Goal: Transaction & Acquisition: Purchase product/service

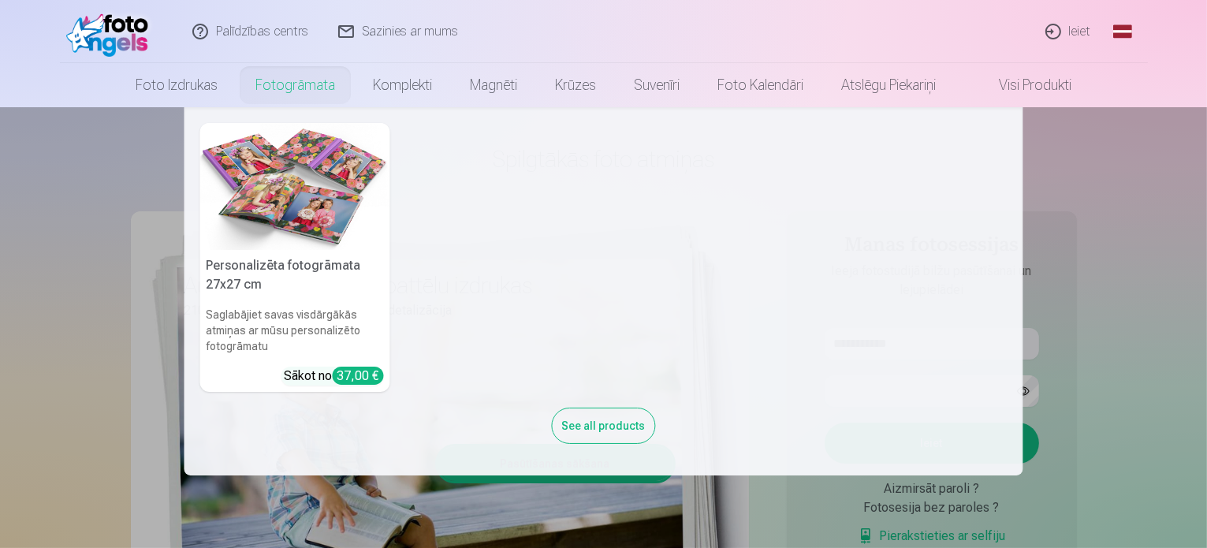
click at [38, 345] on nav "Personalizēta fotogrāmata 27x27 cm Saglabājiet savas visdārgākās atmiņas ar mūs…" at bounding box center [603, 291] width 1207 height 368
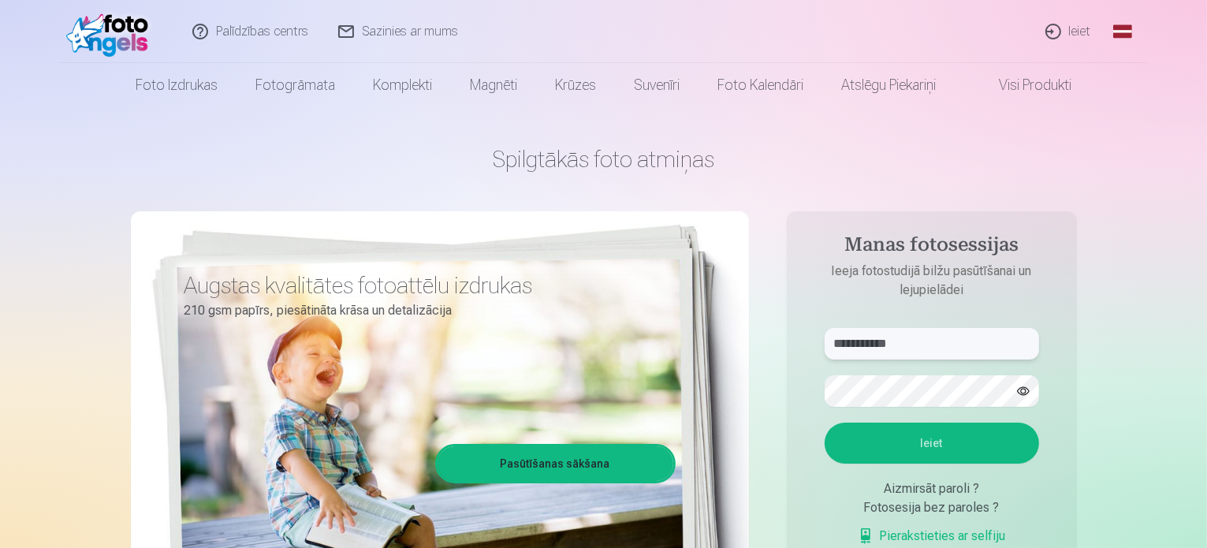
click at [954, 352] on input "**********" at bounding box center [931, 344] width 214 height 32
drag, startPoint x: 953, startPoint y: 352, endPoint x: 624, endPoint y: 325, distance: 329.7
click at [638, 330] on div "**********" at bounding box center [604, 394] width 946 height 575
type input "**********"
click at [789, 406] on aside "**********" at bounding box center [932, 427] width 290 height 433
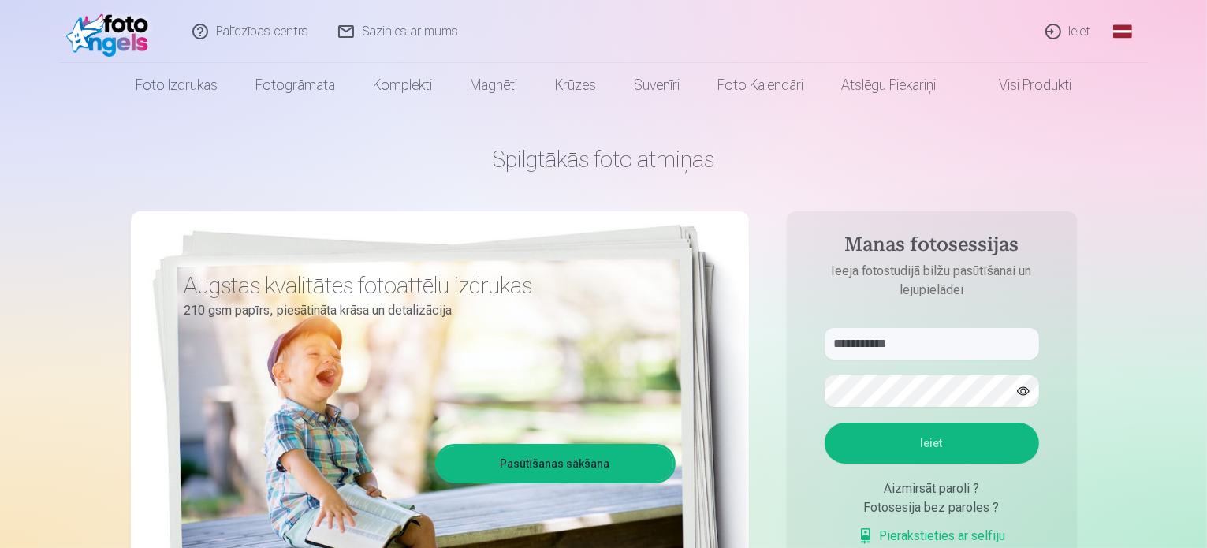
click at [866, 439] on button "Ieiet" at bounding box center [931, 442] width 214 height 41
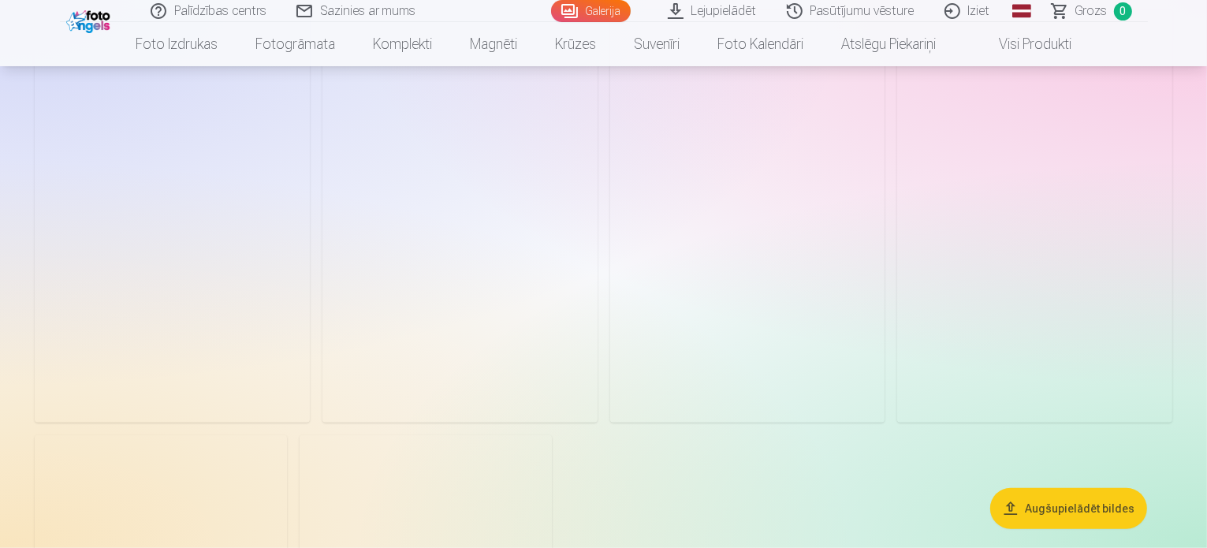
scroll to position [1419, 0]
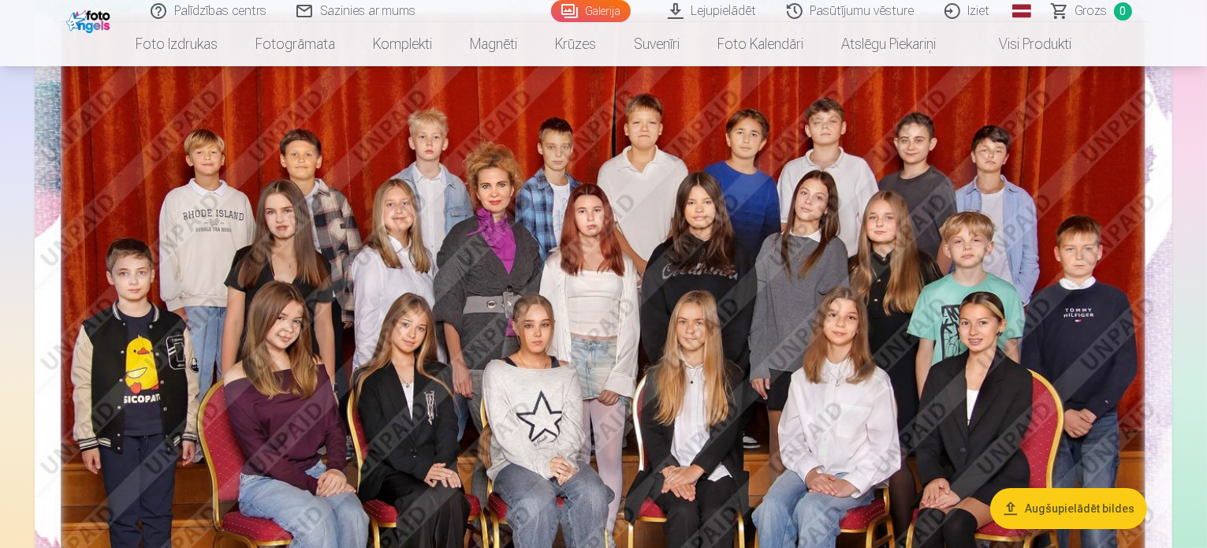
scroll to position [0, 0]
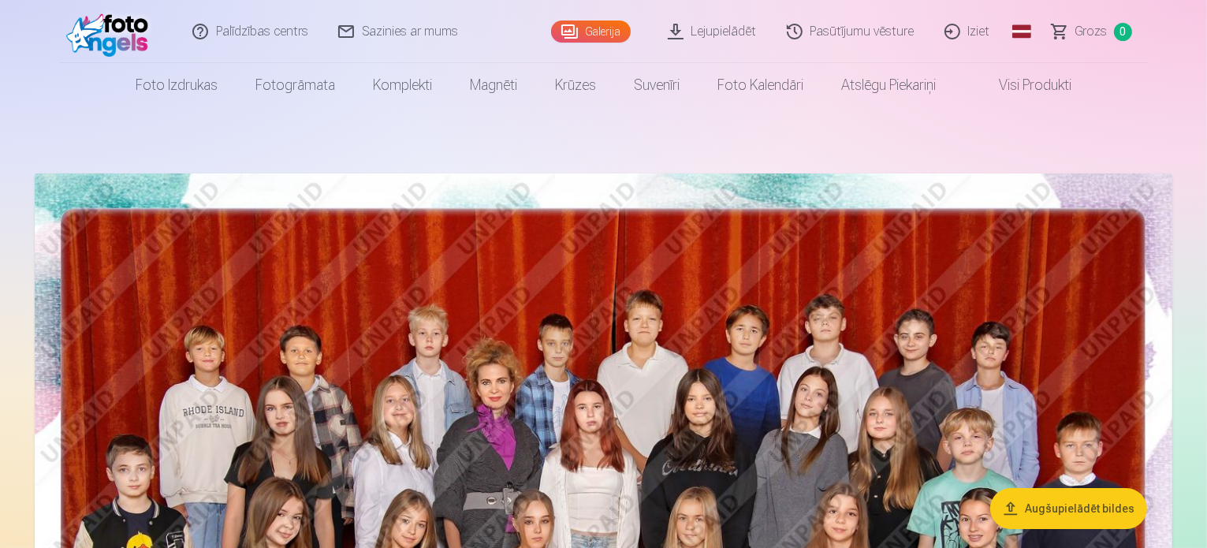
click at [715, 18] on link "Lejupielādēt" at bounding box center [712, 31] width 119 height 63
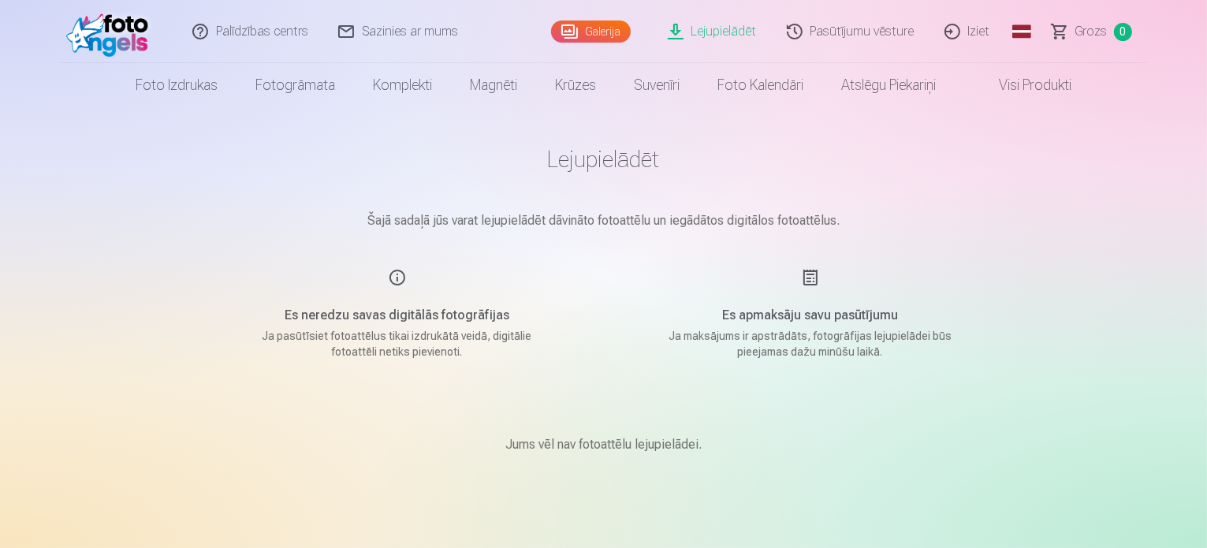
click at [612, 28] on link "Galerija" at bounding box center [591, 31] width 80 height 22
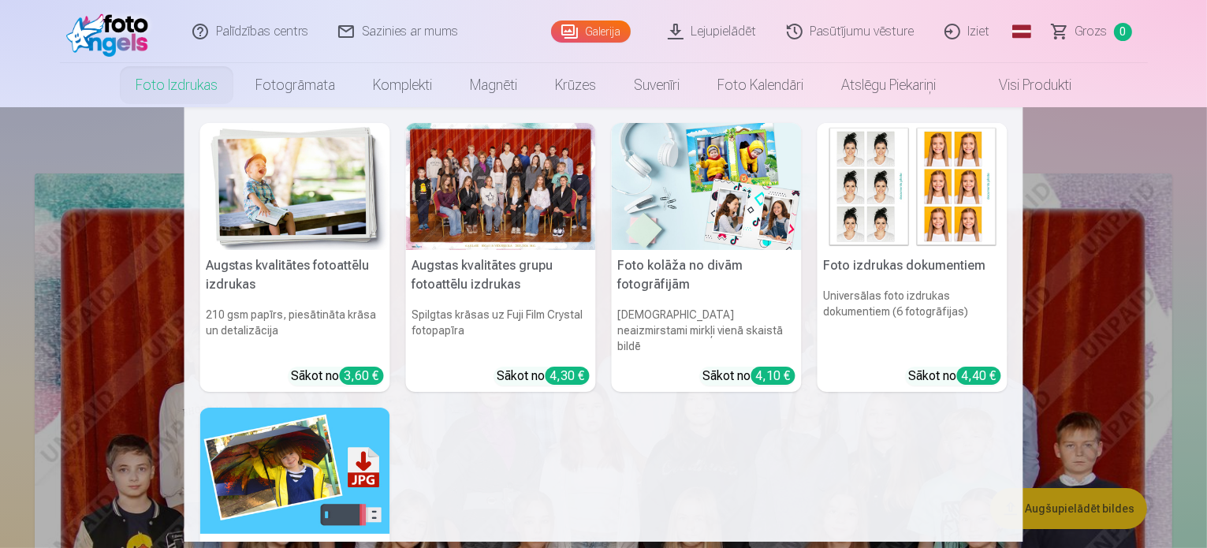
click at [151, 85] on link "Foto izdrukas" at bounding box center [177, 85] width 120 height 44
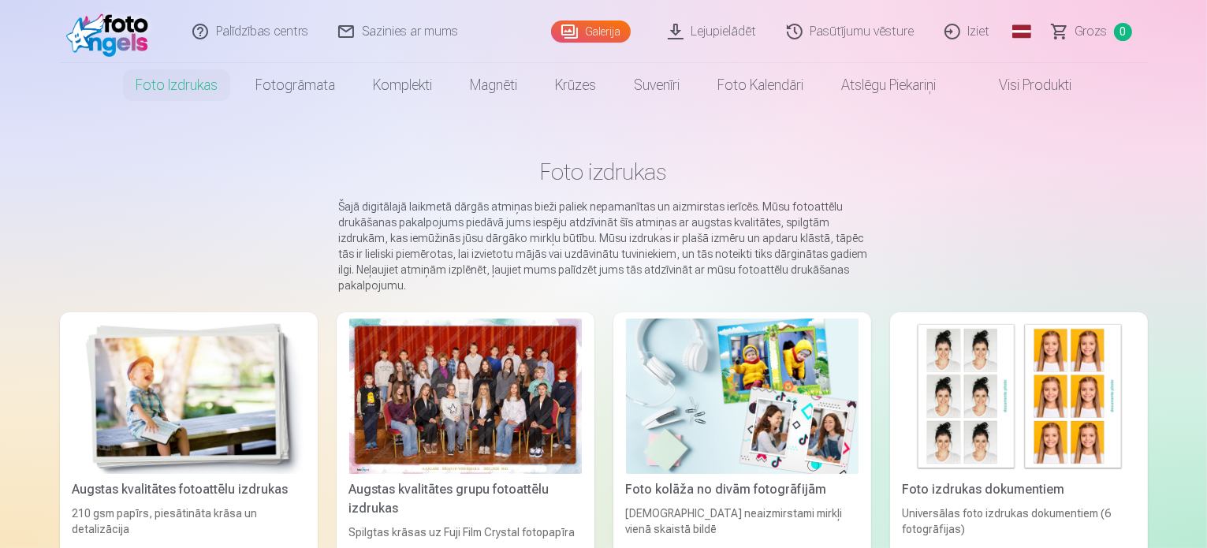
click at [593, 31] on link "Galerija" at bounding box center [591, 31] width 80 height 22
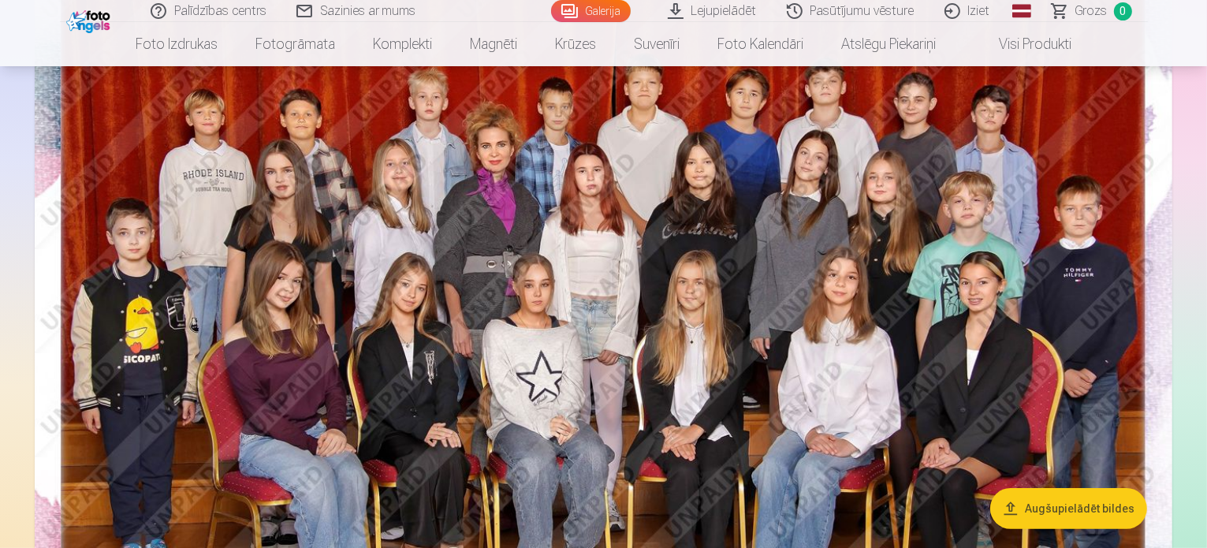
scroll to position [630, 0]
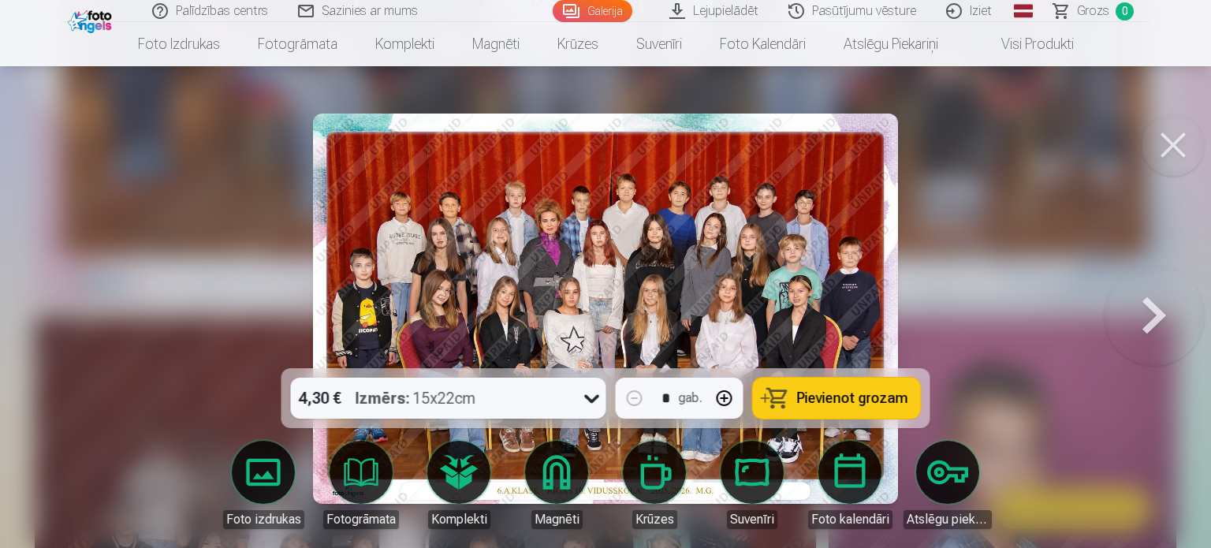
click at [791, 384] on button "Pievienot grozam" at bounding box center [837, 397] width 168 height 41
click at [1187, 158] on button at bounding box center [1172, 144] width 63 height 63
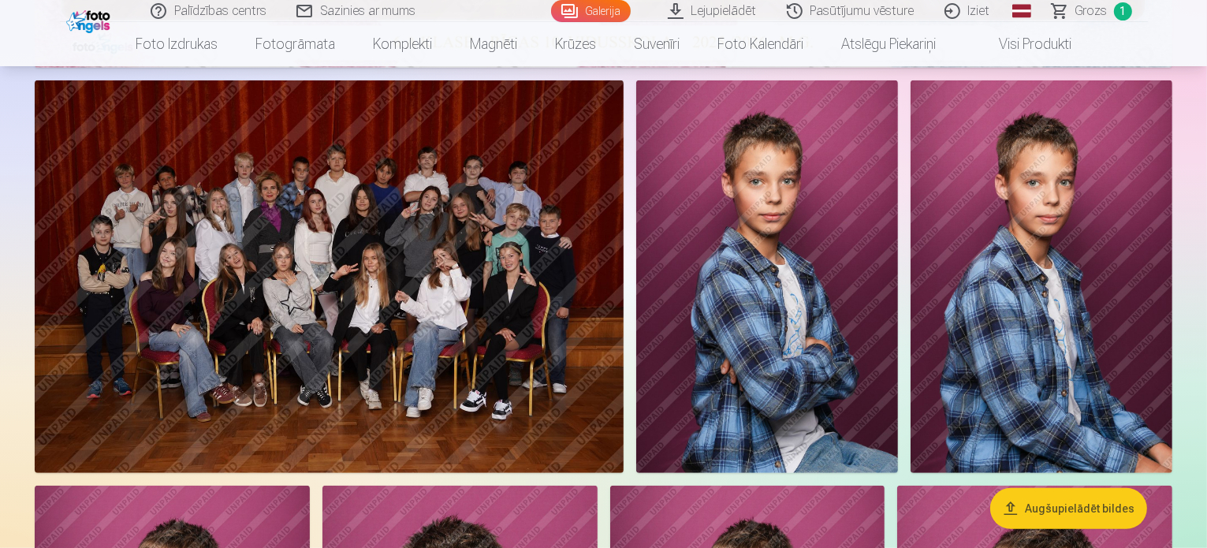
scroll to position [867, 0]
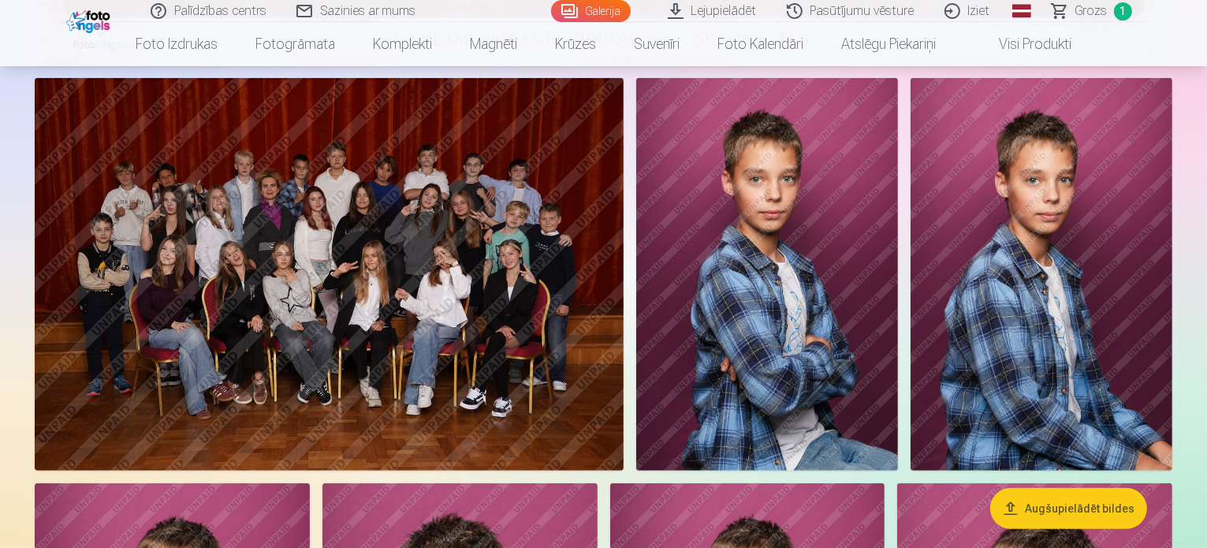
click at [898, 270] on img at bounding box center [767, 274] width 262 height 392
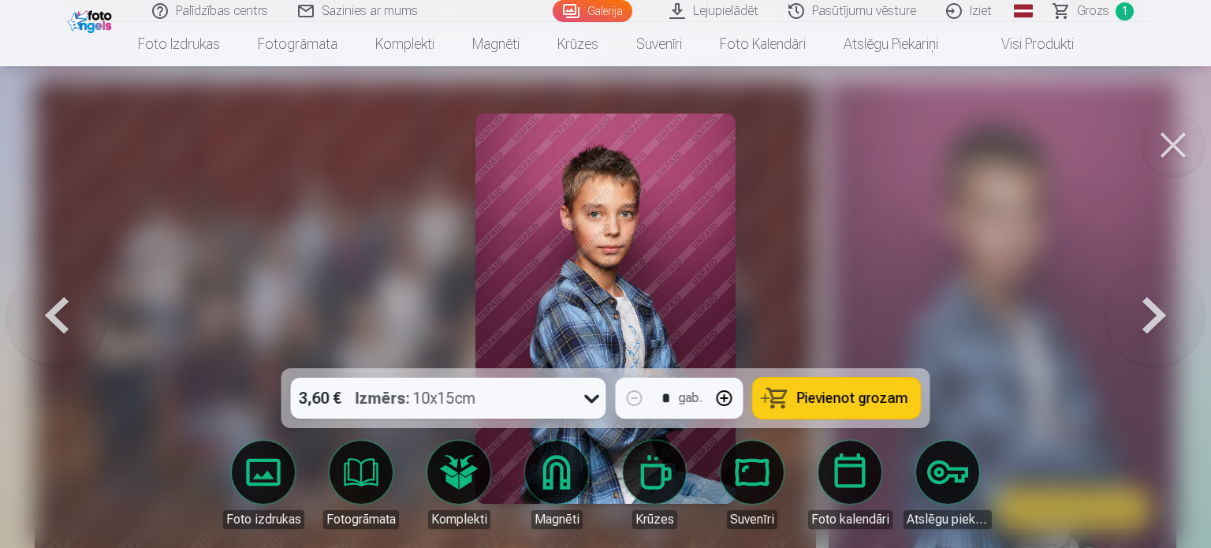
click at [947, 347] on div at bounding box center [605, 274] width 1211 height 548
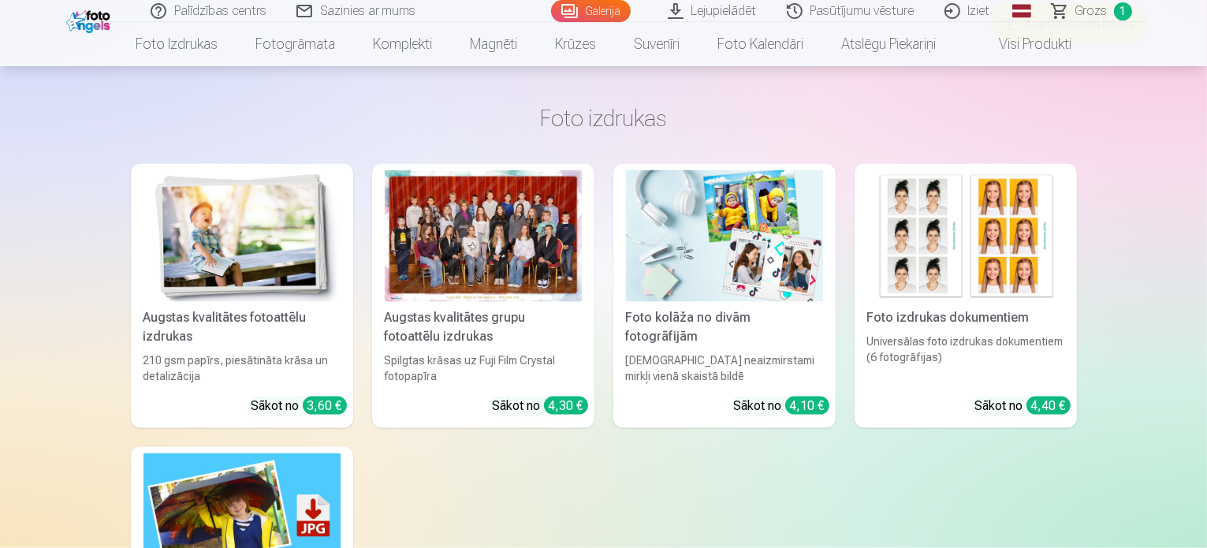
scroll to position [1970, 0]
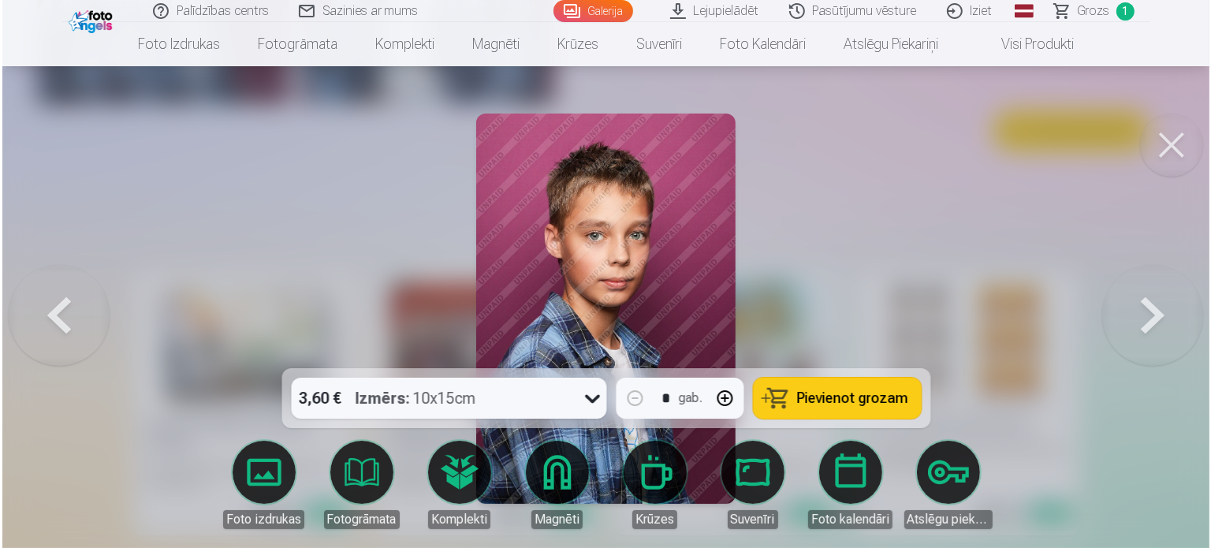
scroll to position [2055, 0]
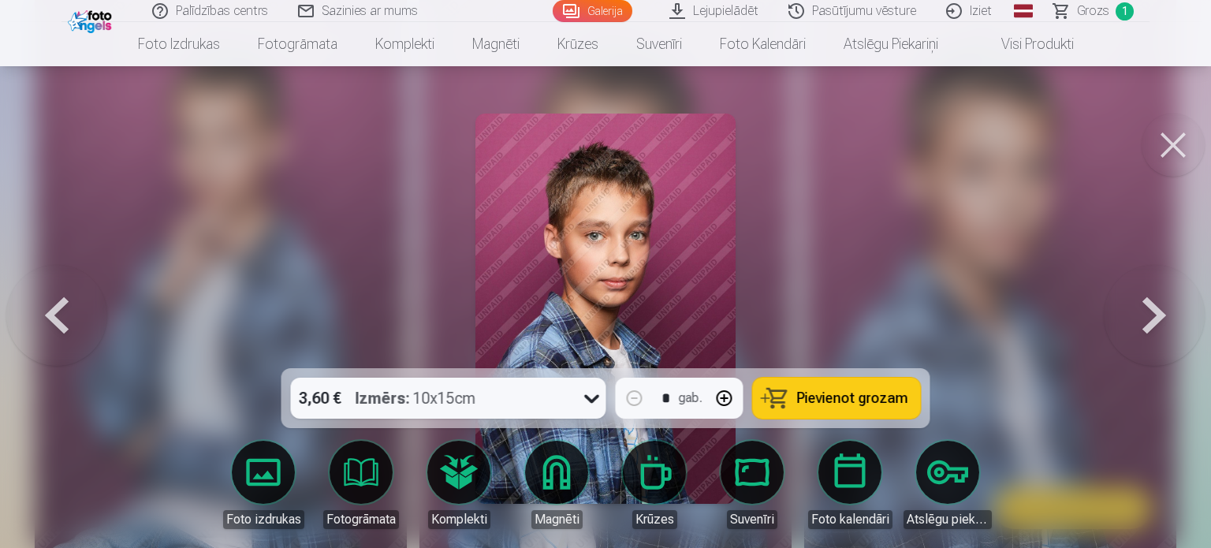
click at [833, 400] on span "Pievienot grozam" at bounding box center [852, 398] width 111 height 14
click at [1179, 150] on button at bounding box center [1172, 144] width 63 height 63
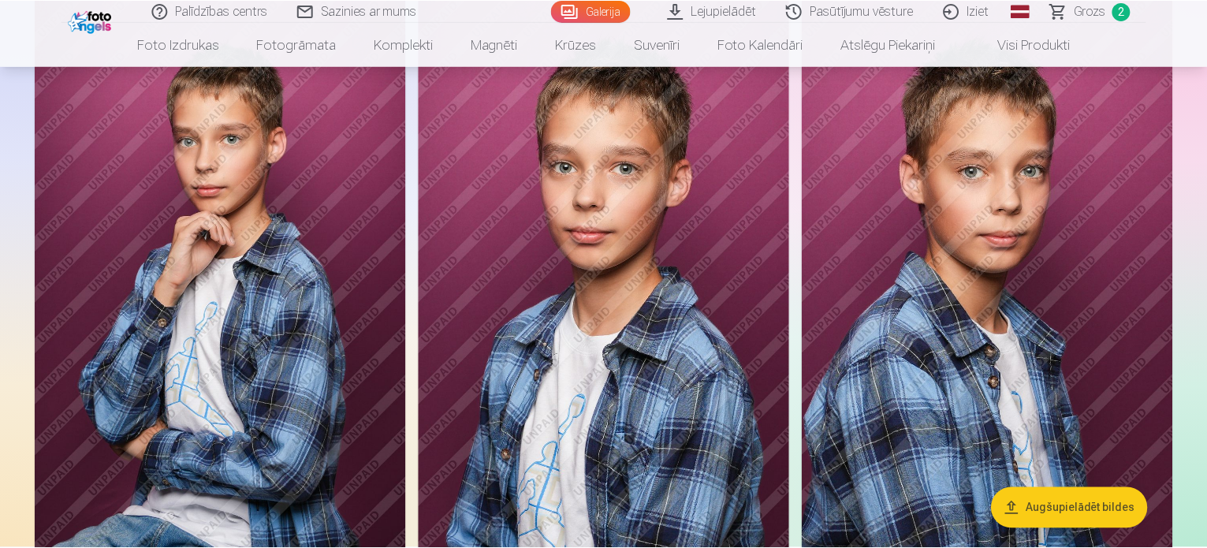
scroll to position [2049, 0]
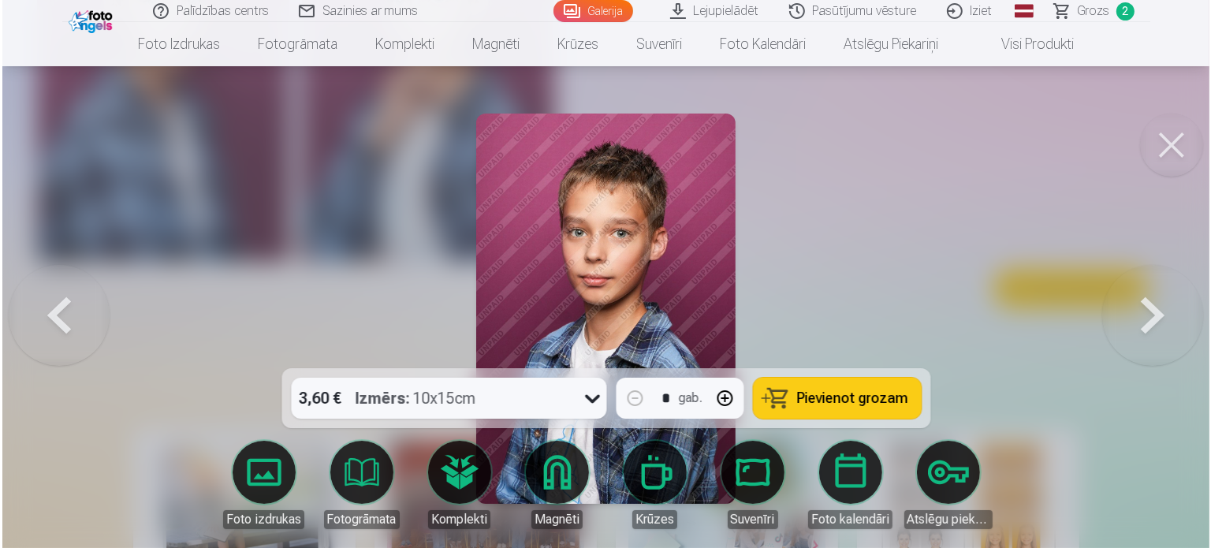
scroll to position [1895, 0]
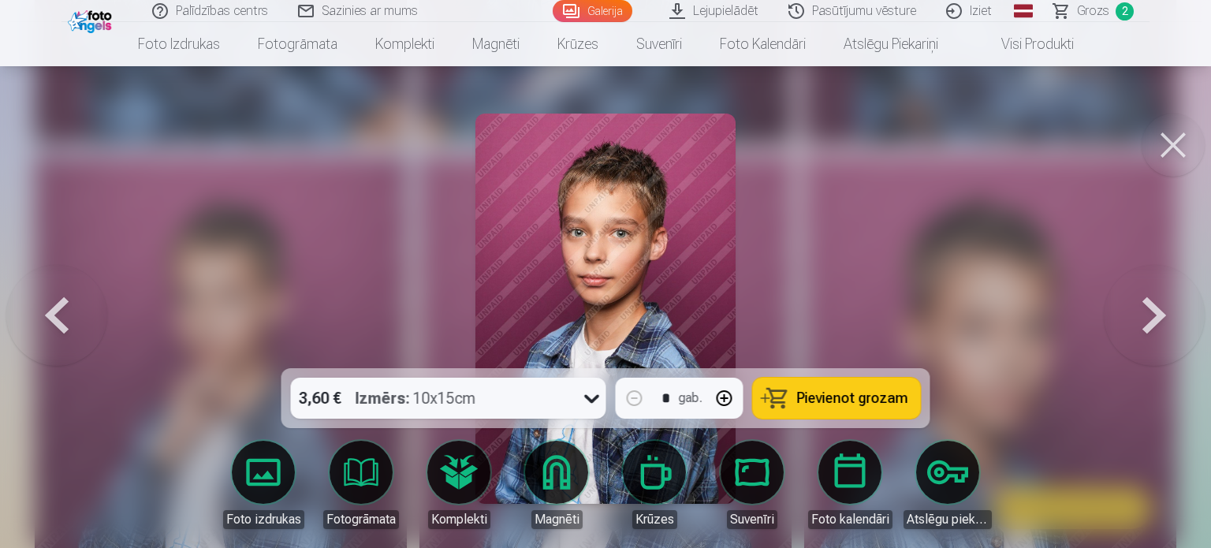
click at [833, 402] on span "Pievienot grozam" at bounding box center [852, 398] width 111 height 14
click at [955, 321] on div at bounding box center [605, 274] width 1211 height 548
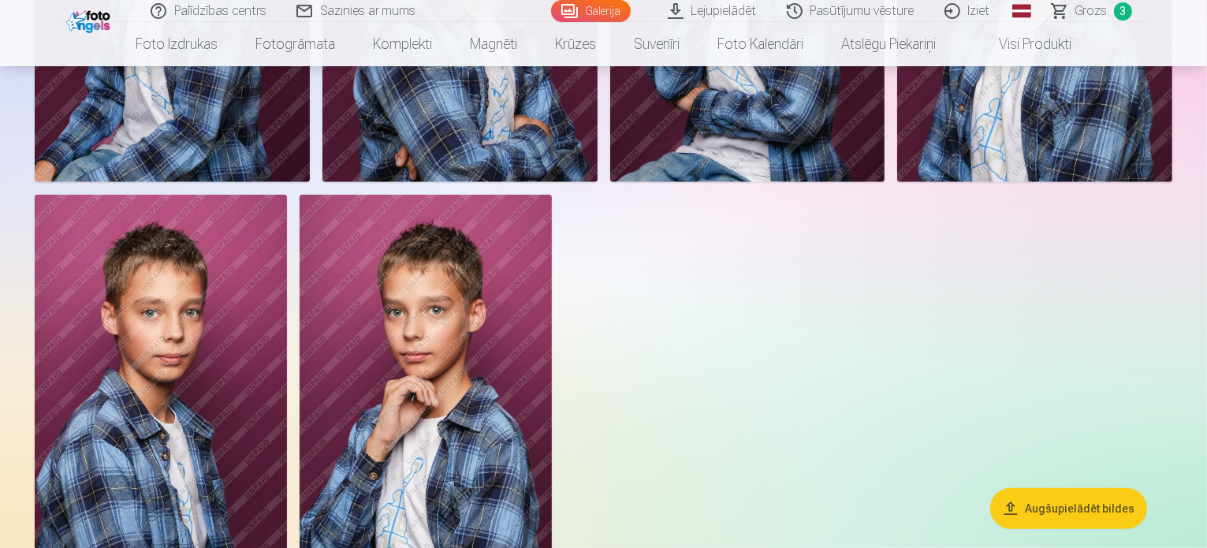
scroll to position [1419, 0]
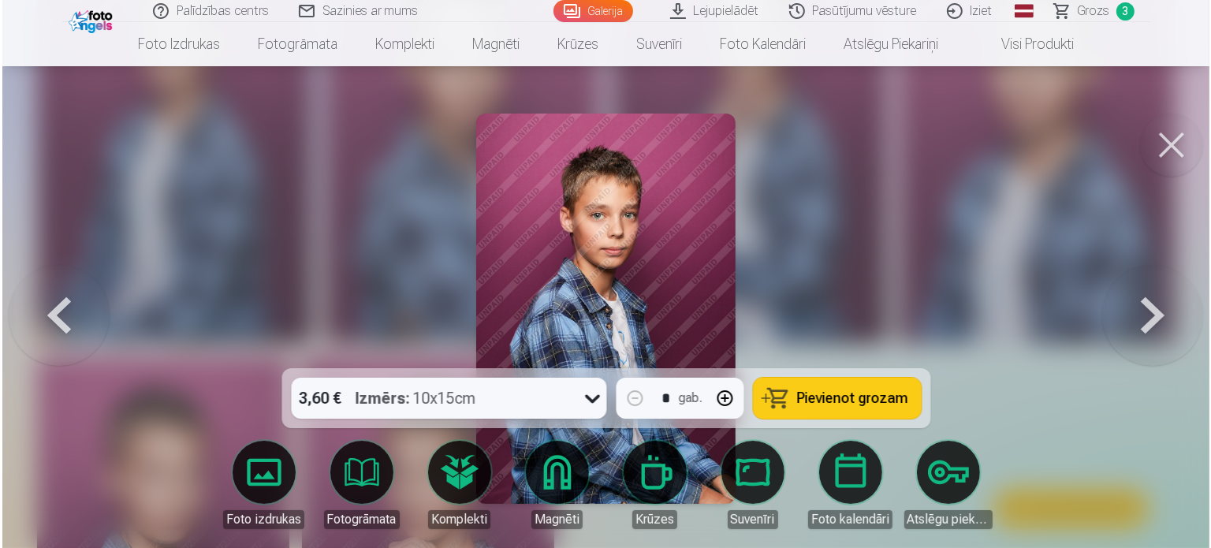
scroll to position [1421, 0]
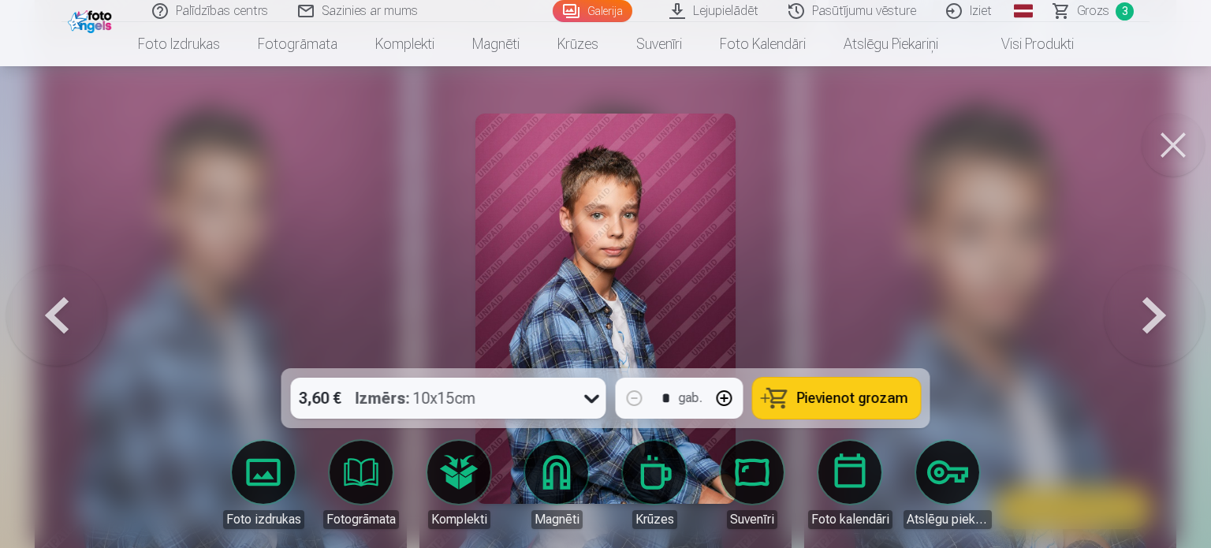
click at [827, 412] on button "Pievienot grozam" at bounding box center [837, 397] width 168 height 41
click at [1195, 147] on button at bounding box center [1172, 144] width 63 height 63
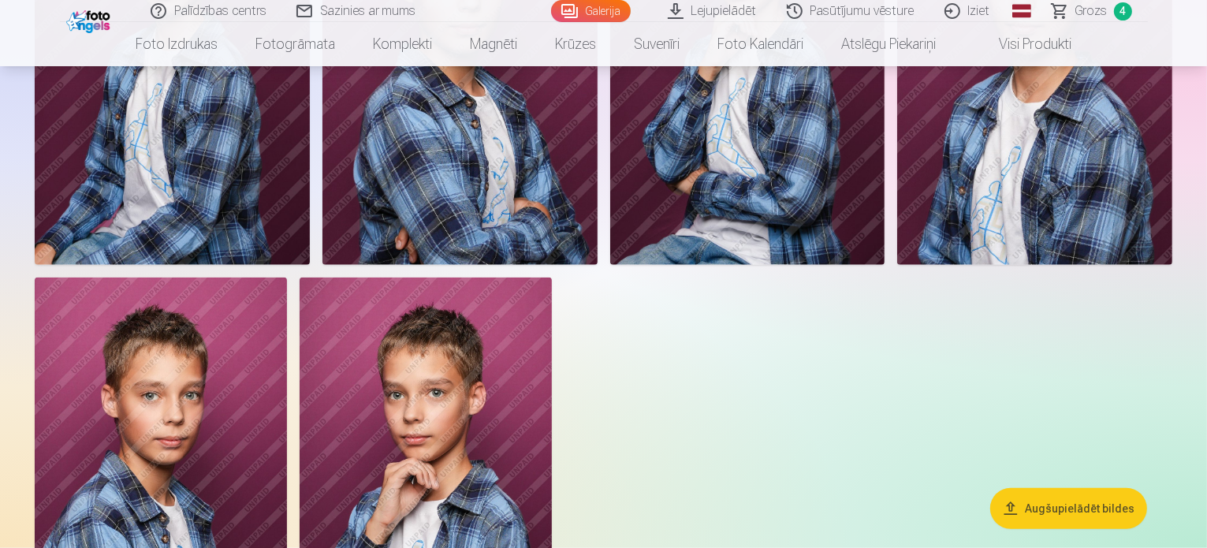
click at [310, 265] on img at bounding box center [172, 59] width 275 height 412
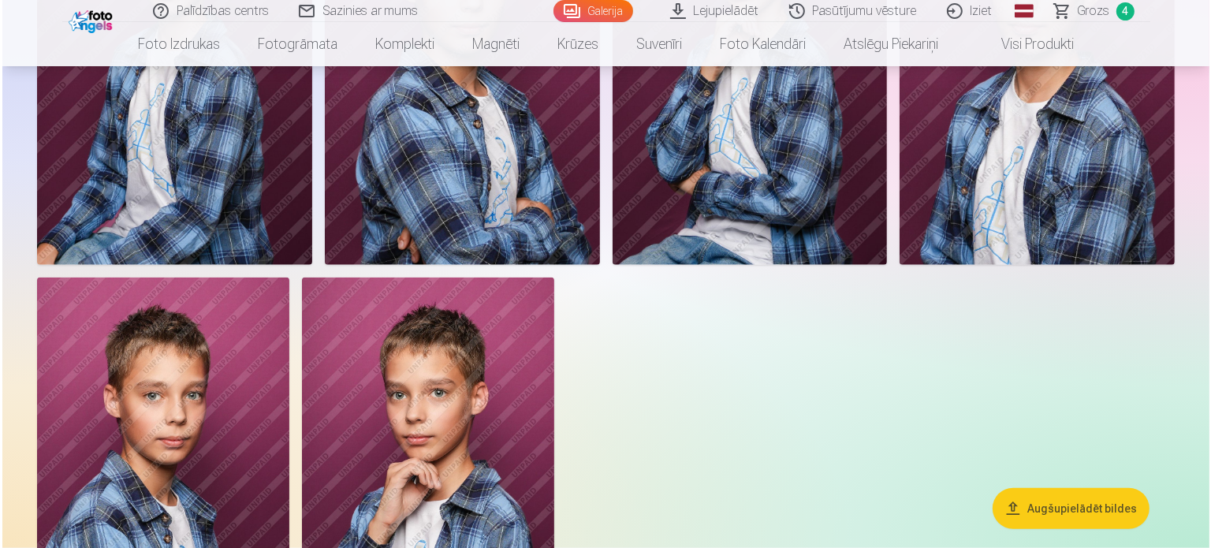
scroll to position [1501, 0]
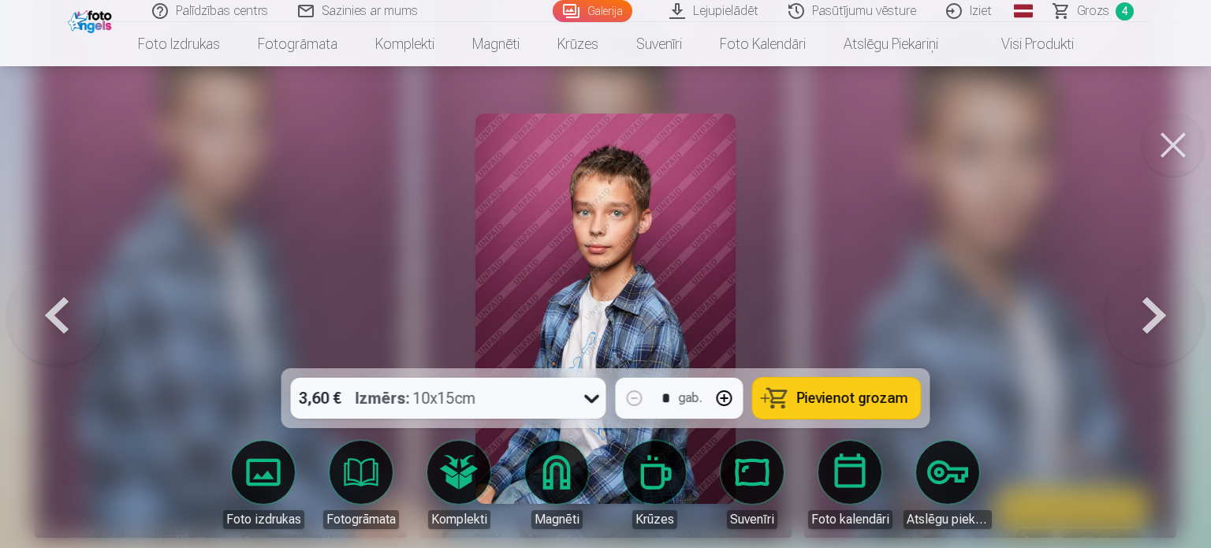
click at [825, 409] on button "Pievienot grozam" at bounding box center [837, 397] width 168 height 41
click at [1166, 154] on button at bounding box center [1172, 144] width 63 height 63
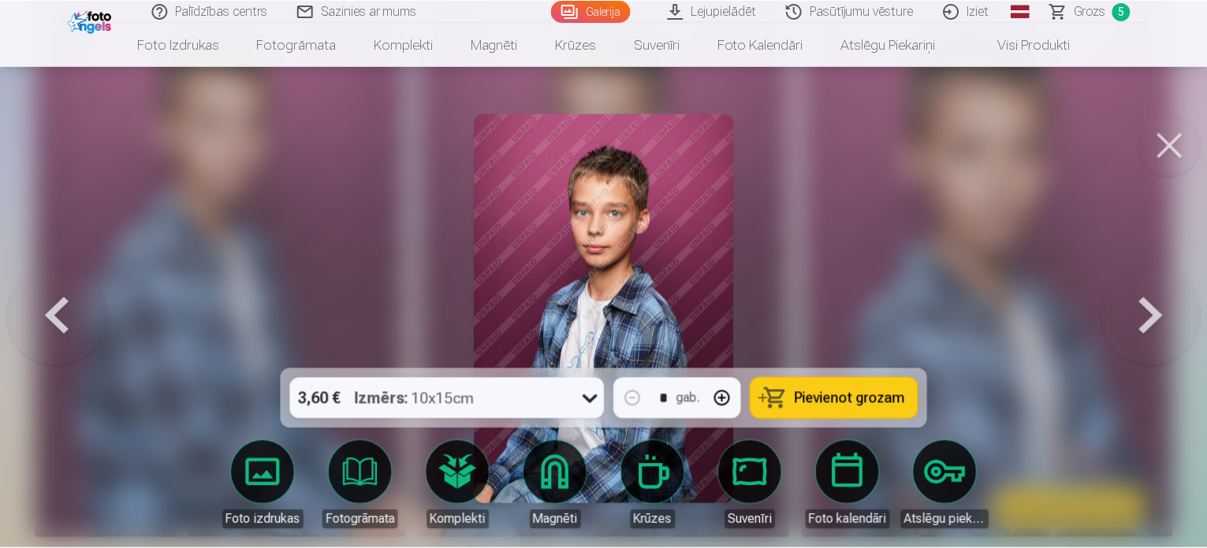
scroll to position [1497, 0]
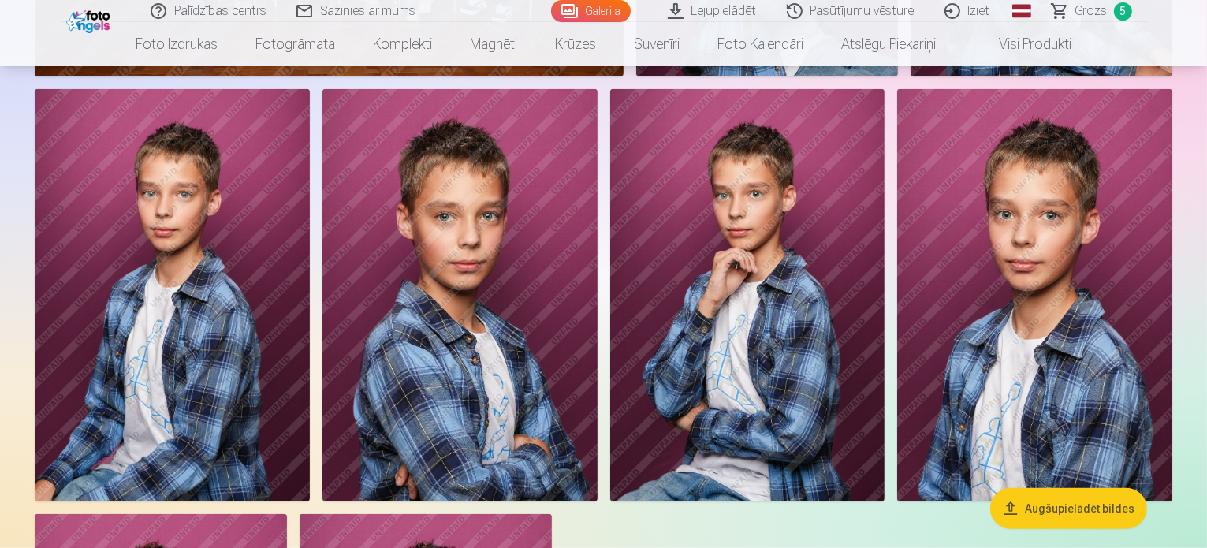
click at [597, 384] on img at bounding box center [459, 295] width 275 height 412
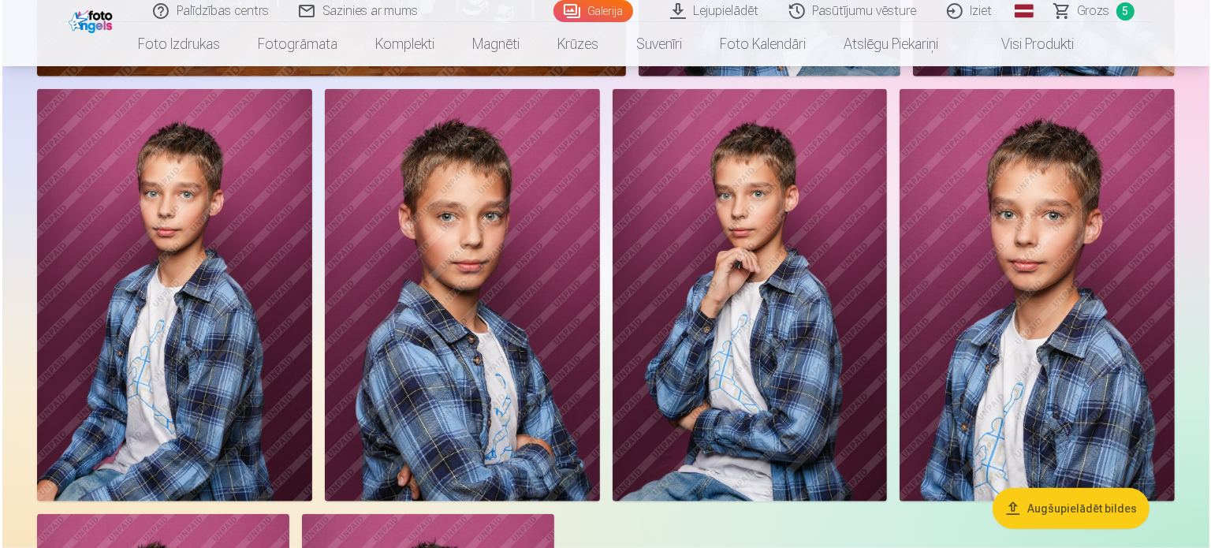
scroll to position [1263, 0]
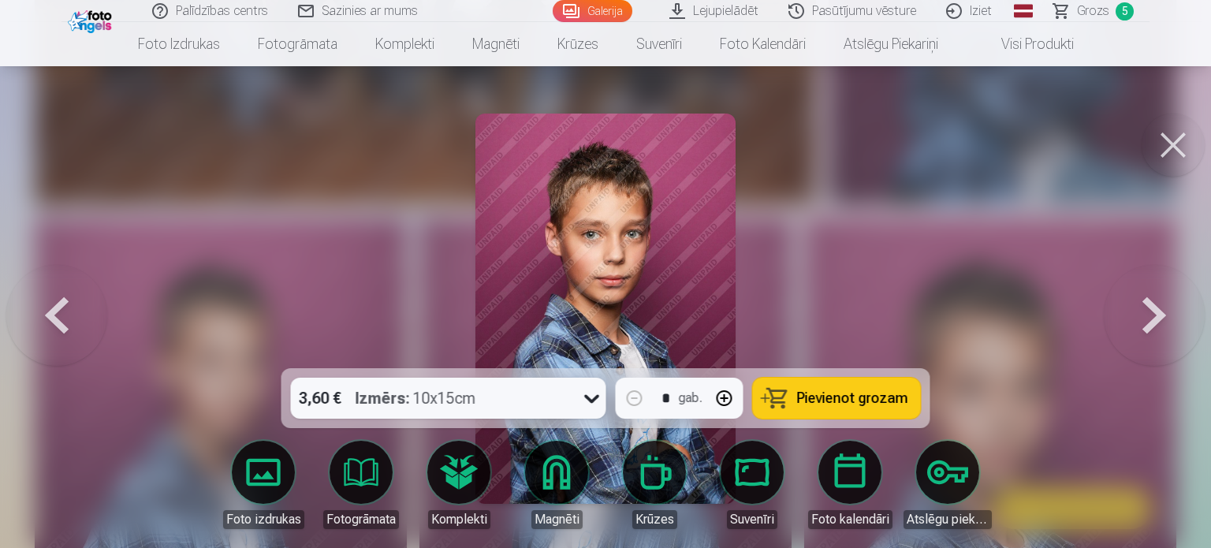
click at [835, 400] on span "Pievienot grozam" at bounding box center [852, 398] width 111 height 14
click at [1162, 155] on button at bounding box center [1172, 144] width 63 height 63
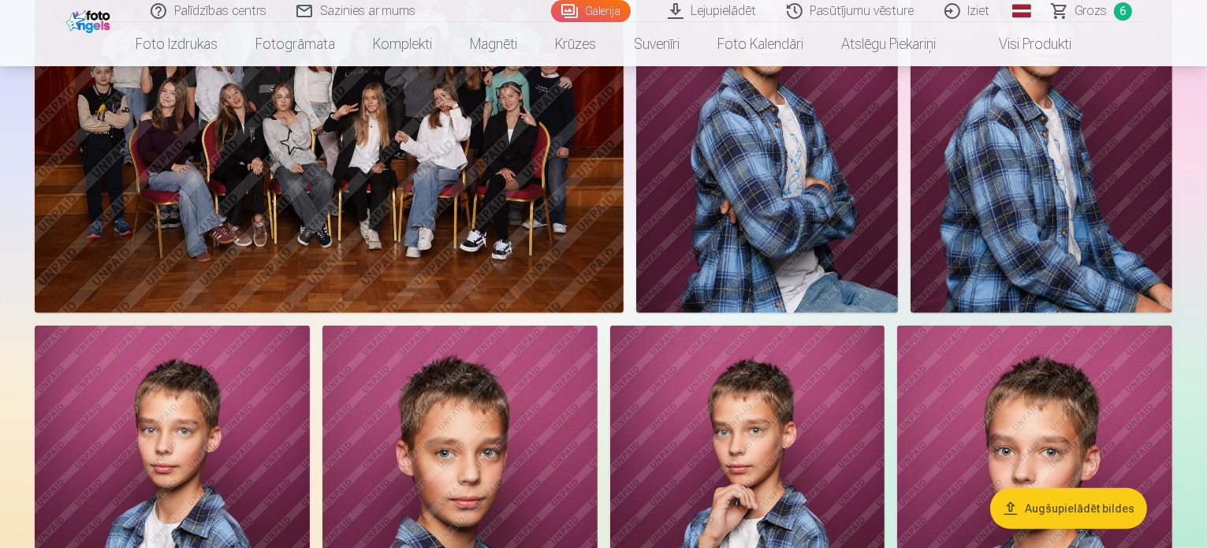
click at [898, 262] on img at bounding box center [767, 116] width 262 height 392
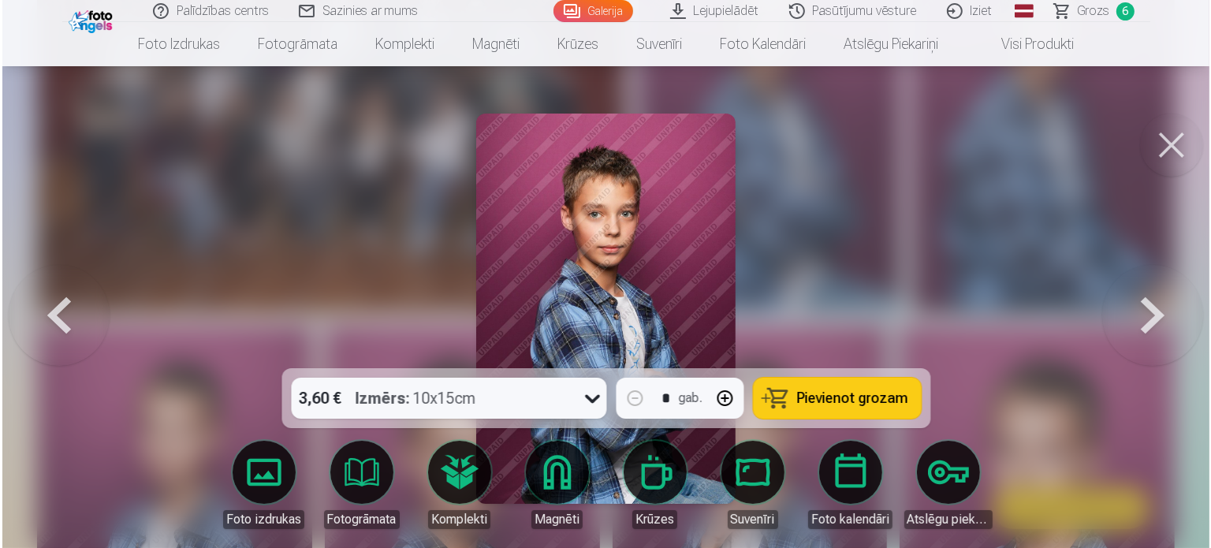
scroll to position [1027, 0]
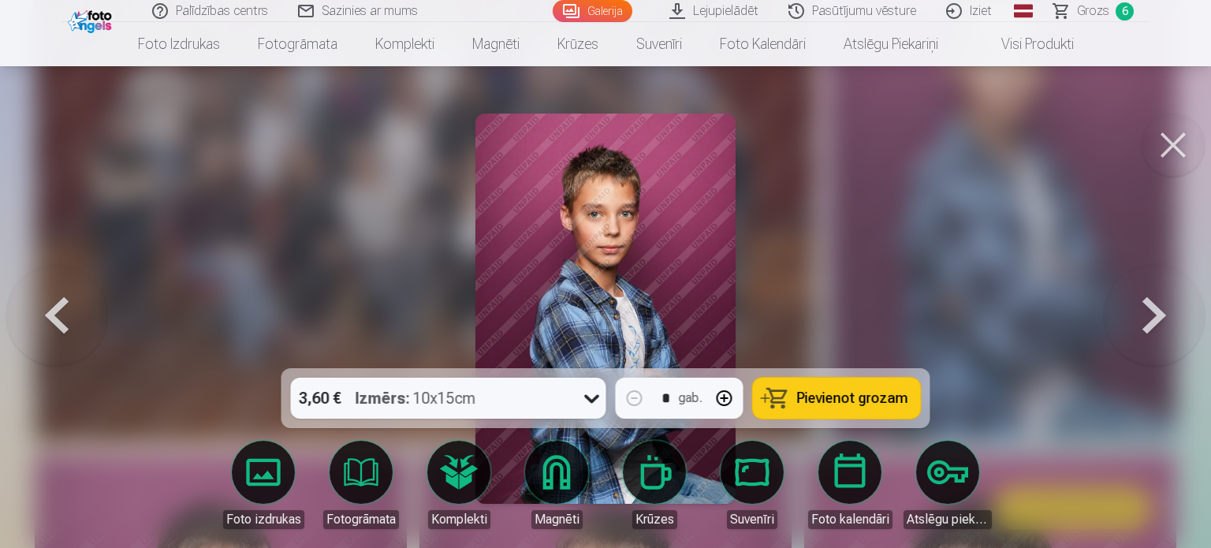
click at [843, 407] on button "Pievienot grozam" at bounding box center [837, 397] width 168 height 41
click at [1199, 343] on button at bounding box center [1153, 308] width 101 height 87
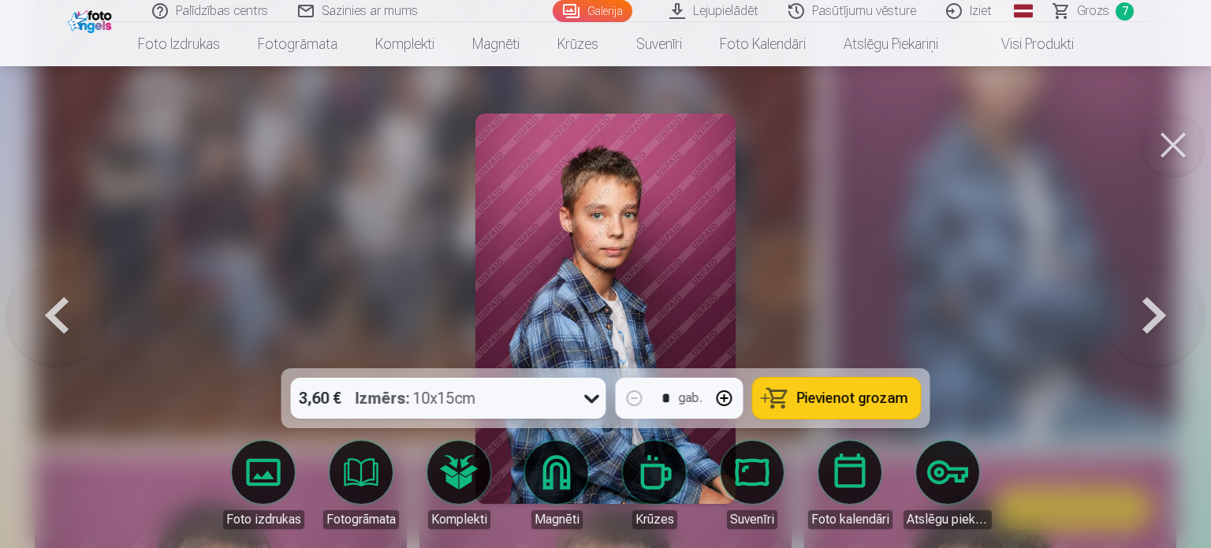
click at [1013, 358] on div at bounding box center [605, 274] width 1211 height 548
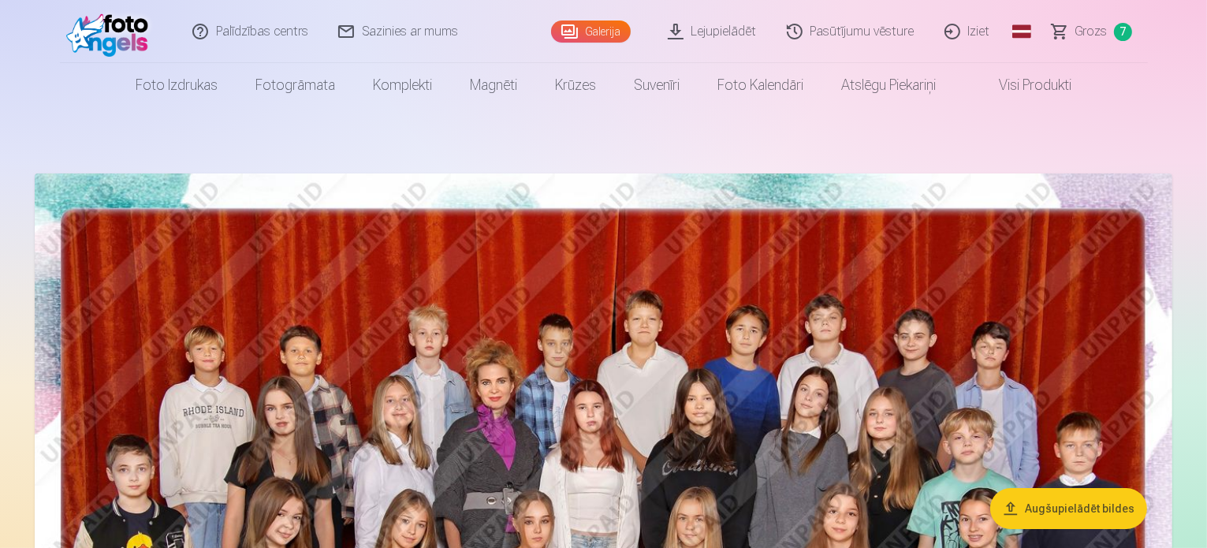
click at [742, 40] on link "Lejupielādēt" at bounding box center [712, 31] width 119 height 63
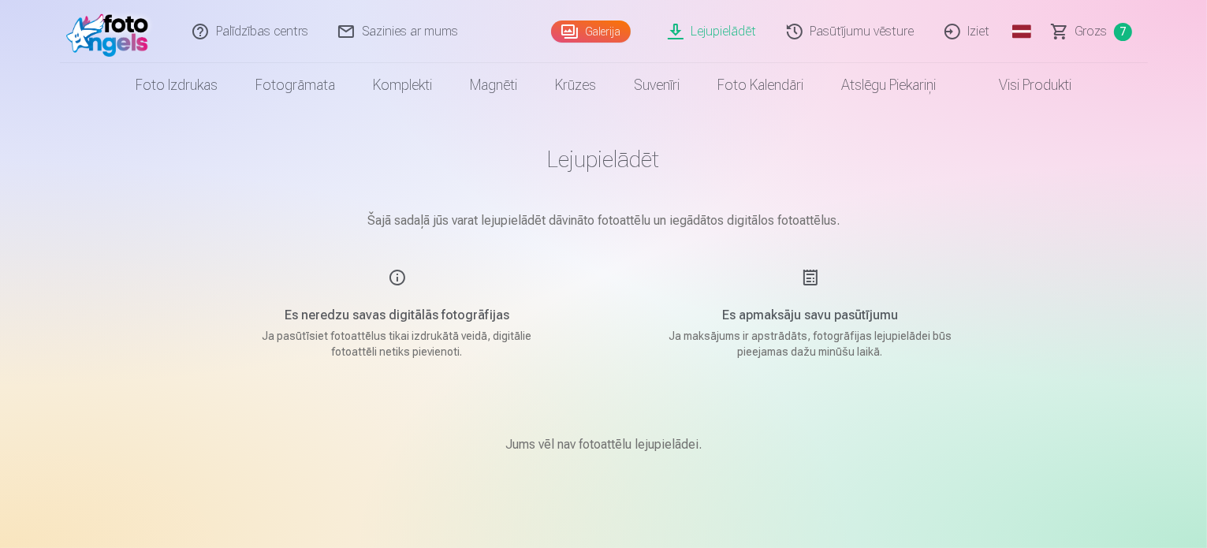
click at [1067, 84] on link "Visi produkti" at bounding box center [1022, 85] width 136 height 44
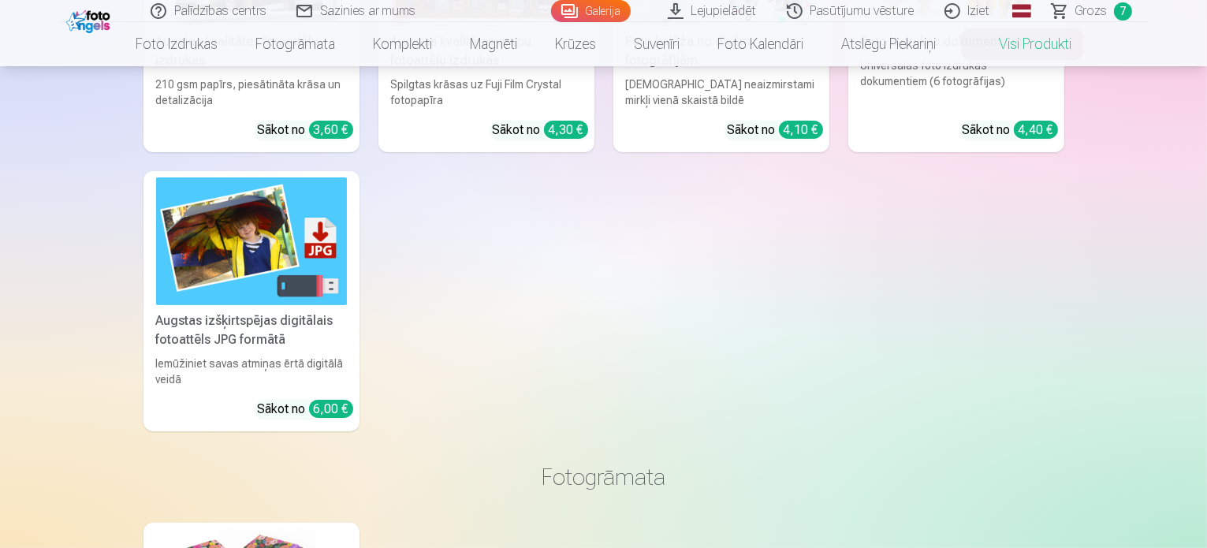
scroll to position [315, 0]
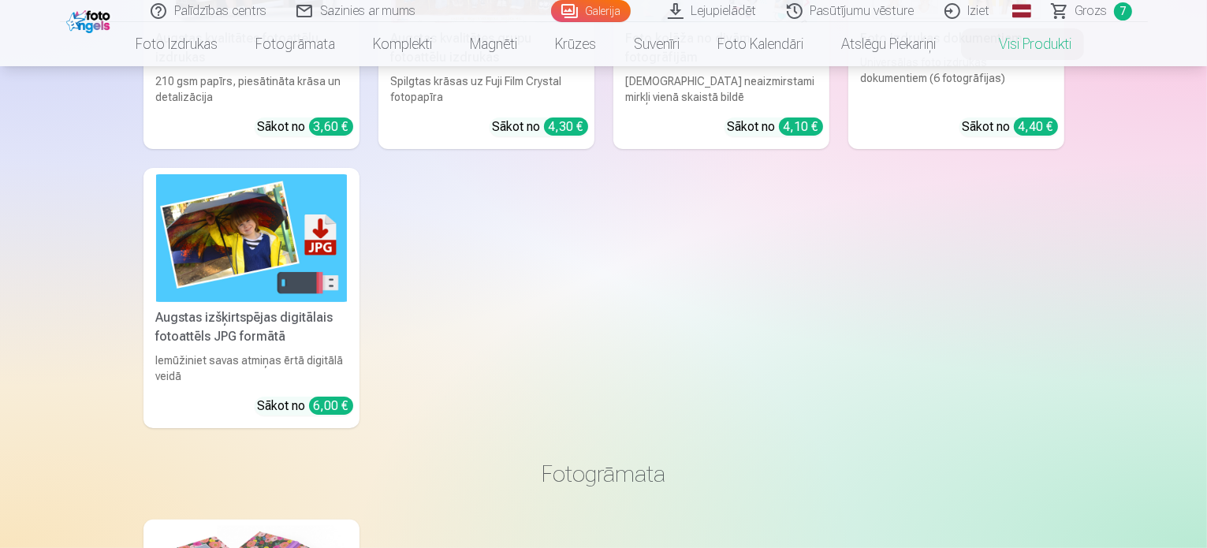
click at [302, 273] on img at bounding box center [251, 237] width 191 height 127
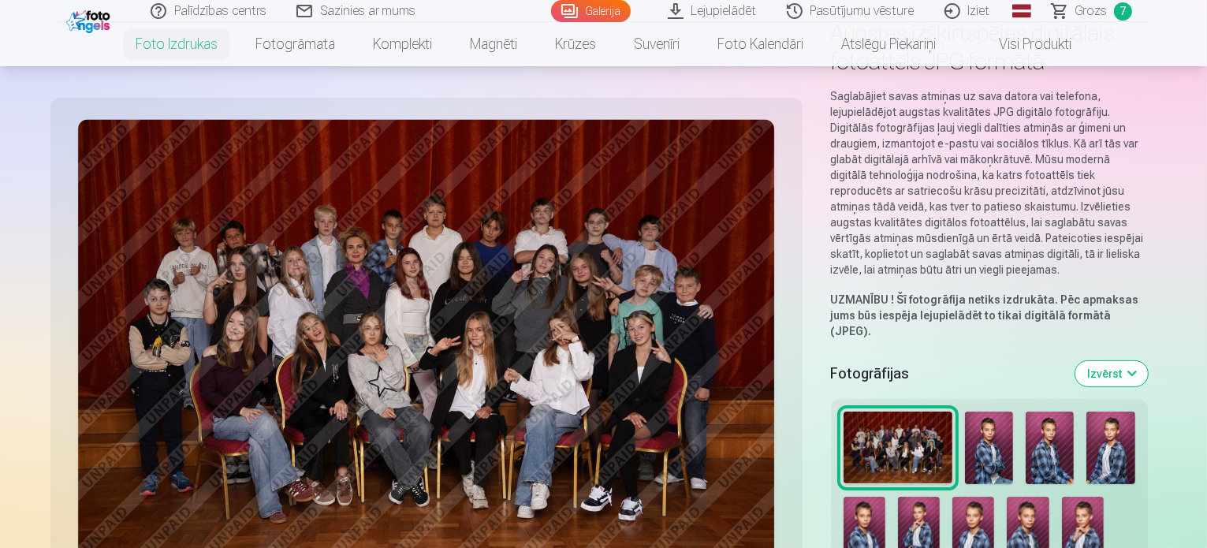
scroll to position [158, 0]
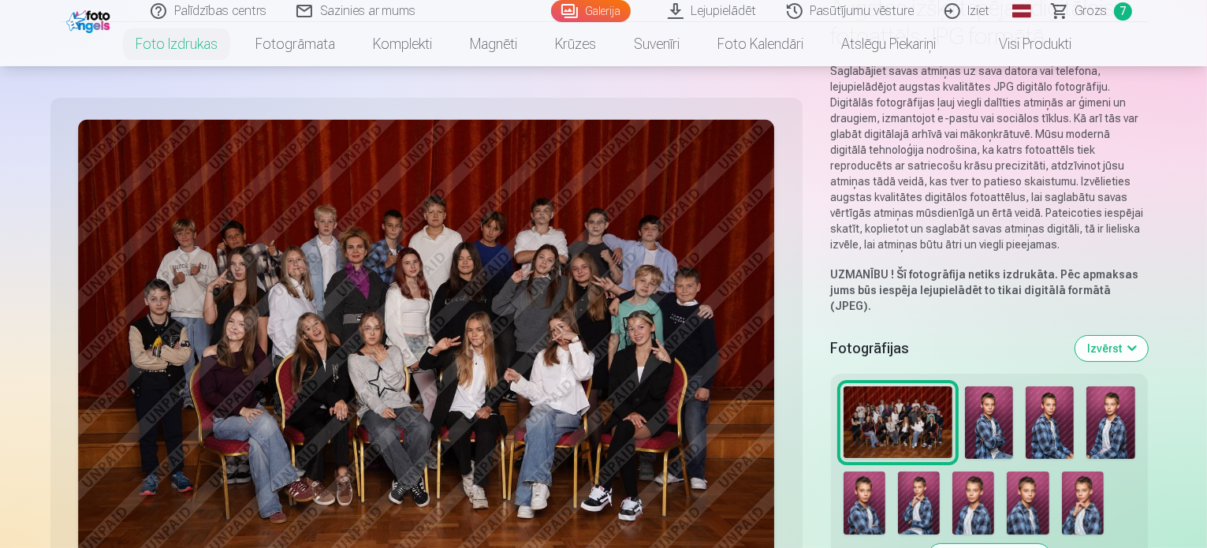
click at [965, 386] on img at bounding box center [989, 422] width 48 height 73
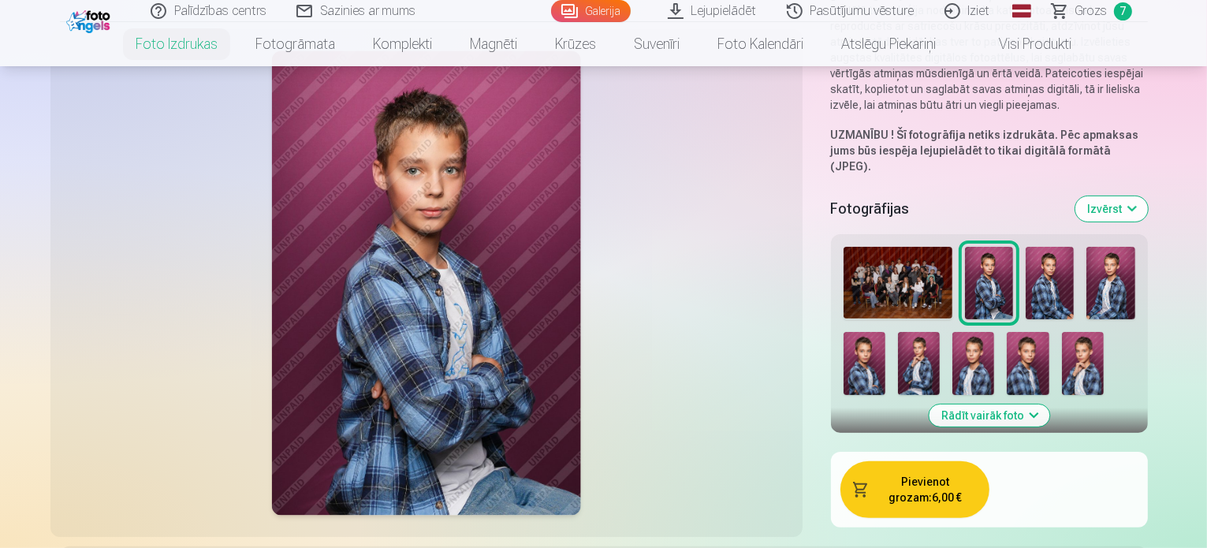
scroll to position [315, 0]
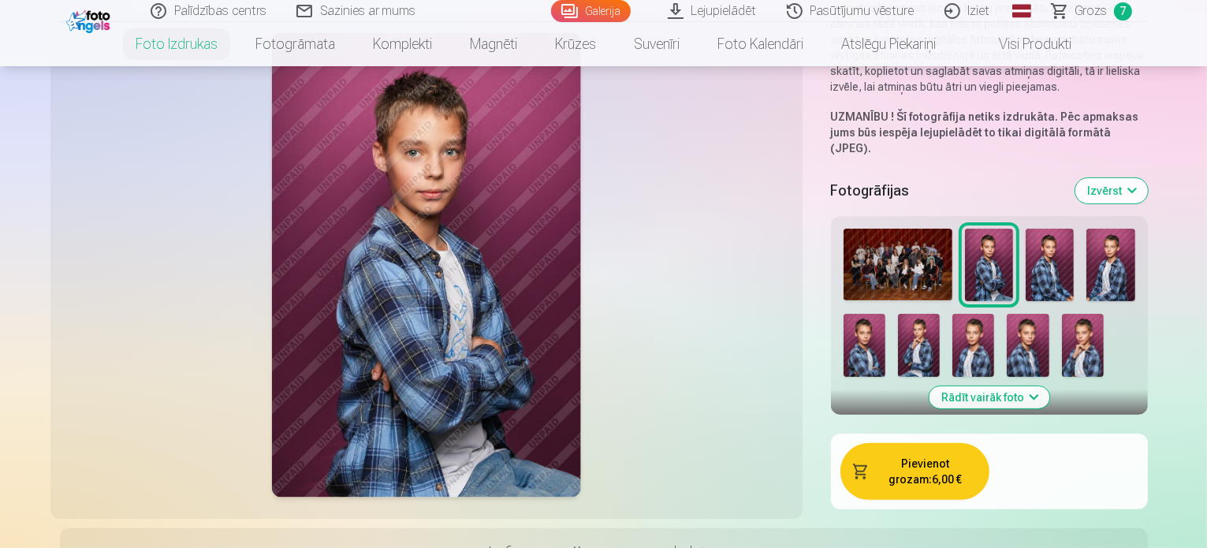
click at [840, 443] on button "Pievienot grozam : 6,00 €" at bounding box center [914, 471] width 149 height 57
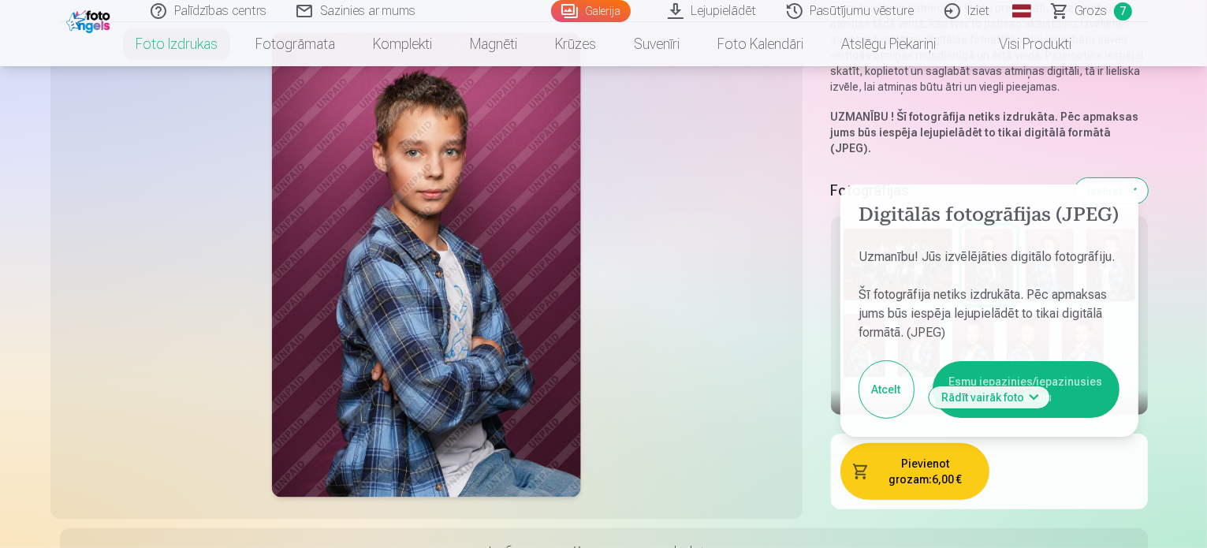
click at [945, 361] on button "Esmu iepazinies/iepazinusies un piekrītu" at bounding box center [1025, 389] width 187 height 57
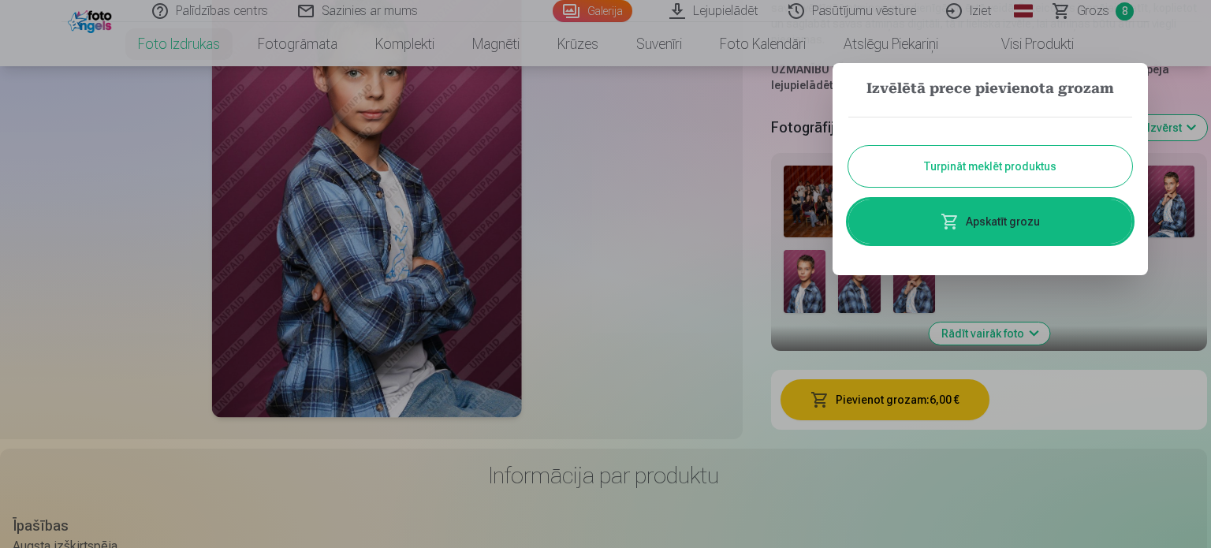
click at [981, 173] on button "Turpināt meklēt produktus" at bounding box center [990, 166] width 284 height 41
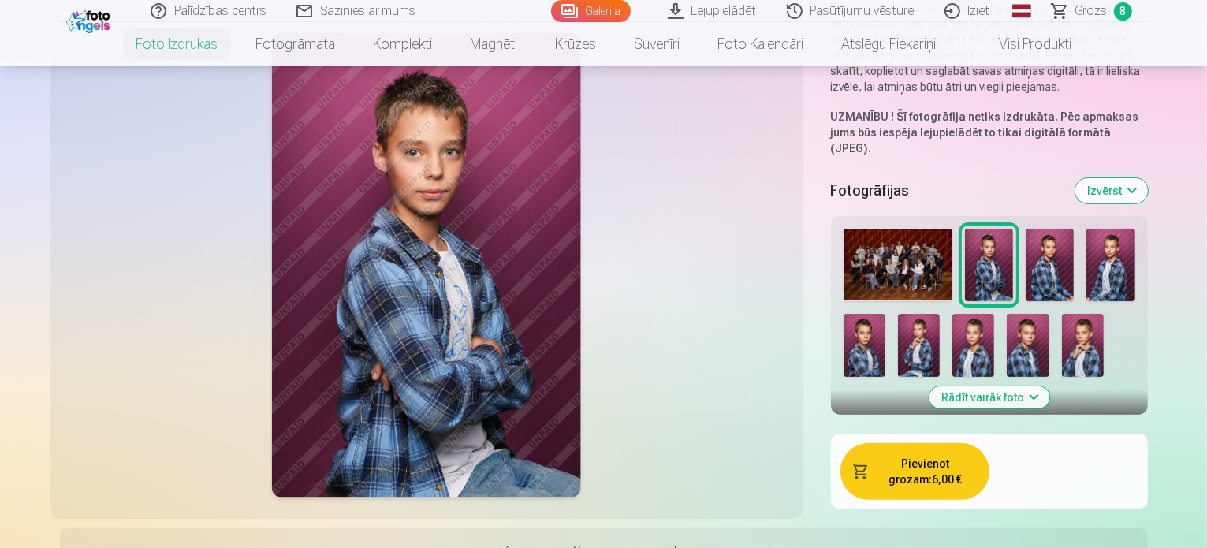
click at [1025, 229] on img at bounding box center [1049, 265] width 48 height 73
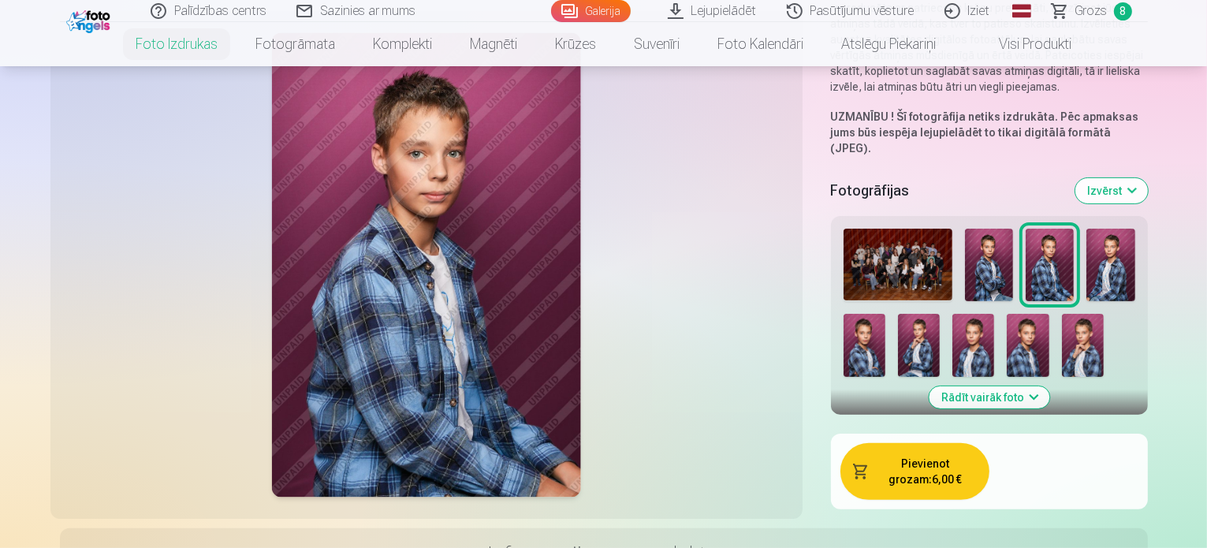
scroll to position [236, 0]
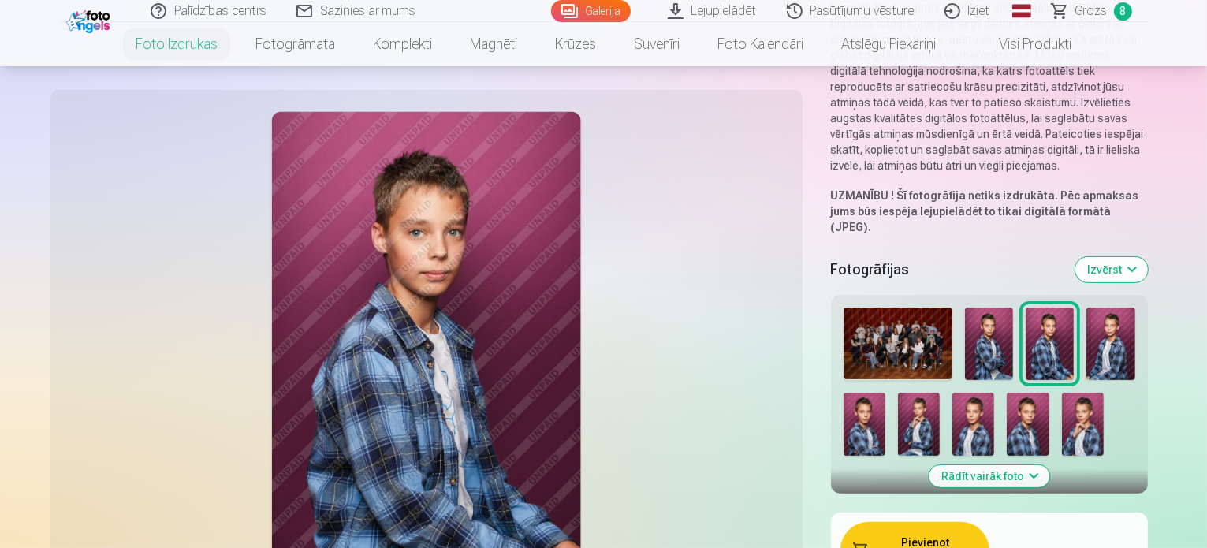
click at [1086, 307] on img at bounding box center [1110, 343] width 48 height 73
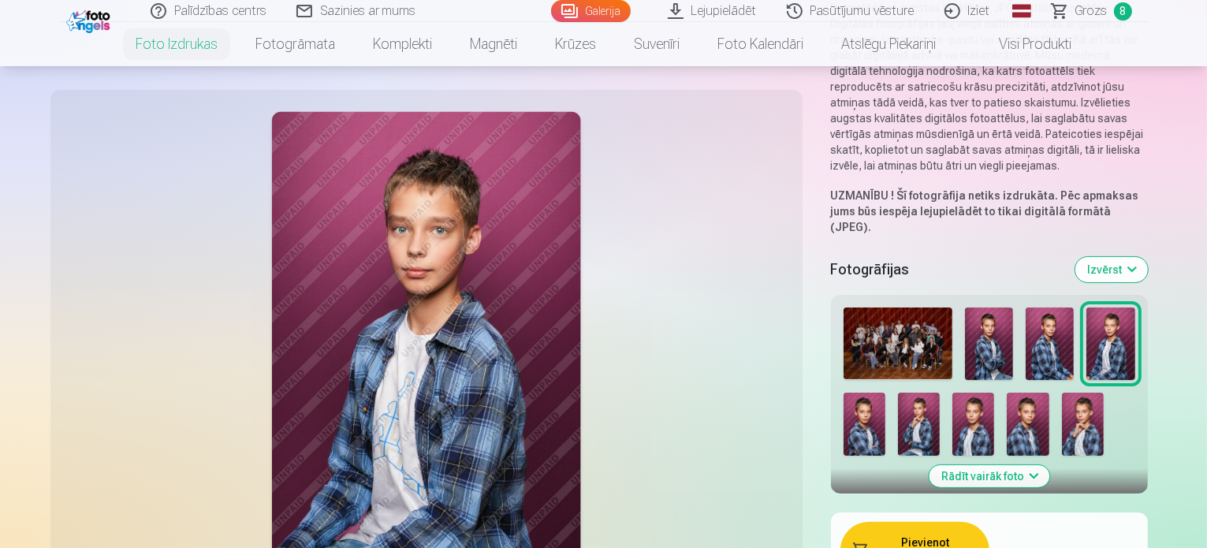
click at [891, 522] on button "Pievienot grozam : 6,00 €" at bounding box center [914, 550] width 149 height 57
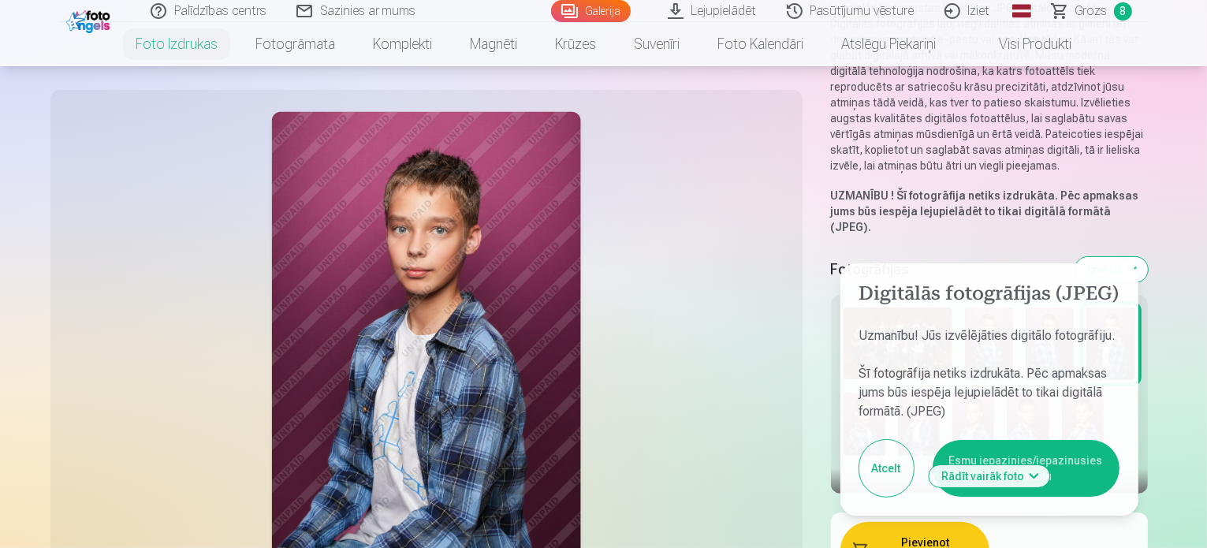
click at [991, 440] on button "Esmu iepazinies/iepazinusies un piekrītu" at bounding box center [1025, 468] width 187 height 57
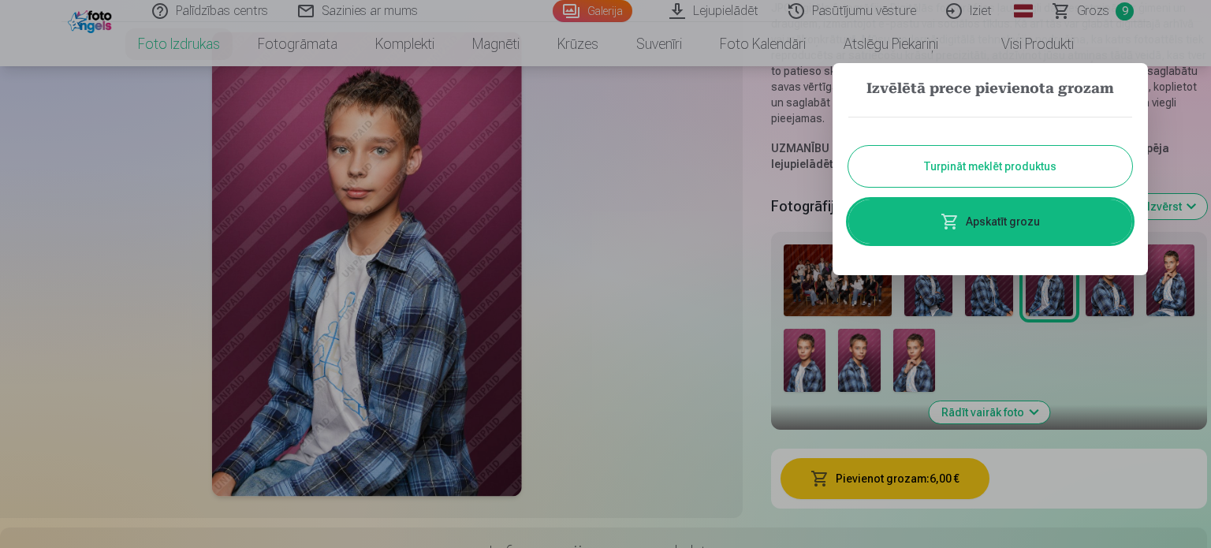
click at [1028, 168] on button "Turpināt meklēt produktus" at bounding box center [990, 166] width 284 height 41
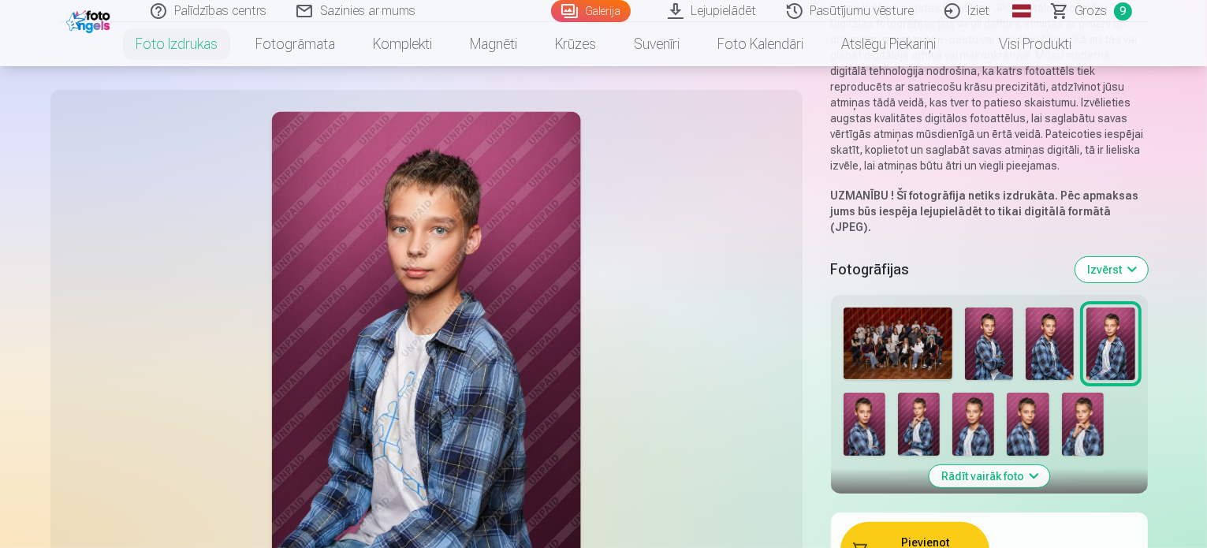
click at [885, 392] on img at bounding box center [864, 423] width 42 height 63
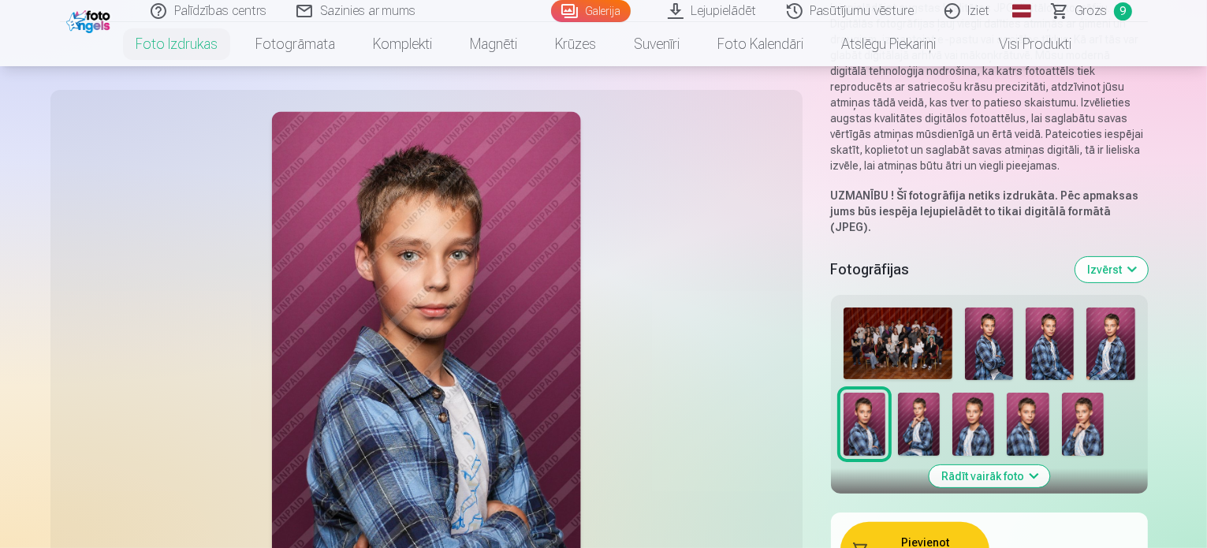
click at [916, 522] on button "Pievienot grozam : 6,00 €" at bounding box center [914, 550] width 149 height 57
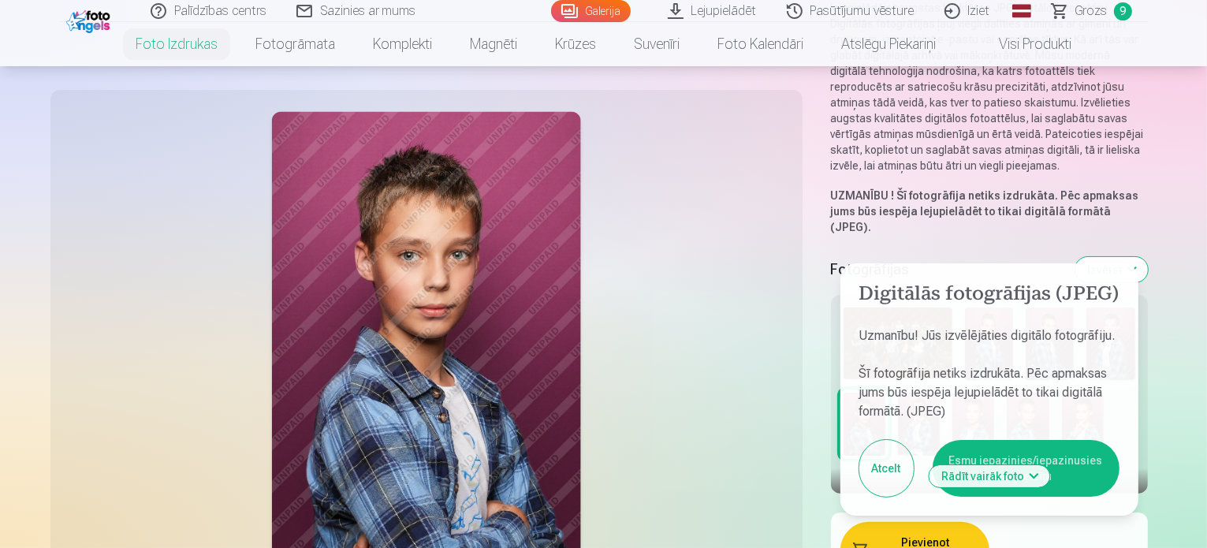
click at [1053, 440] on button "Esmu iepazinies/iepazinusies un piekrītu" at bounding box center [1025, 468] width 187 height 57
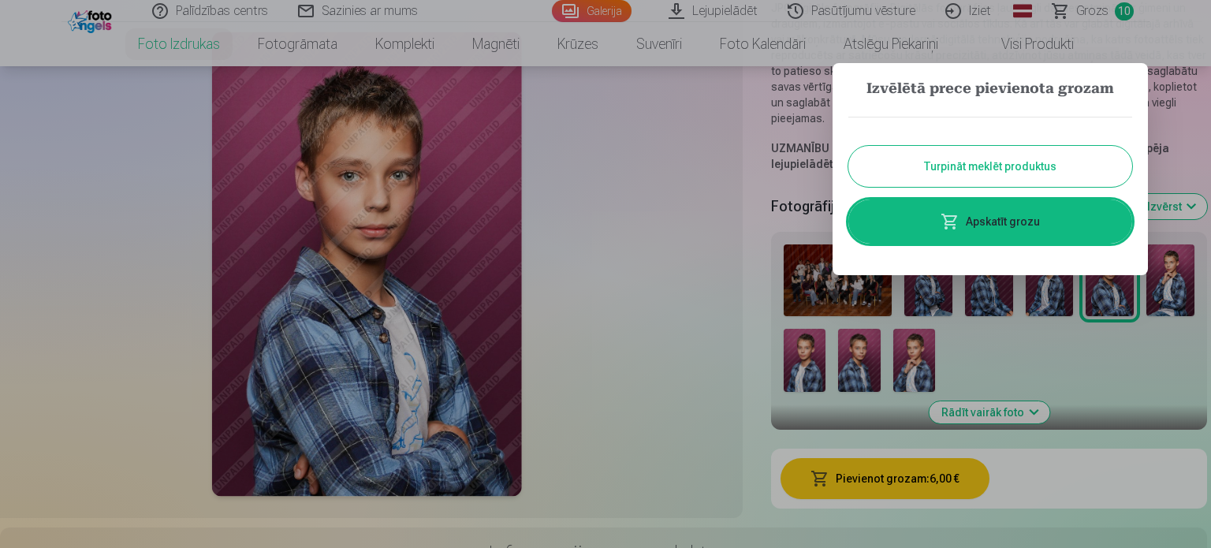
click at [993, 169] on button "Turpināt meklēt produktus" at bounding box center [990, 166] width 284 height 41
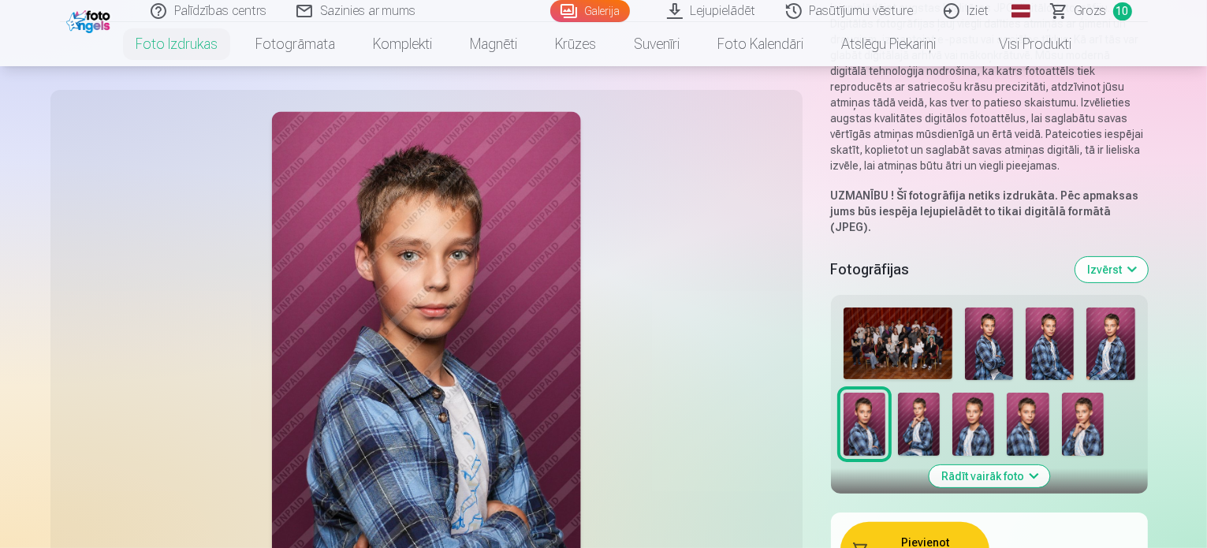
click at [939, 392] on img at bounding box center [919, 423] width 42 height 63
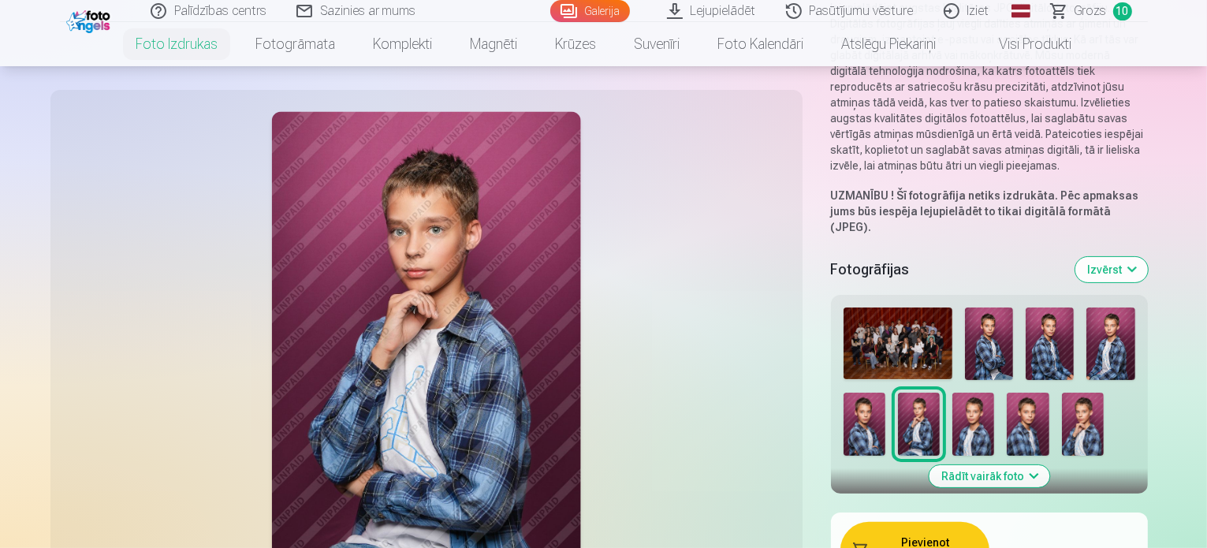
click at [952, 392] on img at bounding box center [973, 423] width 42 height 63
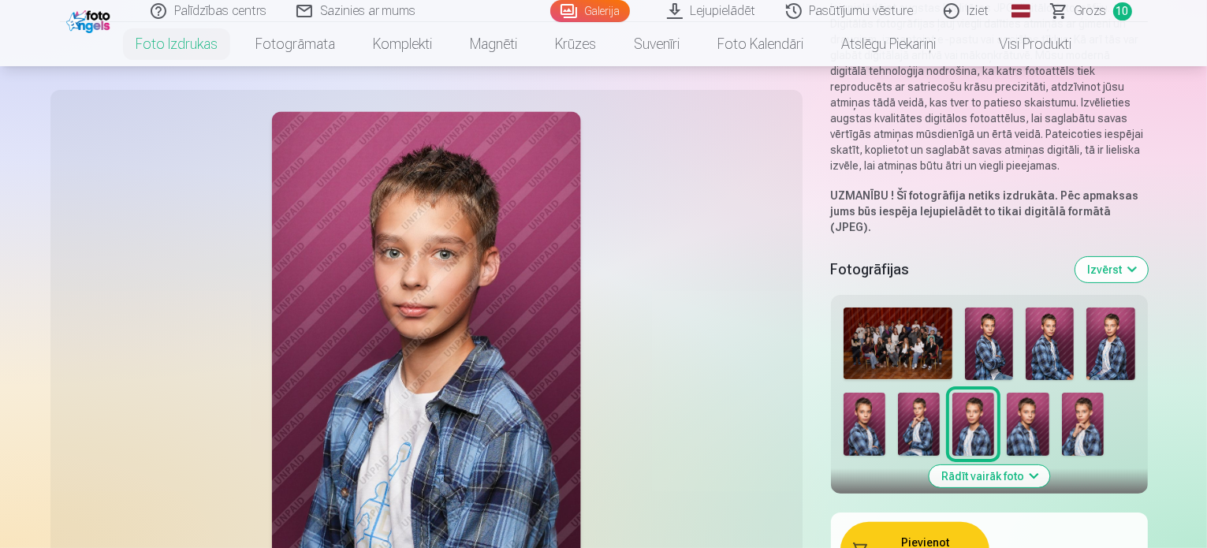
click at [882, 363] on div at bounding box center [989, 381] width 304 height 161
click at [1006, 392] on img at bounding box center [1027, 423] width 42 height 63
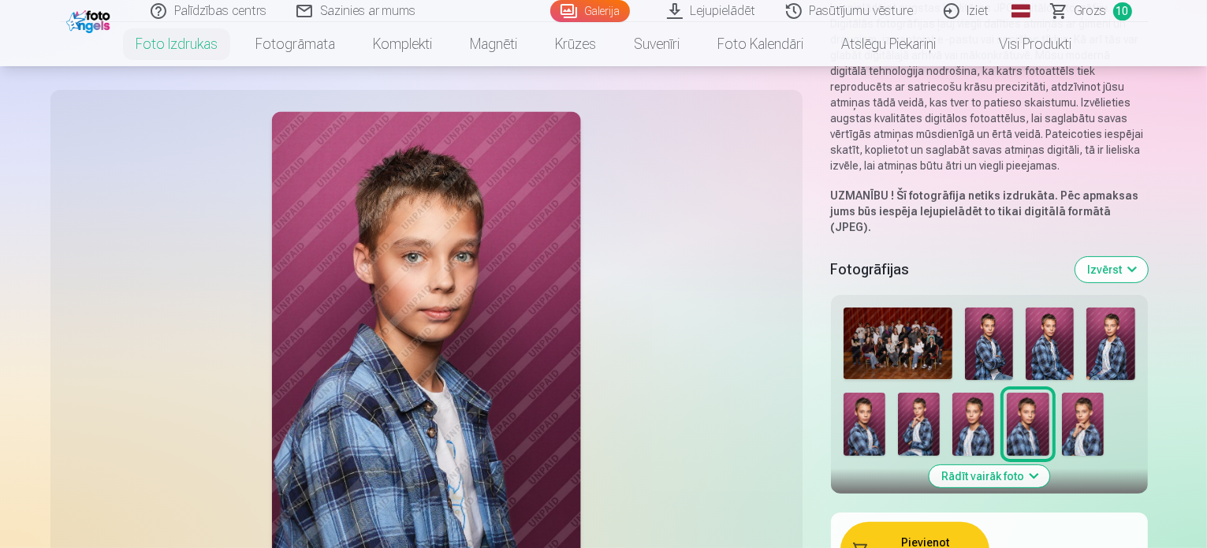
click at [952, 392] on img at bounding box center [973, 423] width 42 height 63
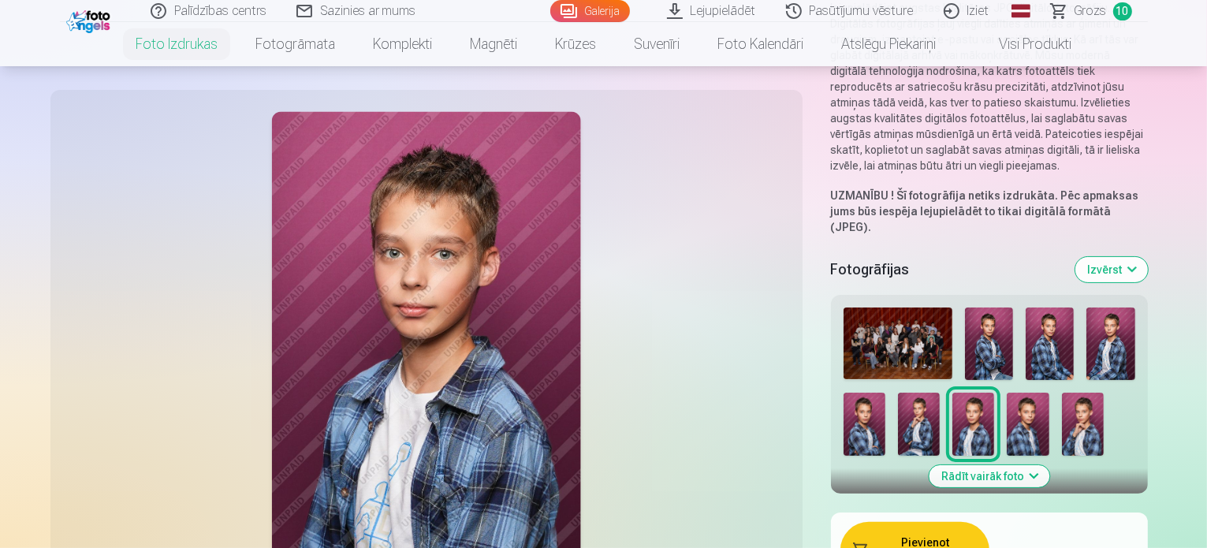
click at [888, 522] on button "Pievienot grozam : 6,00 €" at bounding box center [914, 550] width 149 height 57
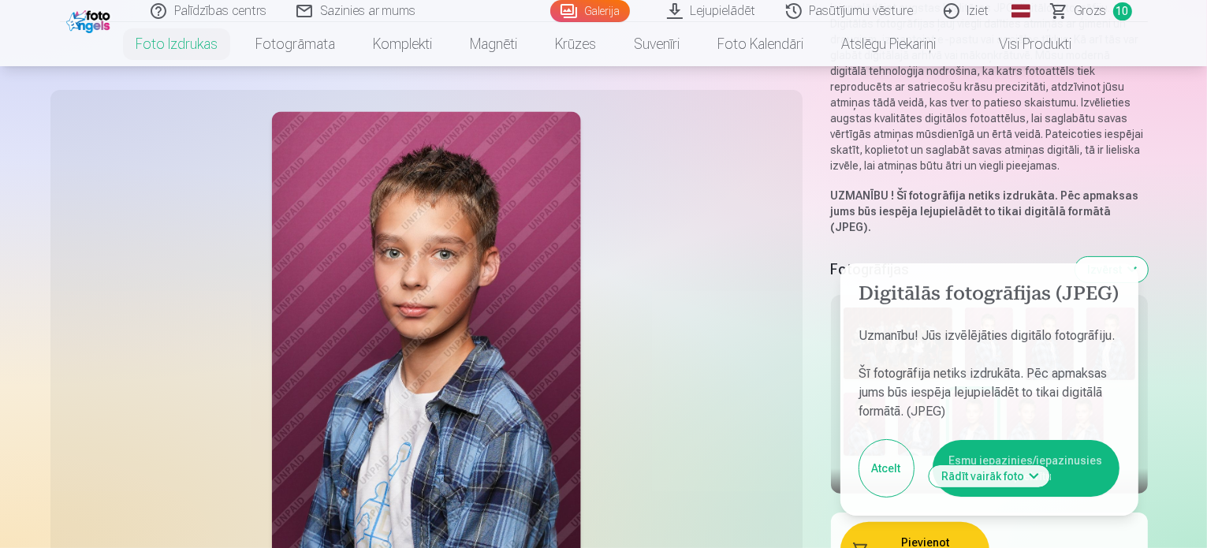
click at [920, 522] on button "Pievienot grozam : 6,00 €" at bounding box center [914, 550] width 149 height 57
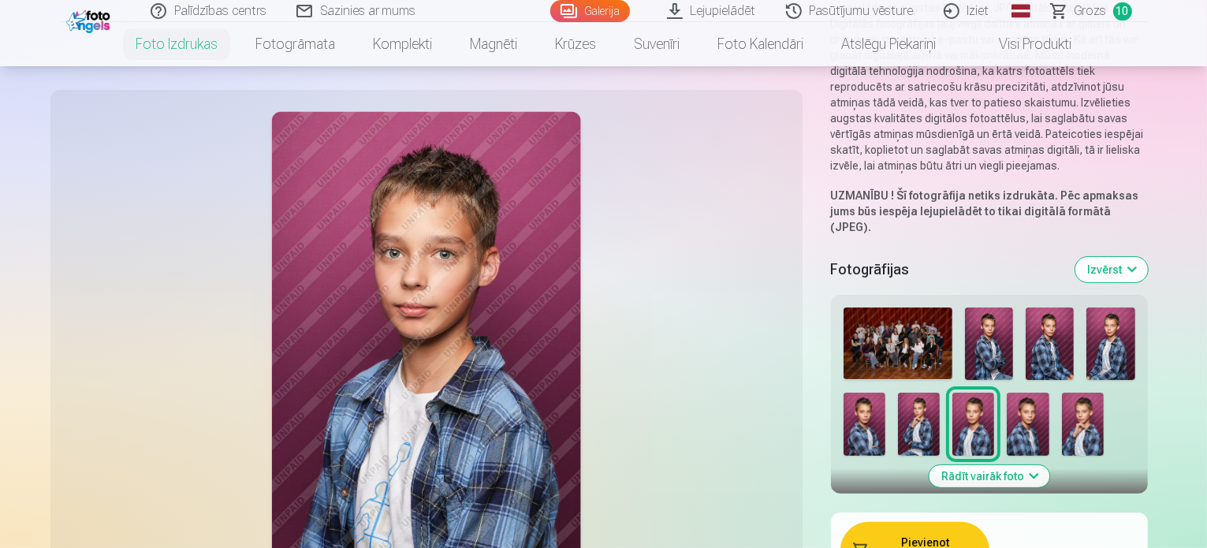
click at [870, 522] on button "Pievienot grozam : 6,00 €" at bounding box center [914, 550] width 149 height 57
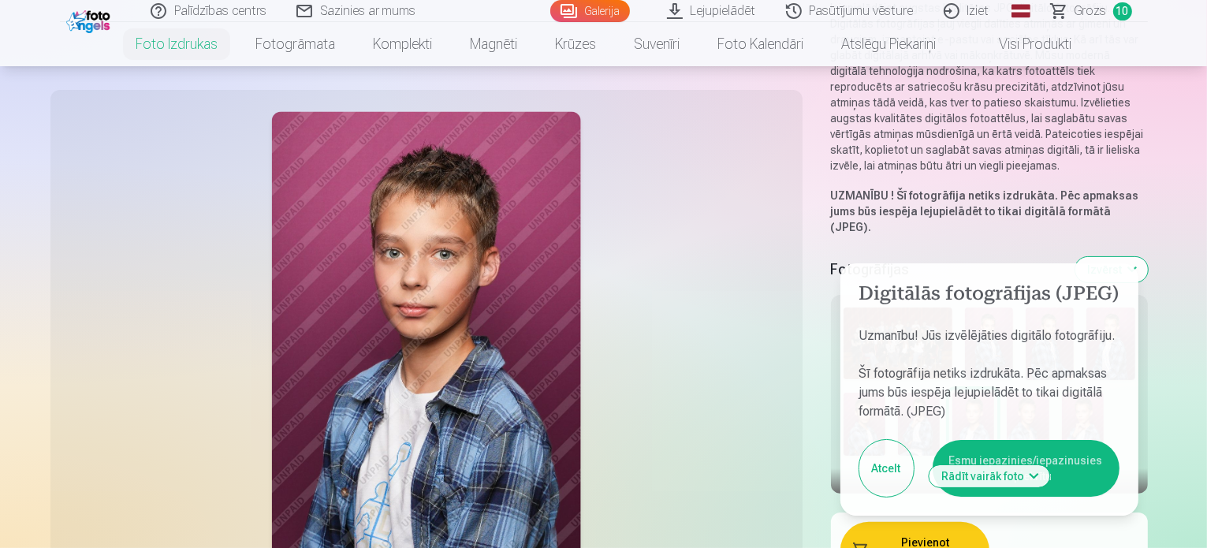
click at [969, 440] on button "Esmu iepazinies/iepazinusies un piekrītu" at bounding box center [1025, 468] width 187 height 57
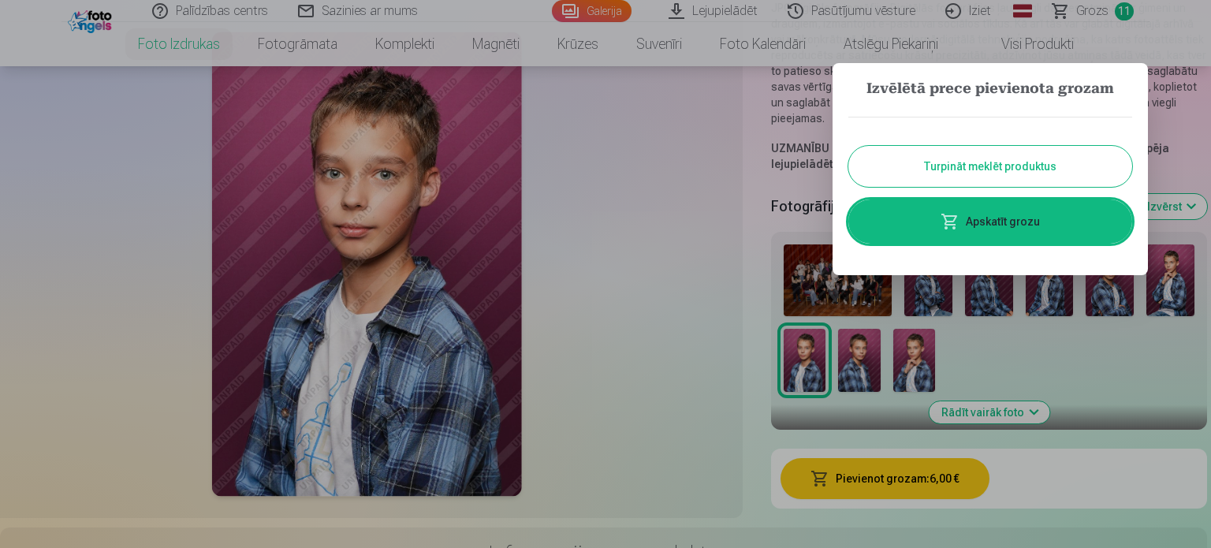
click at [950, 176] on button "Turpināt meklēt produktus" at bounding box center [990, 166] width 284 height 41
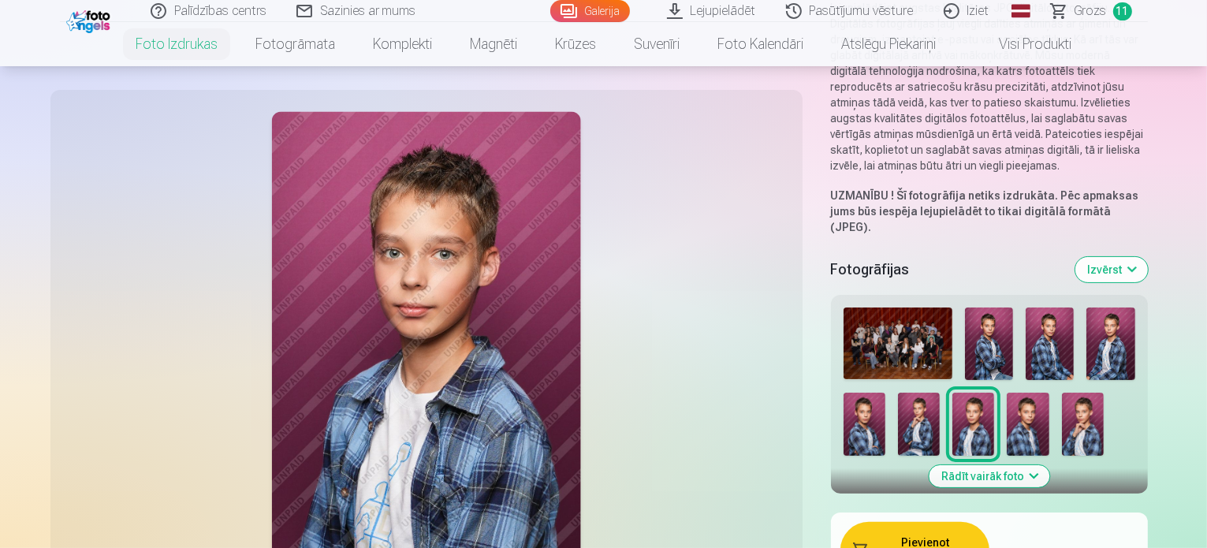
click at [1006, 392] on img at bounding box center [1027, 423] width 42 height 63
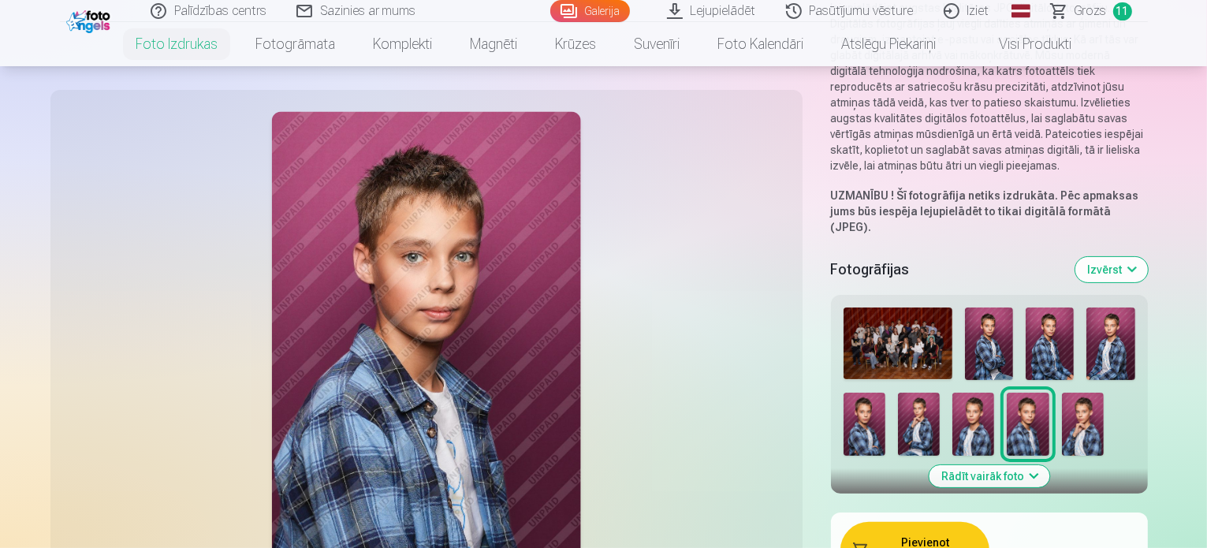
click at [1062, 392] on img at bounding box center [1083, 423] width 42 height 63
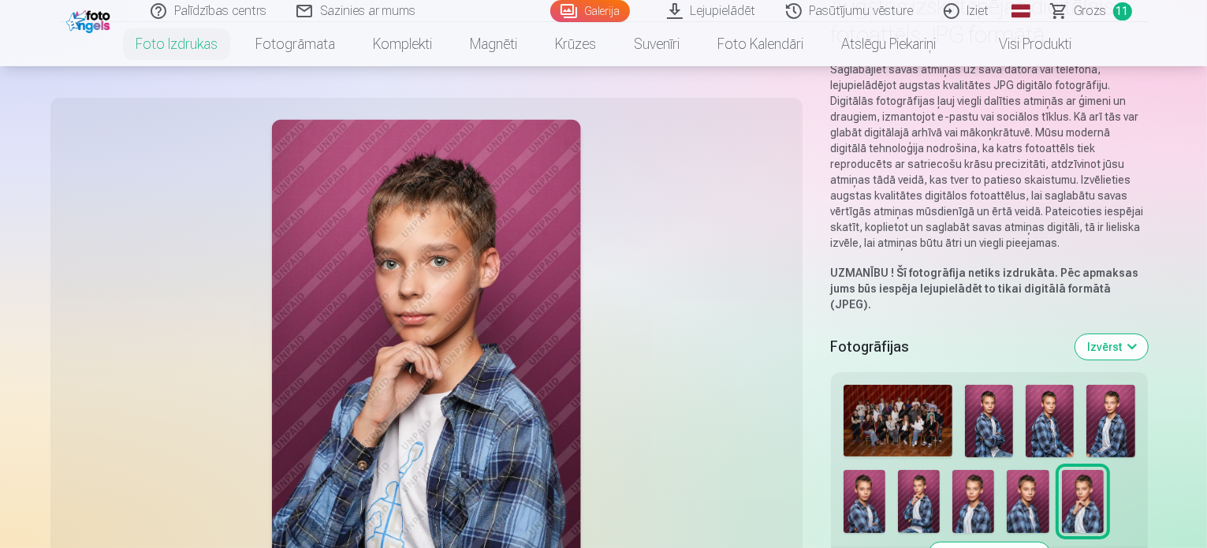
scroll to position [0, 0]
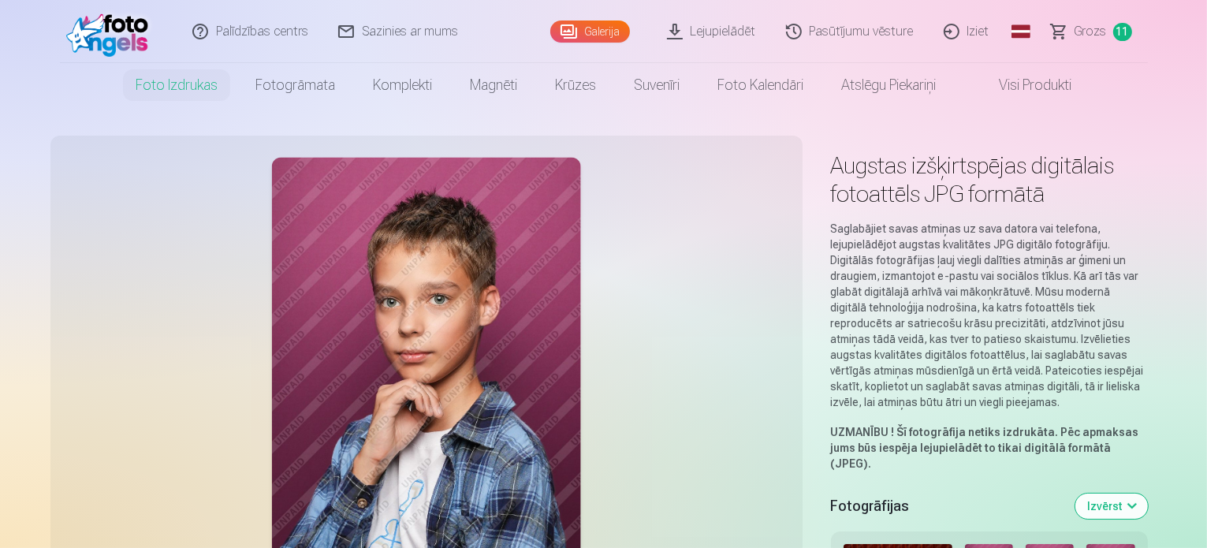
click at [1101, 28] on span "Grozs" at bounding box center [1090, 31] width 32 height 19
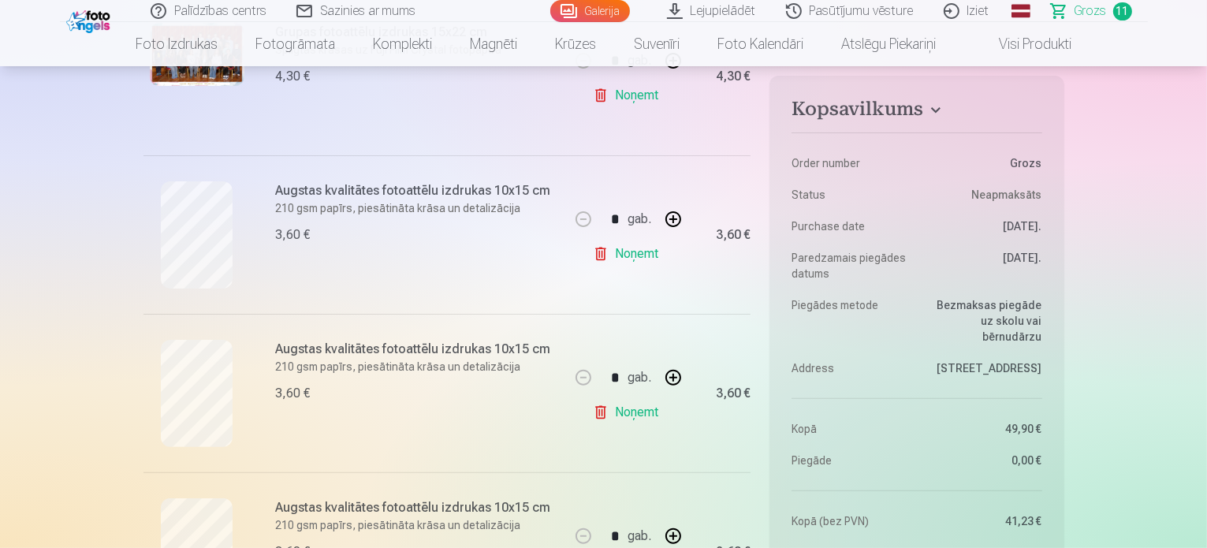
scroll to position [394, 0]
click at [603, 249] on link "Noņemt" at bounding box center [629, 251] width 72 height 32
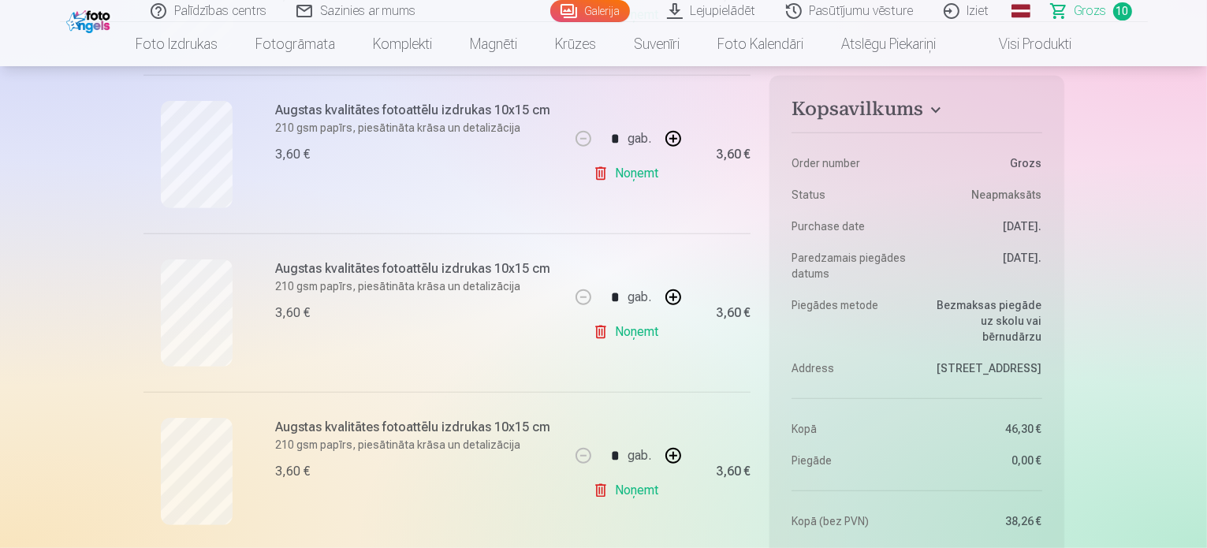
scroll to position [867, 0]
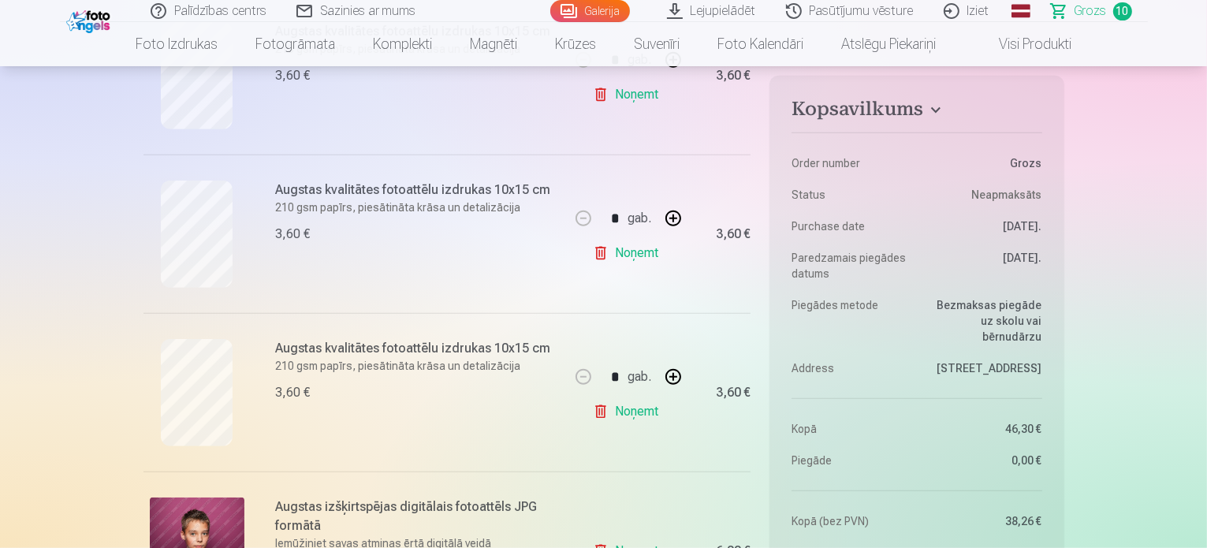
click at [678, 381] on button "button" at bounding box center [673, 377] width 38 height 38
type input "*"
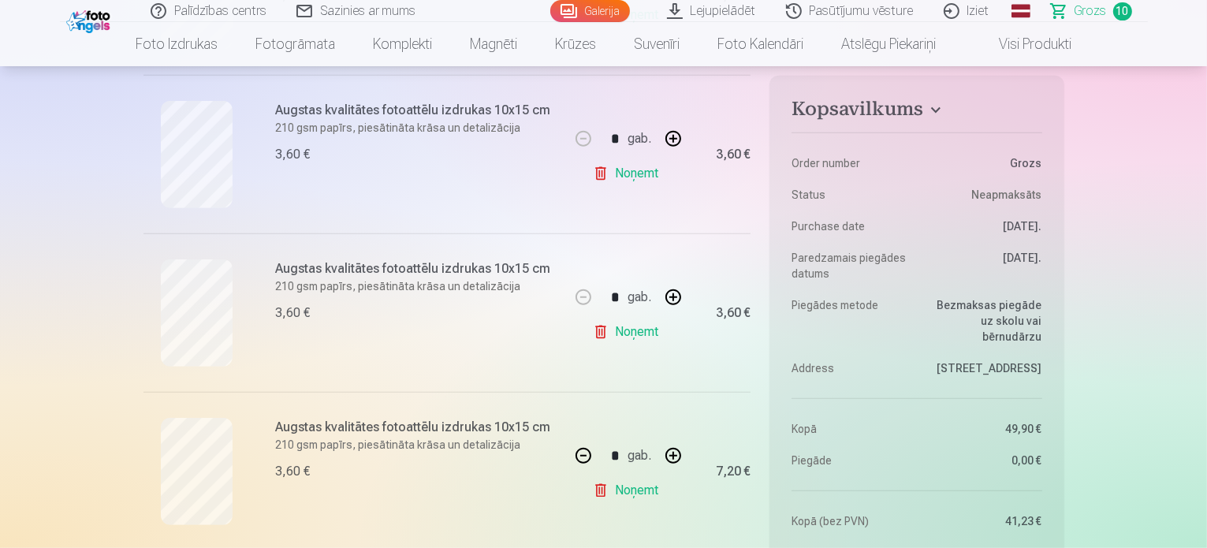
click at [668, 307] on button "button" at bounding box center [673, 297] width 38 height 38
type input "*"
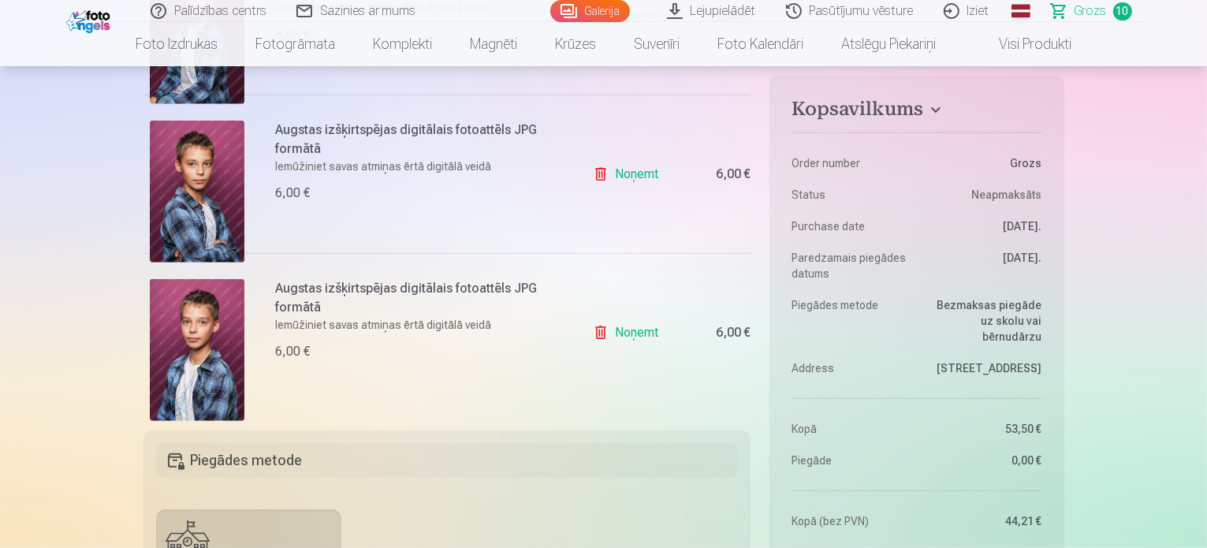
scroll to position [1576, 0]
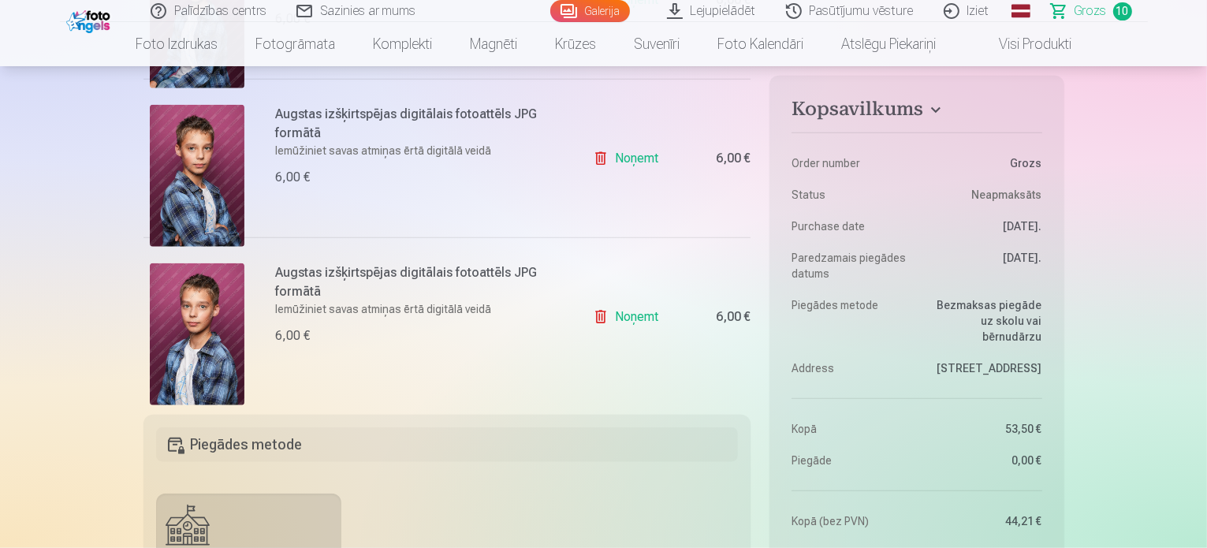
click at [633, 317] on link "Noņemt" at bounding box center [629, 317] width 72 height 32
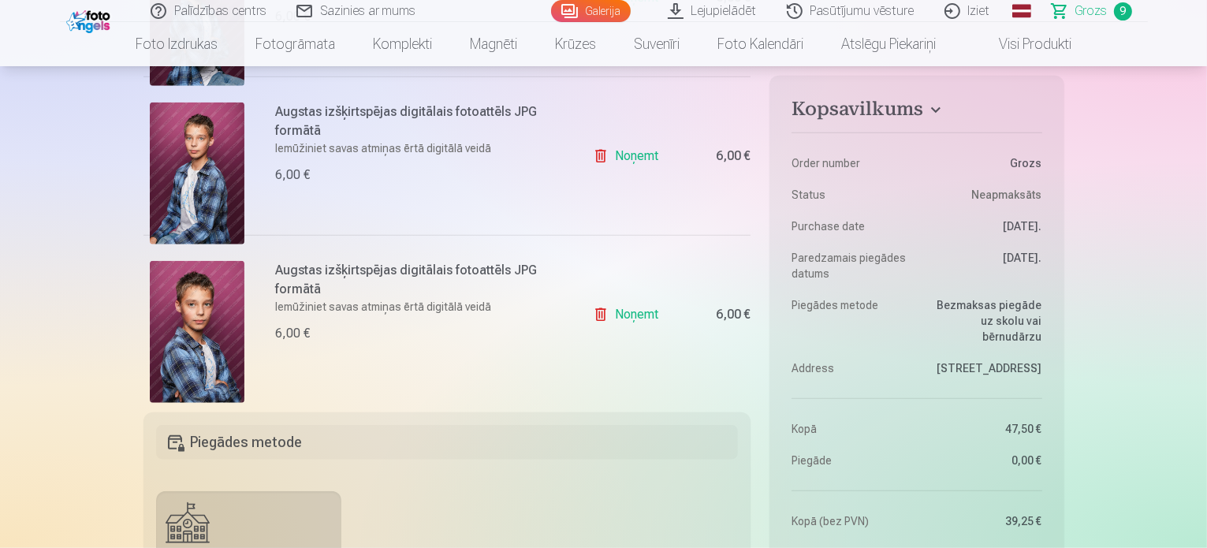
scroll to position [1419, 0]
click at [627, 311] on link "Noņemt" at bounding box center [629, 316] width 72 height 32
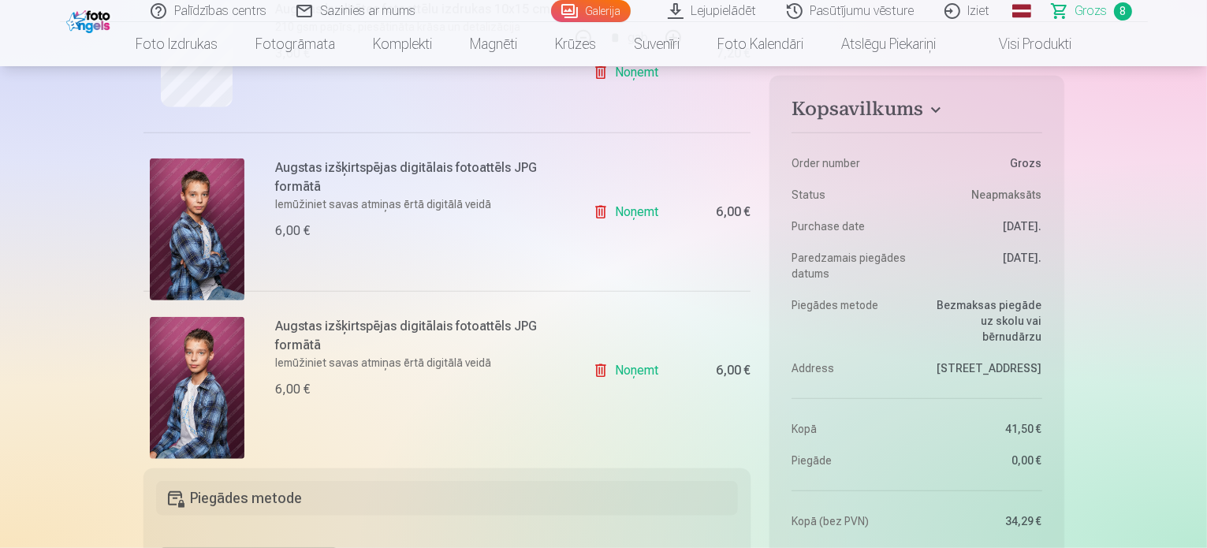
scroll to position [1182, 0]
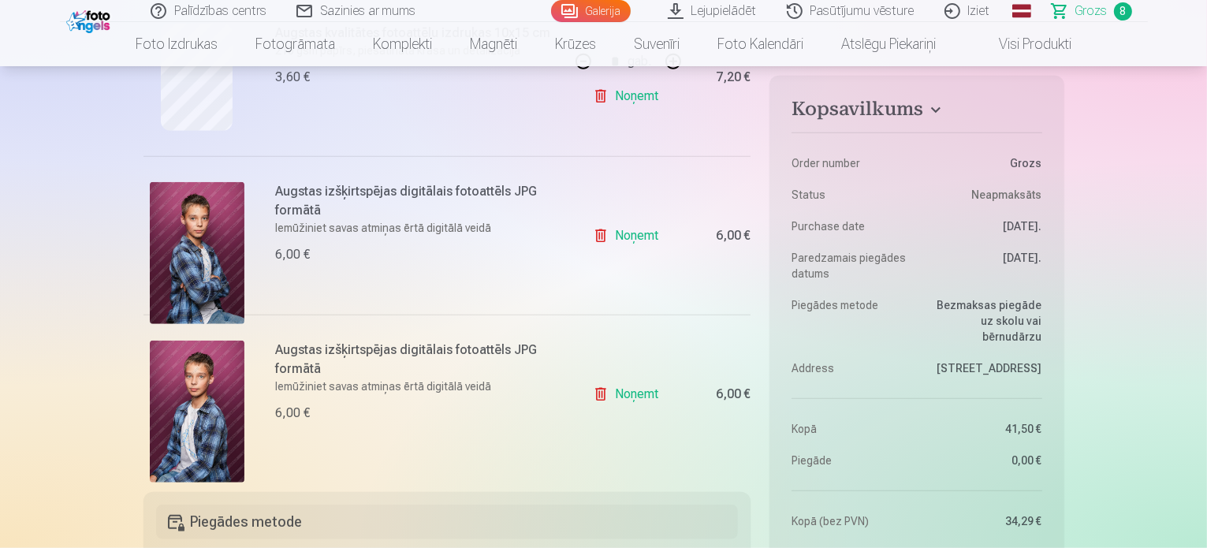
click at [615, 396] on link "Noņemt" at bounding box center [629, 394] width 72 height 32
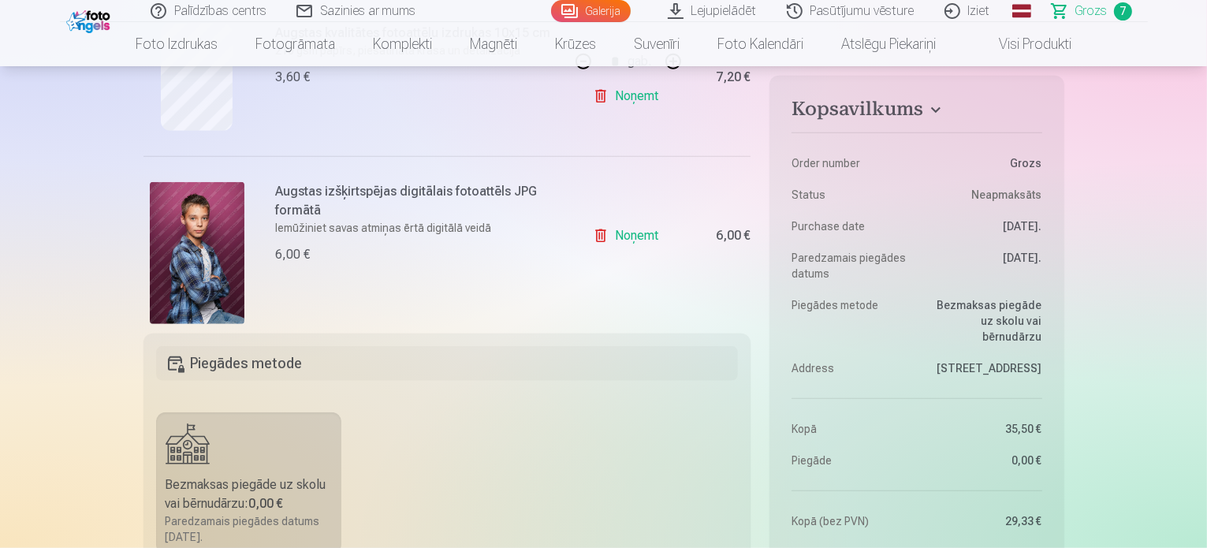
click at [634, 237] on link "Noņemt" at bounding box center [629, 236] width 72 height 32
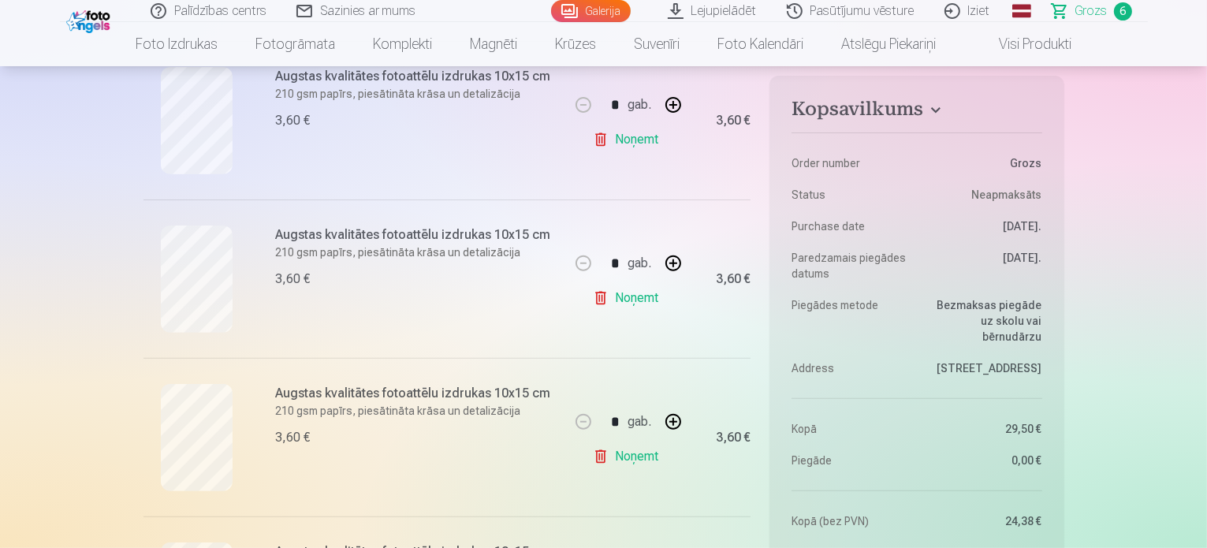
scroll to position [552, 0]
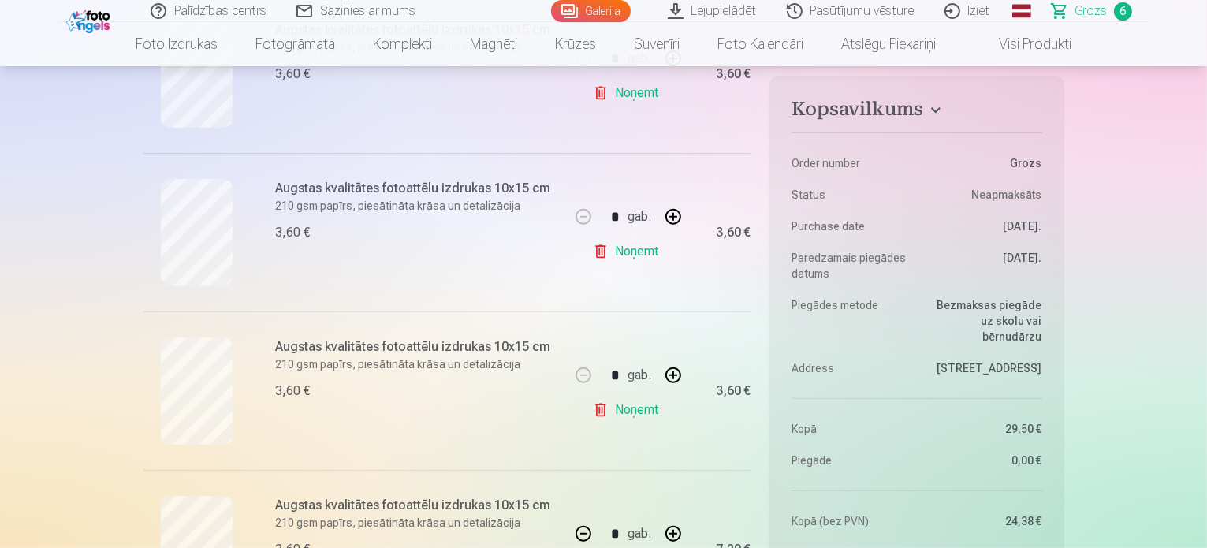
click at [629, 253] on link "Noņemt" at bounding box center [629, 252] width 72 height 32
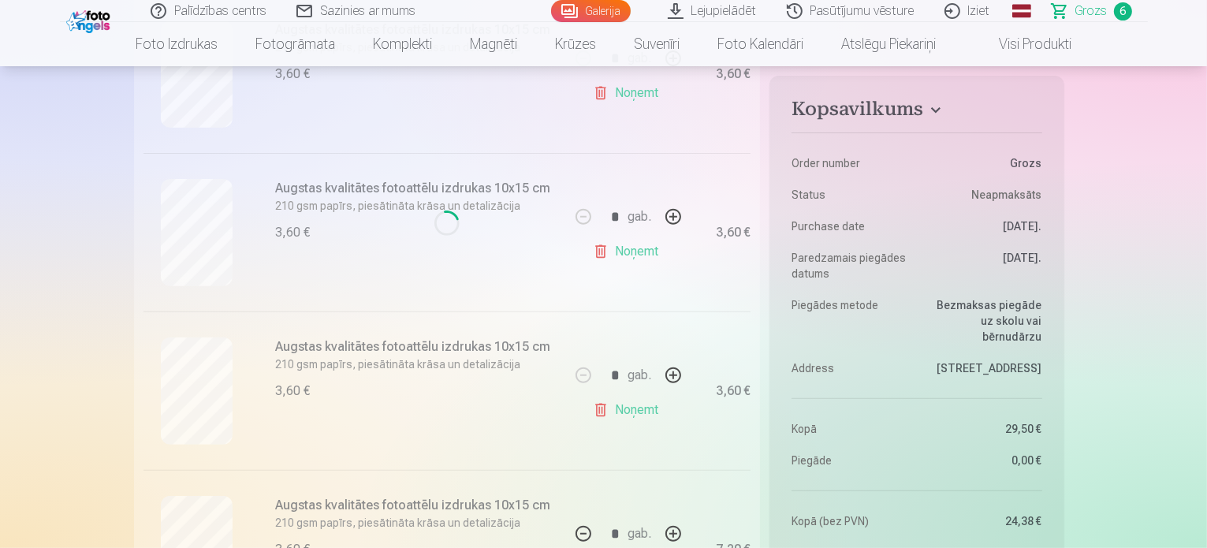
type input "*"
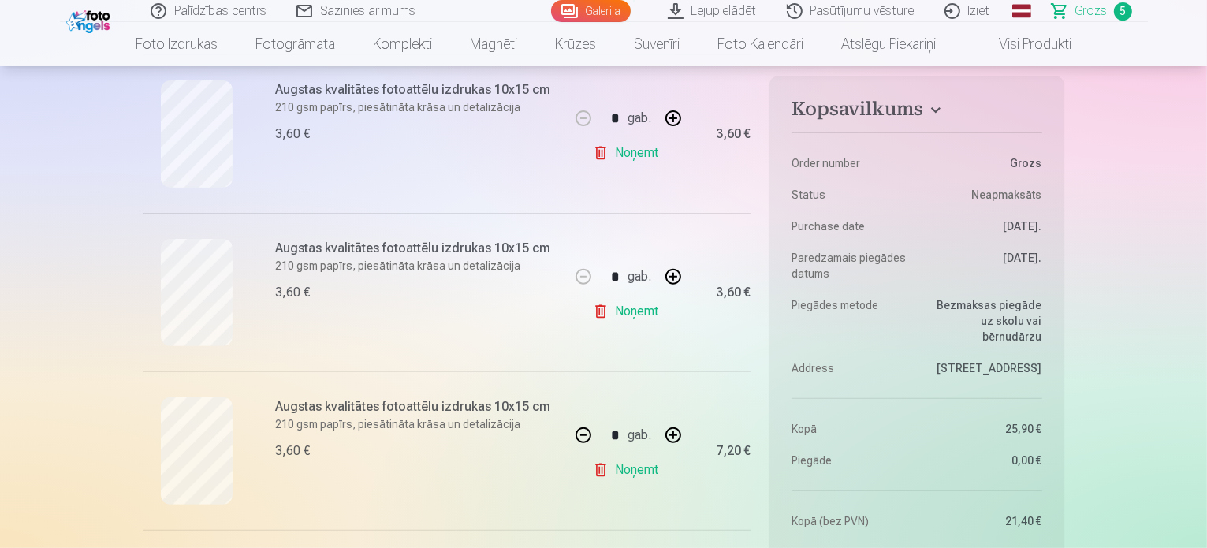
scroll to position [473, 0]
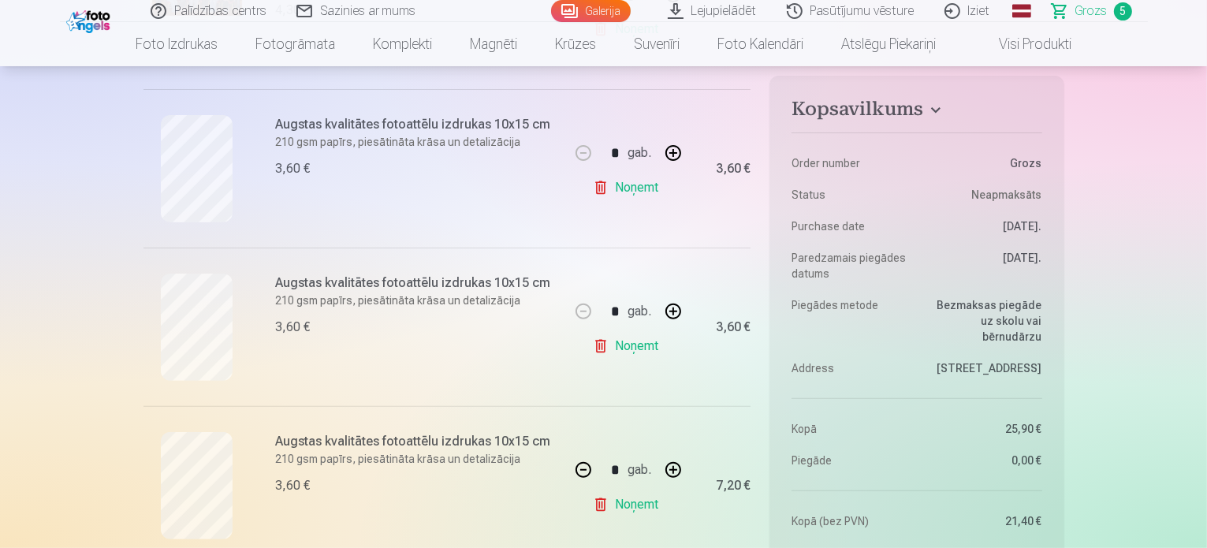
click at [668, 305] on button "button" at bounding box center [673, 311] width 38 height 38
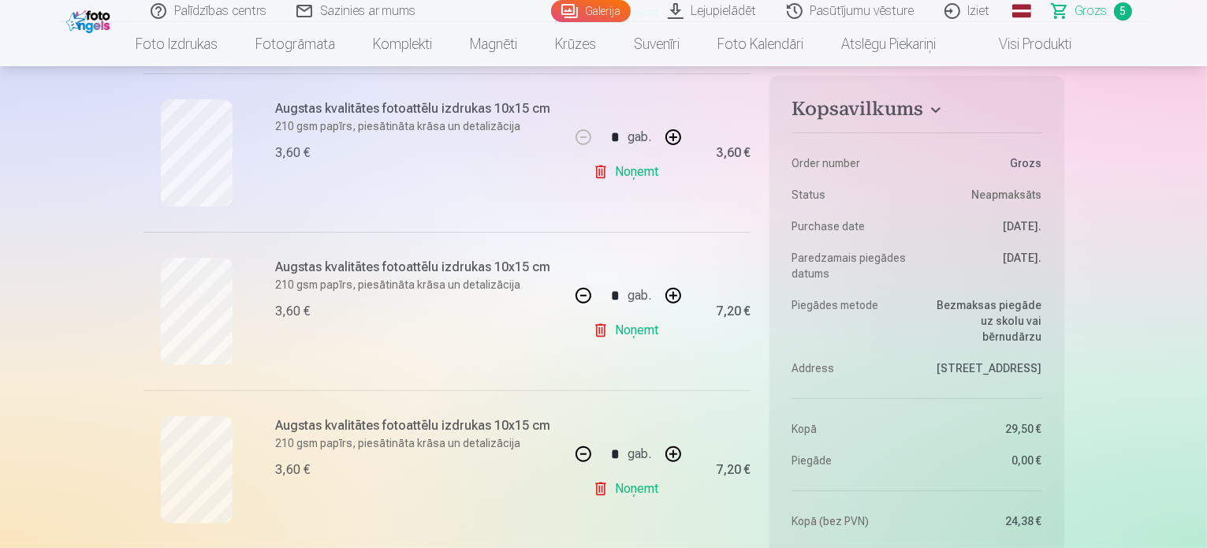
click at [593, 293] on button "button" at bounding box center [583, 296] width 38 height 38
type input "*"
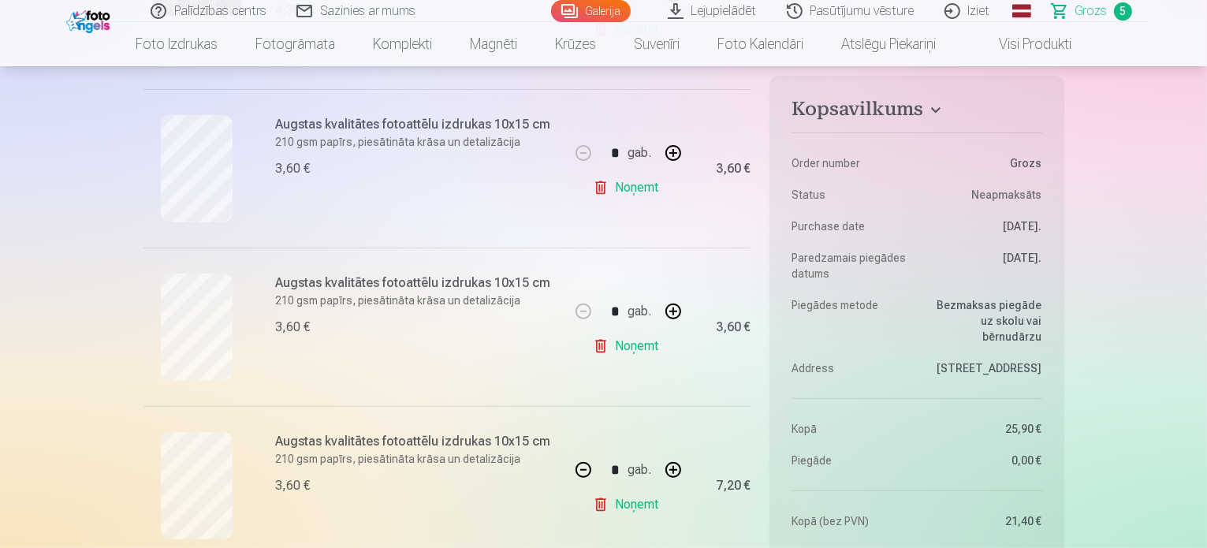
click at [681, 149] on button "button" at bounding box center [673, 153] width 38 height 38
type input "*"
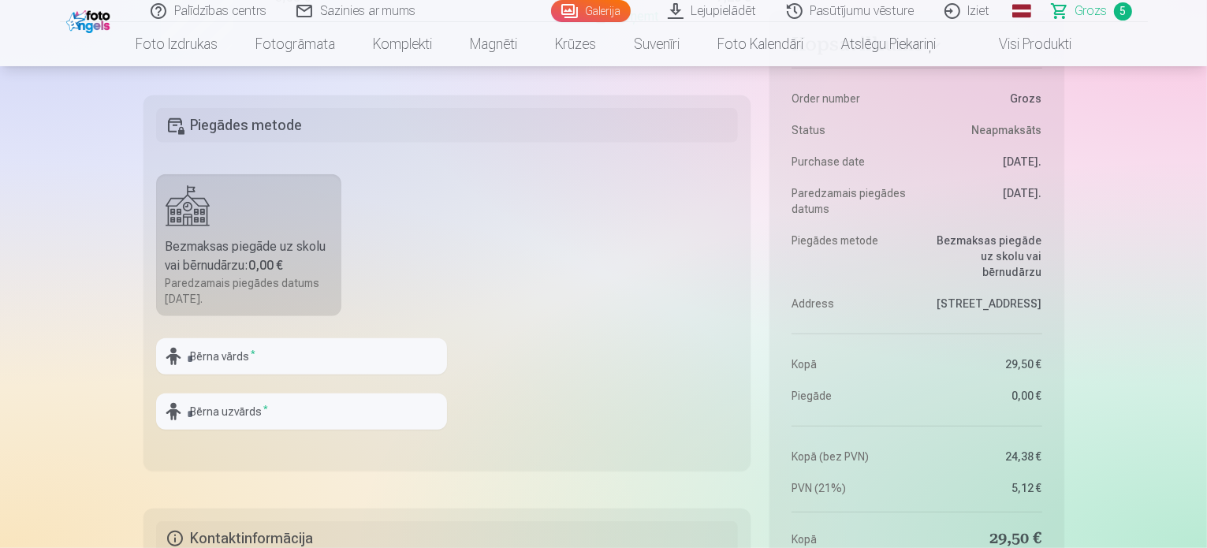
scroll to position [1182, 0]
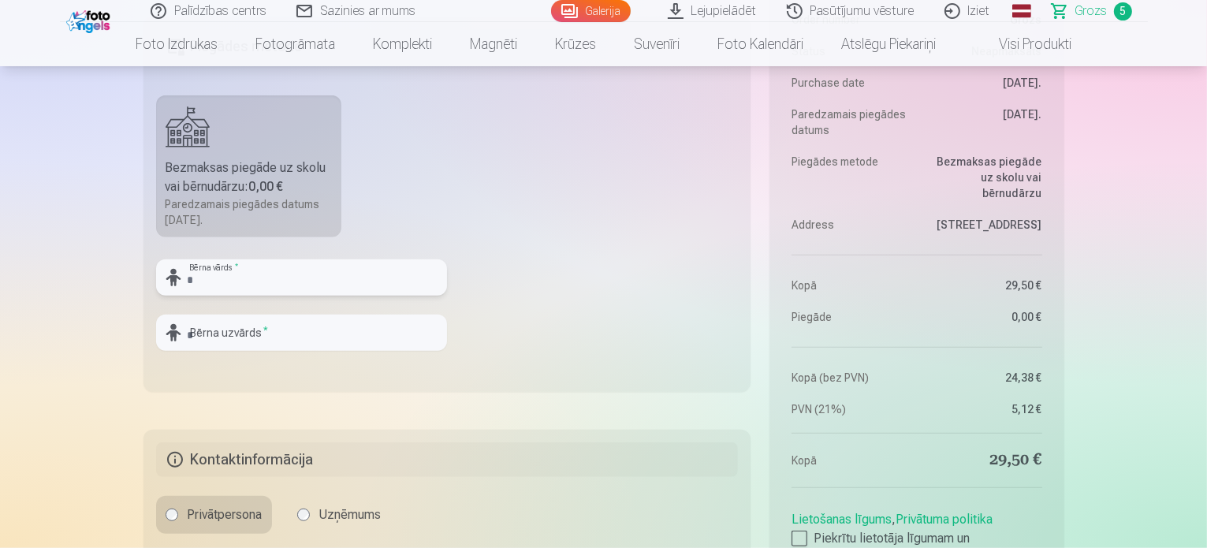
click at [385, 269] on input "text" at bounding box center [301, 277] width 291 height 36
type input "*******"
click at [389, 346] on input "text" at bounding box center [301, 332] width 291 height 36
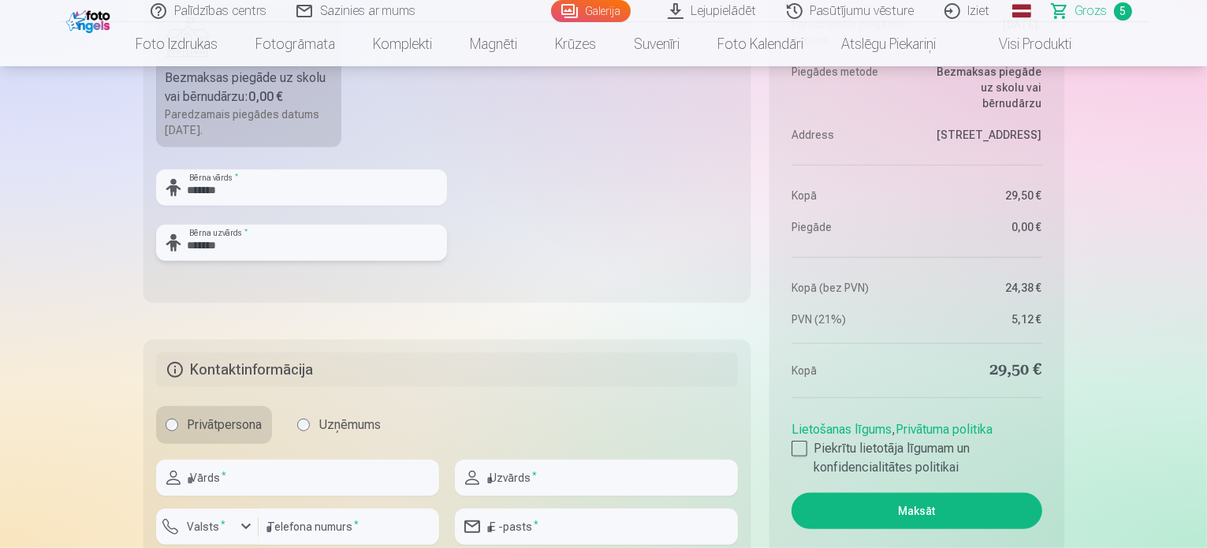
scroll to position [1340, 0]
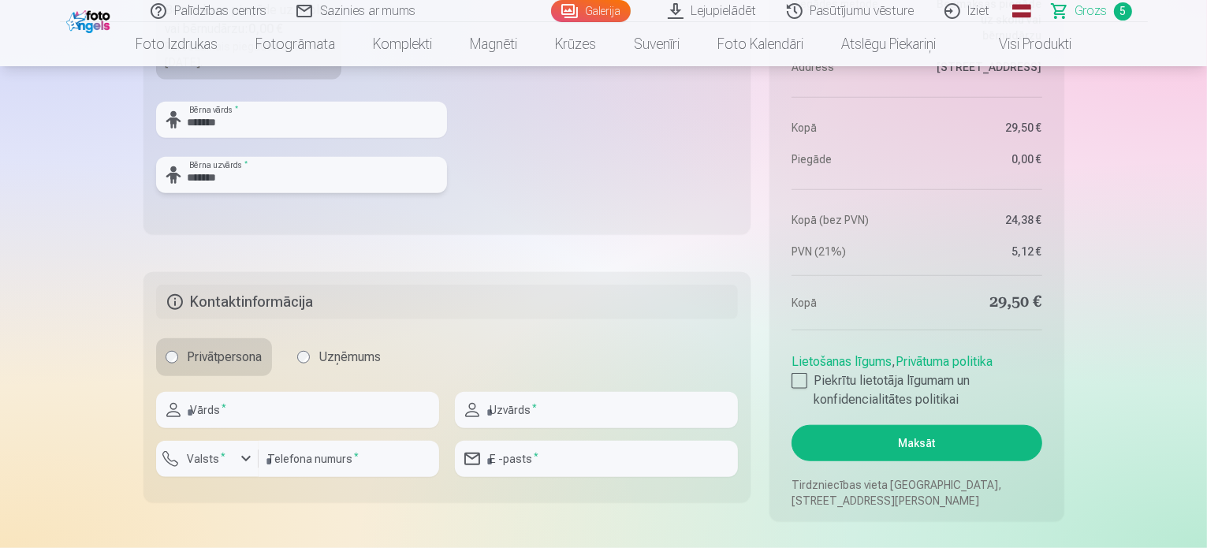
type input "*******"
click at [339, 406] on input "text" at bounding box center [297, 410] width 283 height 36
type input "**********"
type input "******"
type input "********"
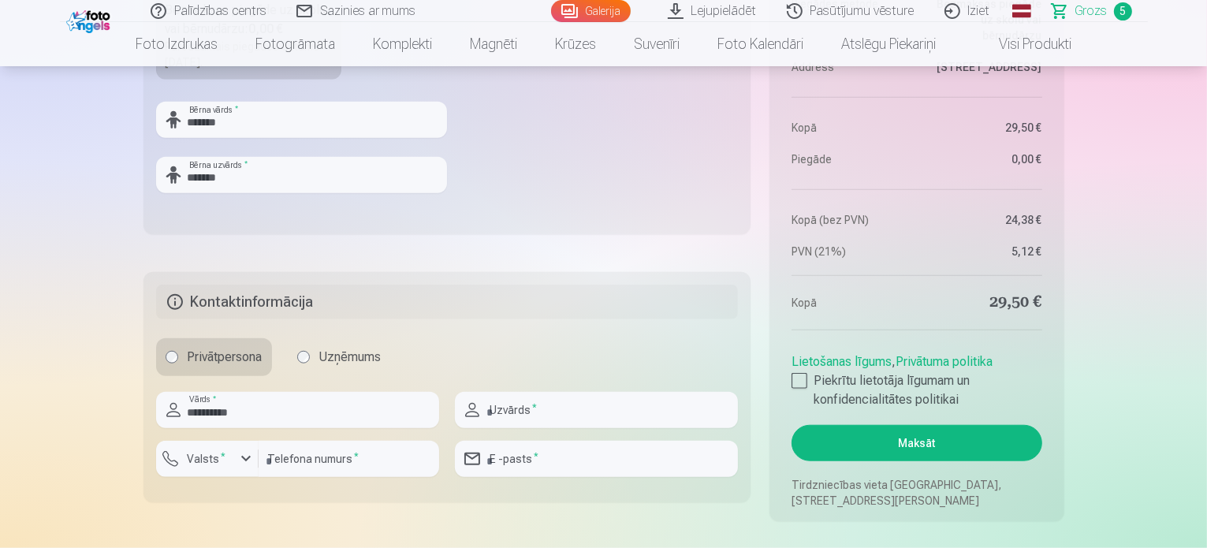
type input "**********"
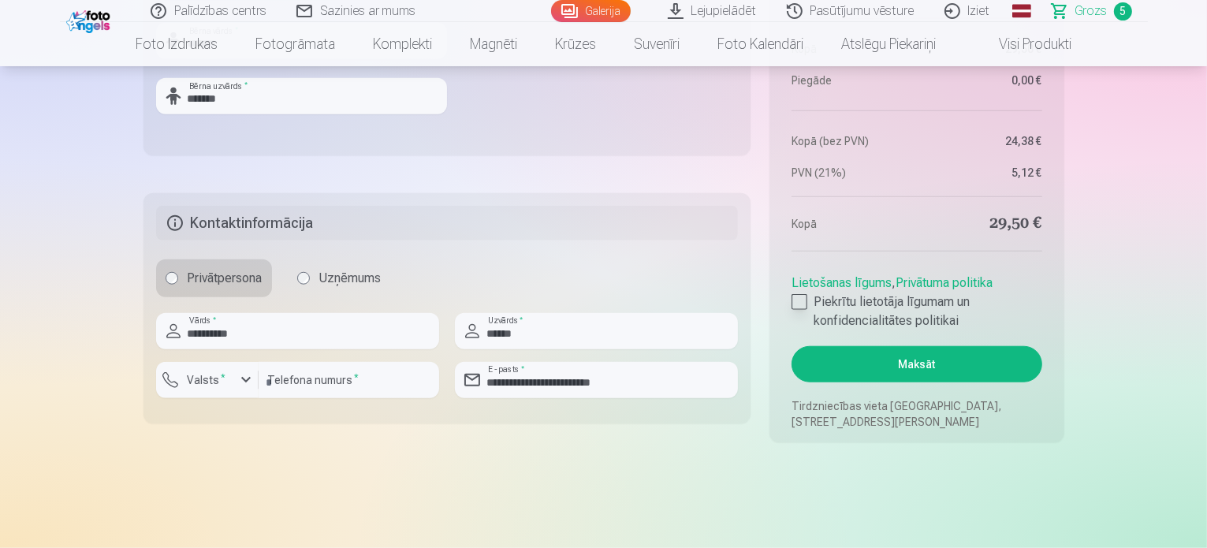
click at [799, 307] on div at bounding box center [799, 302] width 16 height 16
click at [897, 365] on button "Maksāt" at bounding box center [916, 364] width 250 height 36
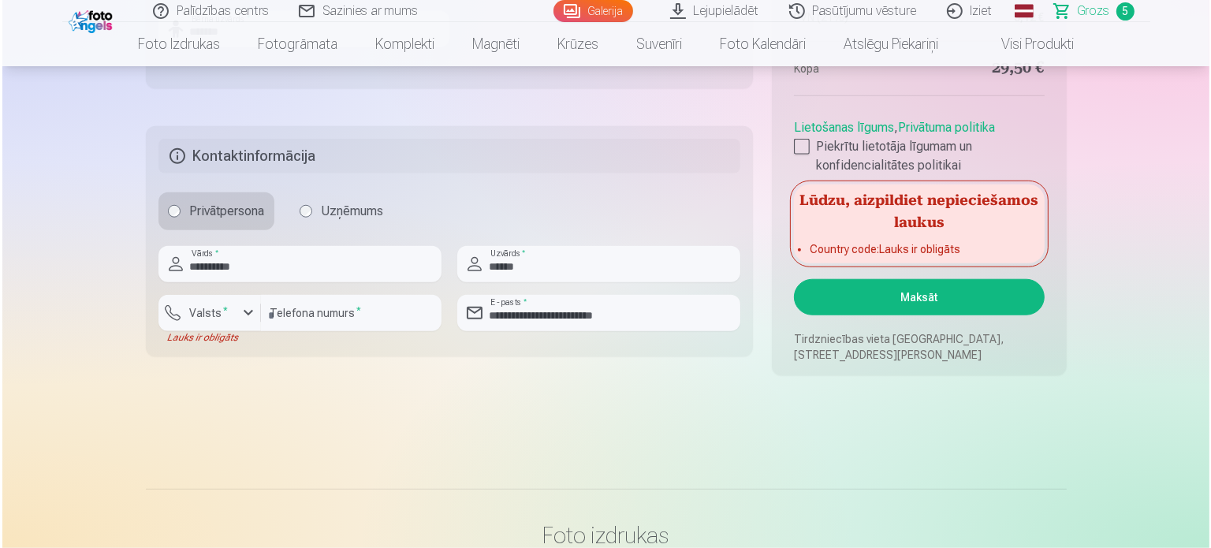
scroll to position [1497, 0]
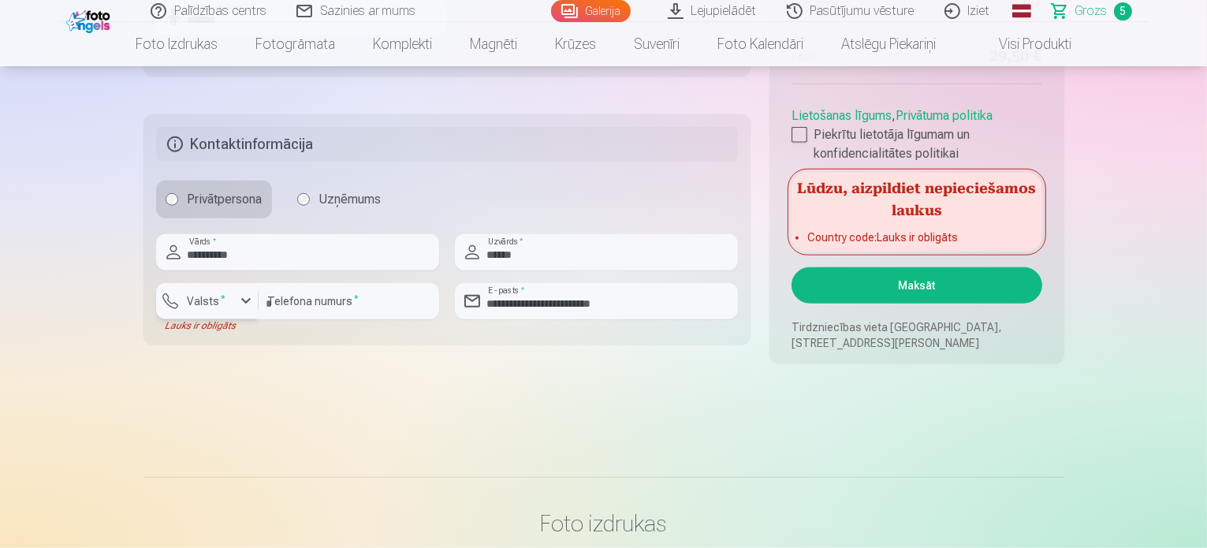
click at [225, 308] on div "button" at bounding box center [211, 304] width 47 height 16
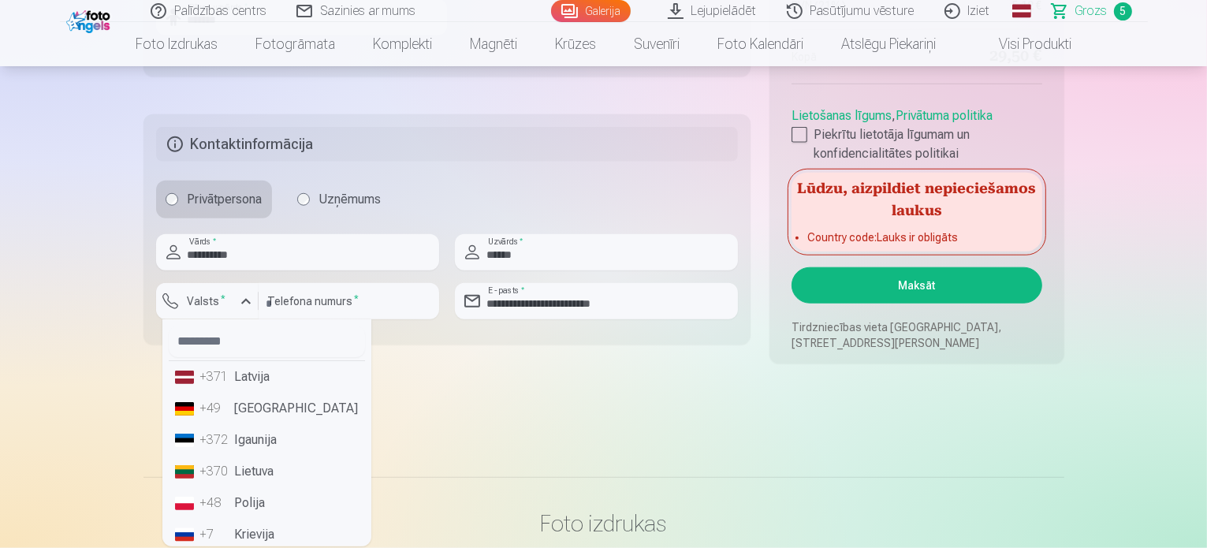
click at [240, 382] on li "+371 Latvija" at bounding box center [267, 377] width 196 height 32
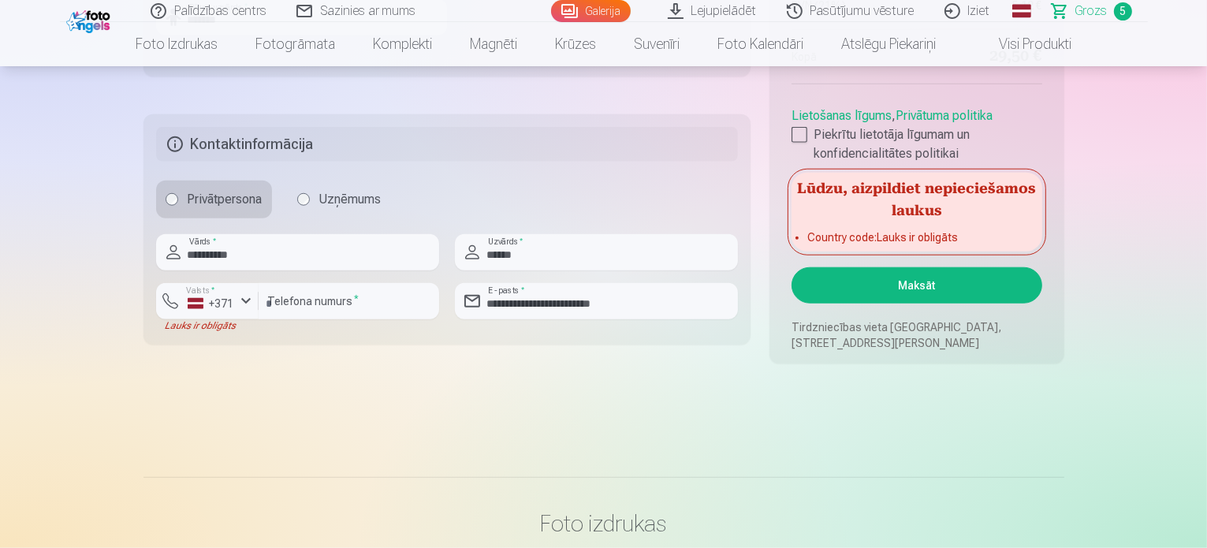
click at [987, 298] on button "Maksāt" at bounding box center [916, 285] width 250 height 36
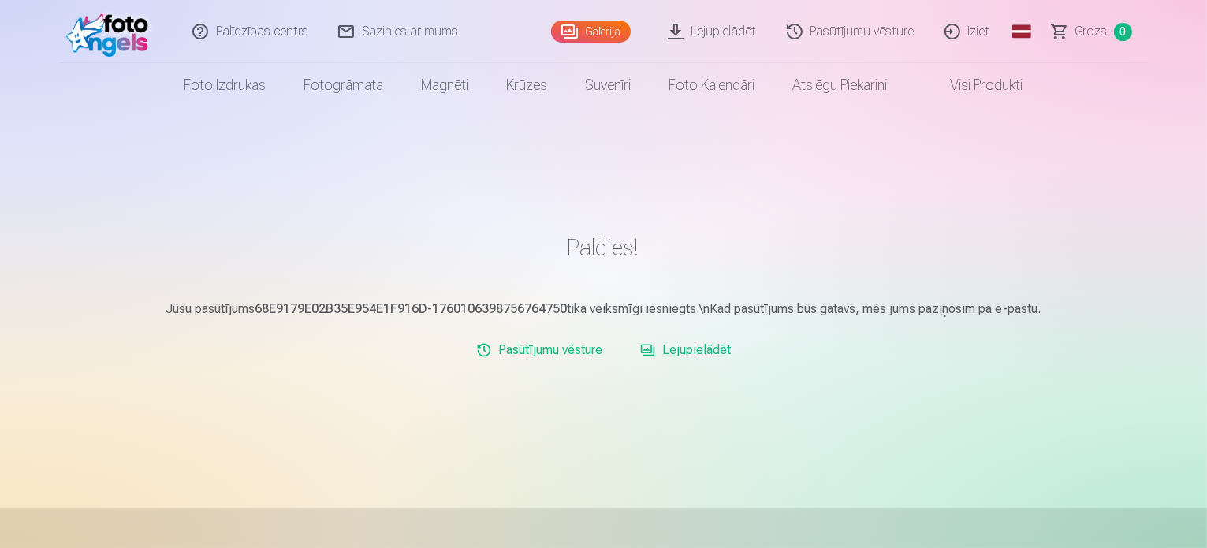
click at [702, 36] on link "Lejupielādēt" at bounding box center [712, 31] width 119 height 63
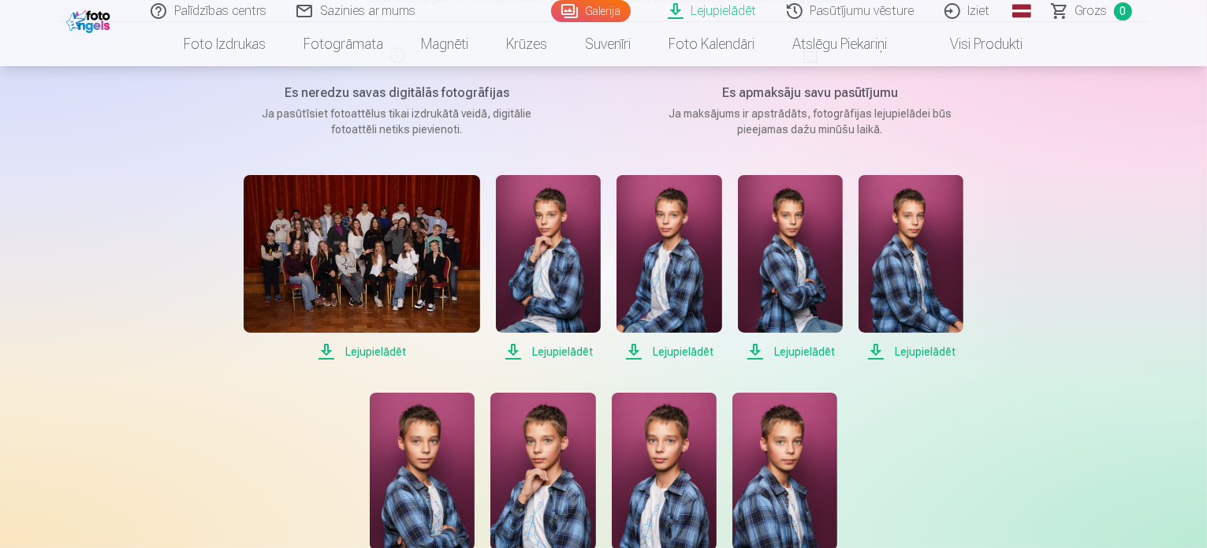
scroll to position [236, 0]
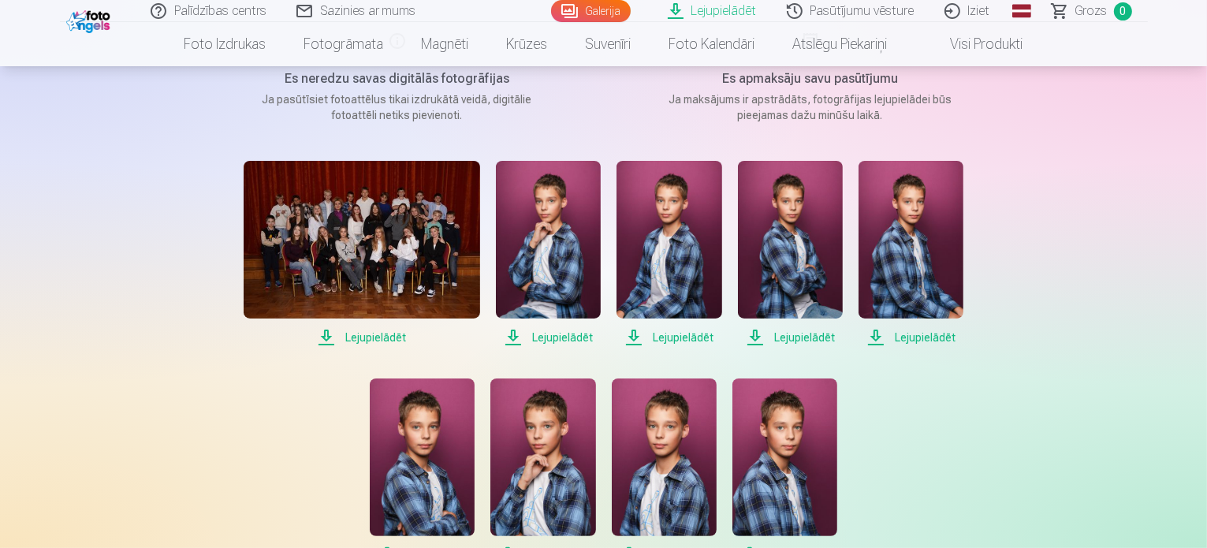
click at [533, 342] on span "Lejupielādēt" at bounding box center [548, 337] width 105 height 19
click at [656, 340] on span "Lejupielādēt" at bounding box center [668, 337] width 105 height 19
click at [779, 337] on span "Lejupielādēt" at bounding box center [790, 337] width 105 height 19
click at [922, 335] on span "Lejupielādēt" at bounding box center [910, 337] width 105 height 19
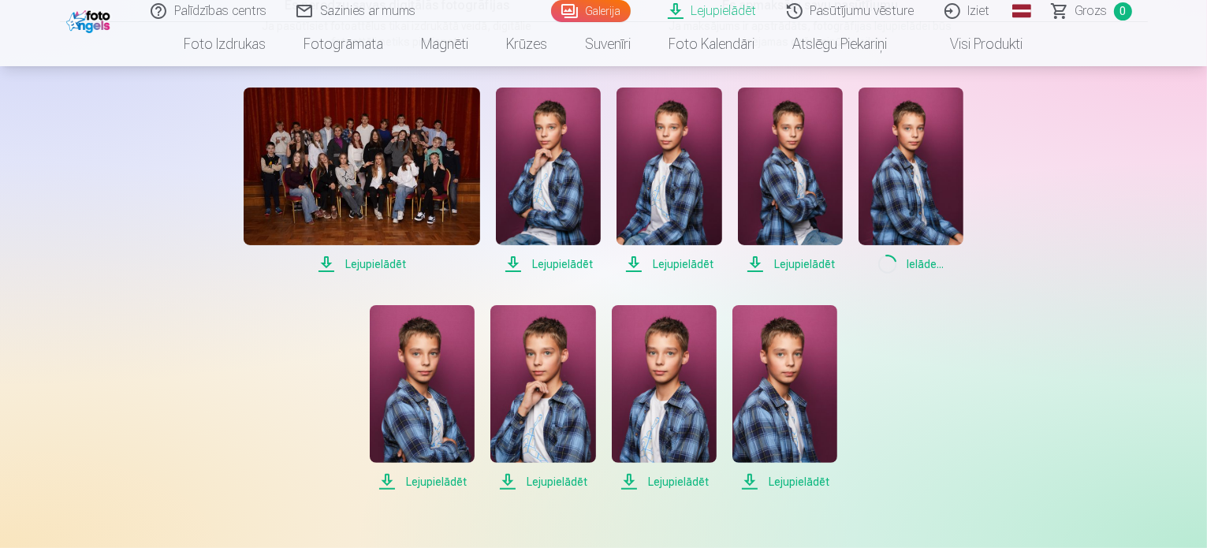
scroll to position [394, 0]
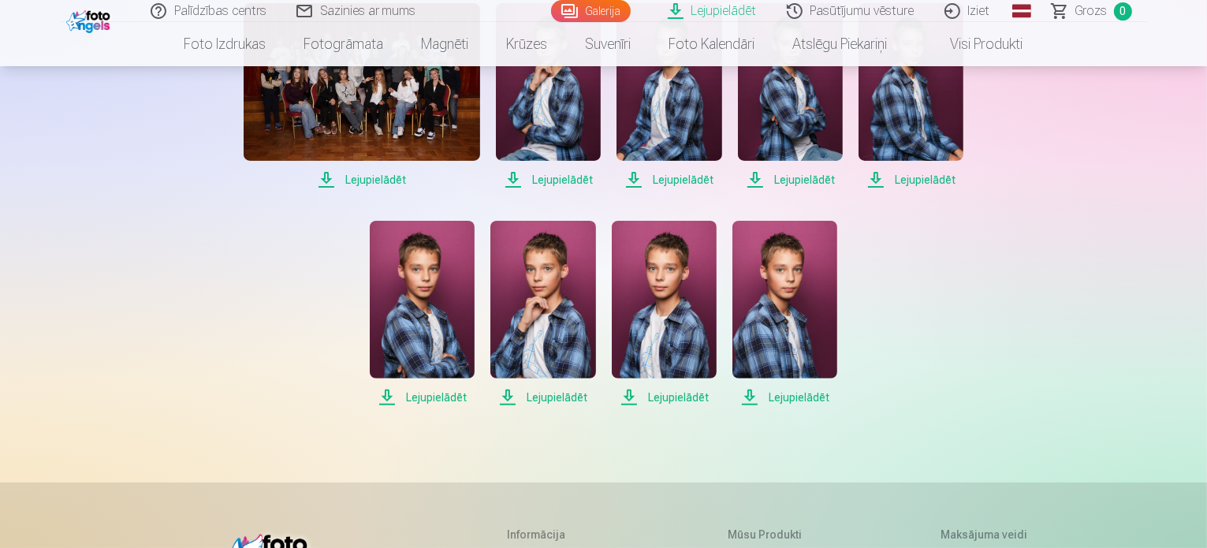
drag, startPoint x: 404, startPoint y: 398, endPoint x: 418, endPoint y: 396, distance: 15.1
click at [405, 399] on span "Lejupielādēt" at bounding box center [422, 397] width 105 height 19
click at [559, 396] on span "Lejupielādēt" at bounding box center [542, 397] width 105 height 19
click at [678, 406] on span "Lejupielādēt" at bounding box center [664, 397] width 105 height 19
click at [779, 406] on span "Lejupielādēt" at bounding box center [784, 397] width 105 height 19
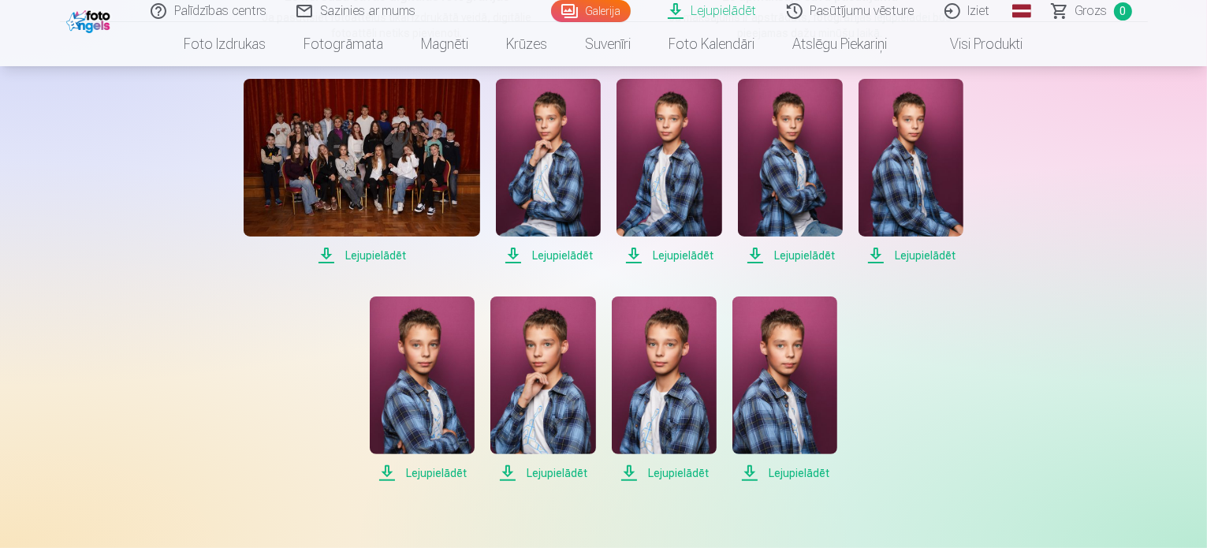
scroll to position [158, 0]
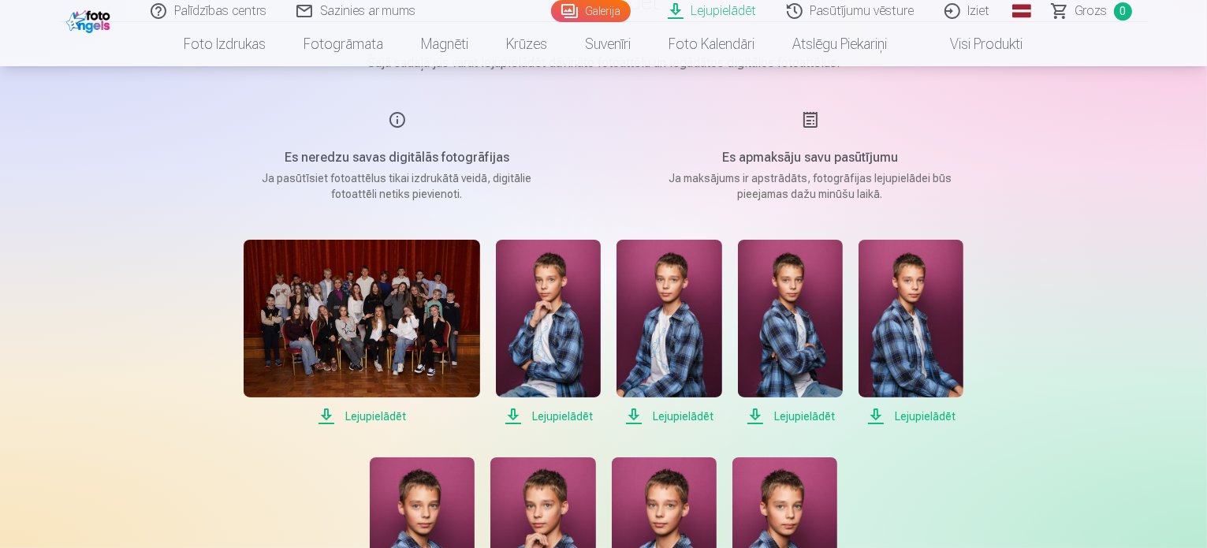
click at [371, 419] on span "Lejupielādēt" at bounding box center [362, 416] width 236 height 19
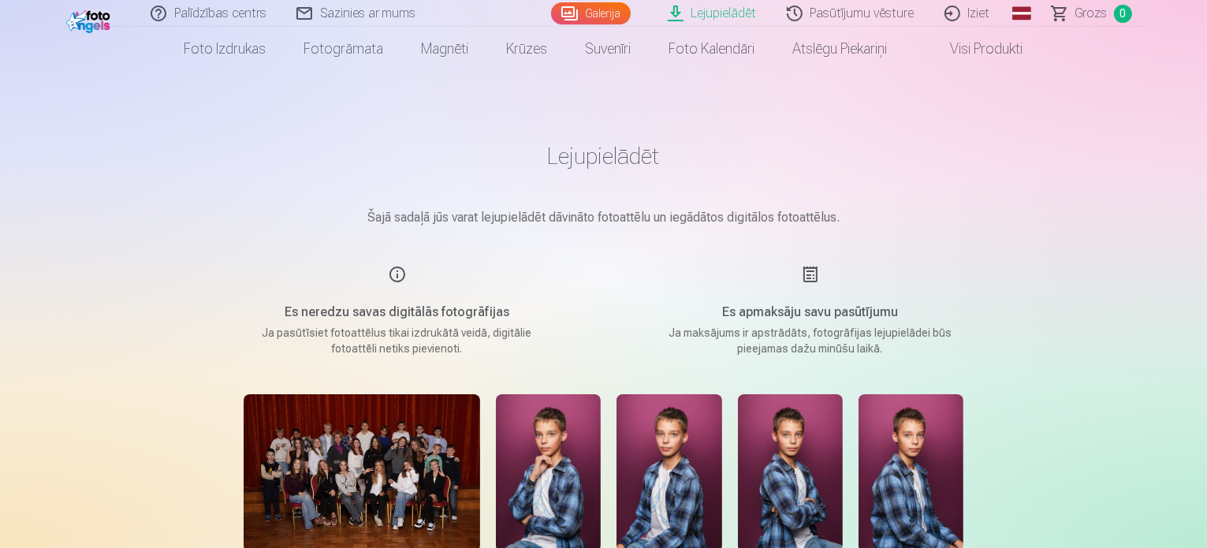
scroll to position [0, 0]
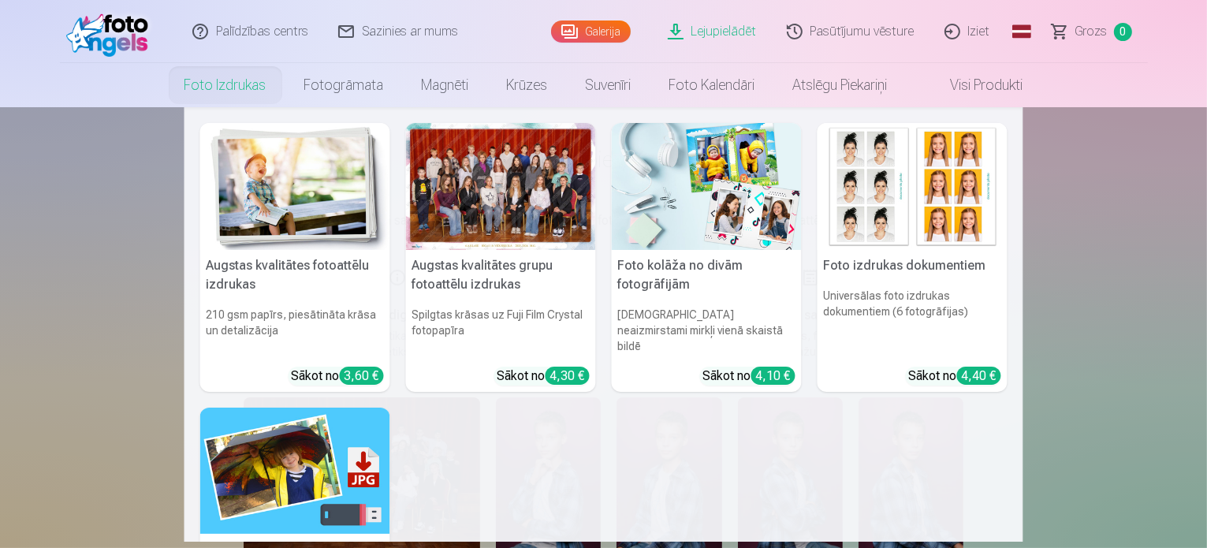
click at [235, 87] on link "Foto izdrukas" at bounding box center [226, 85] width 120 height 44
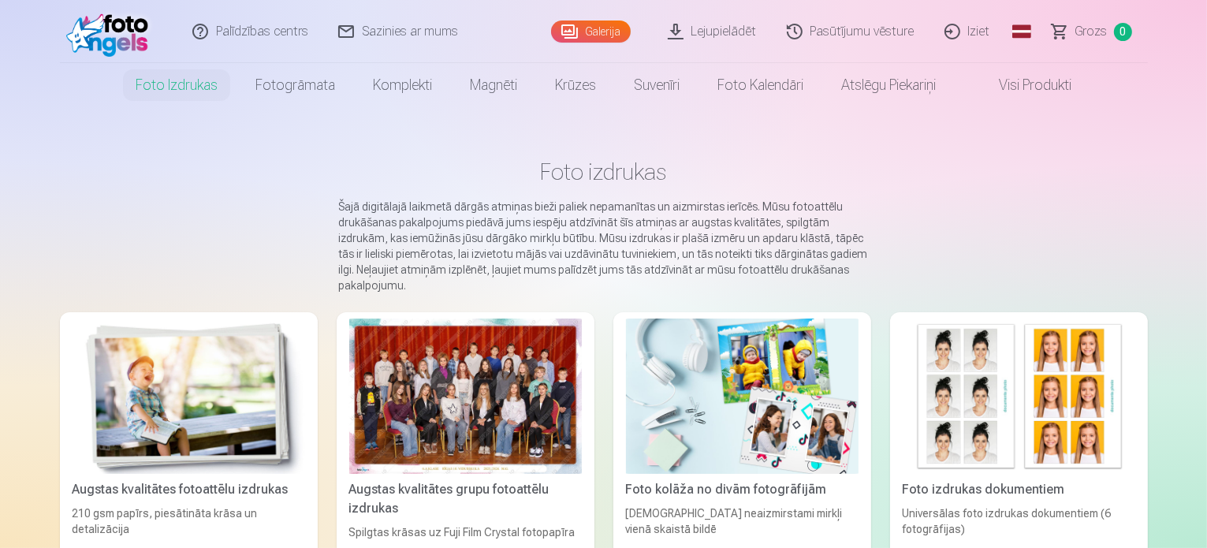
click at [602, 37] on link "Galerija" at bounding box center [591, 31] width 80 height 22
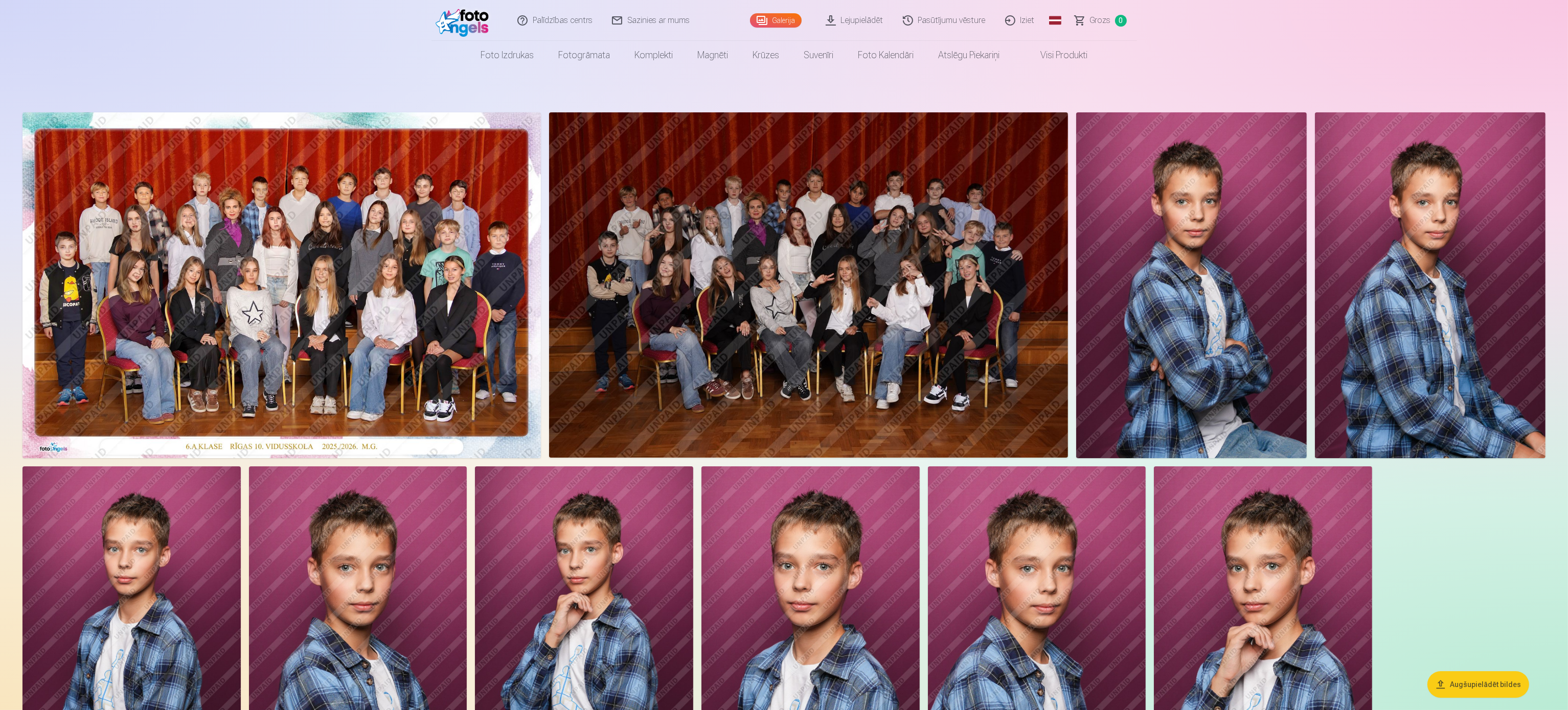
click at [350, 211] on img at bounding box center [282, 285] width 518 height 346
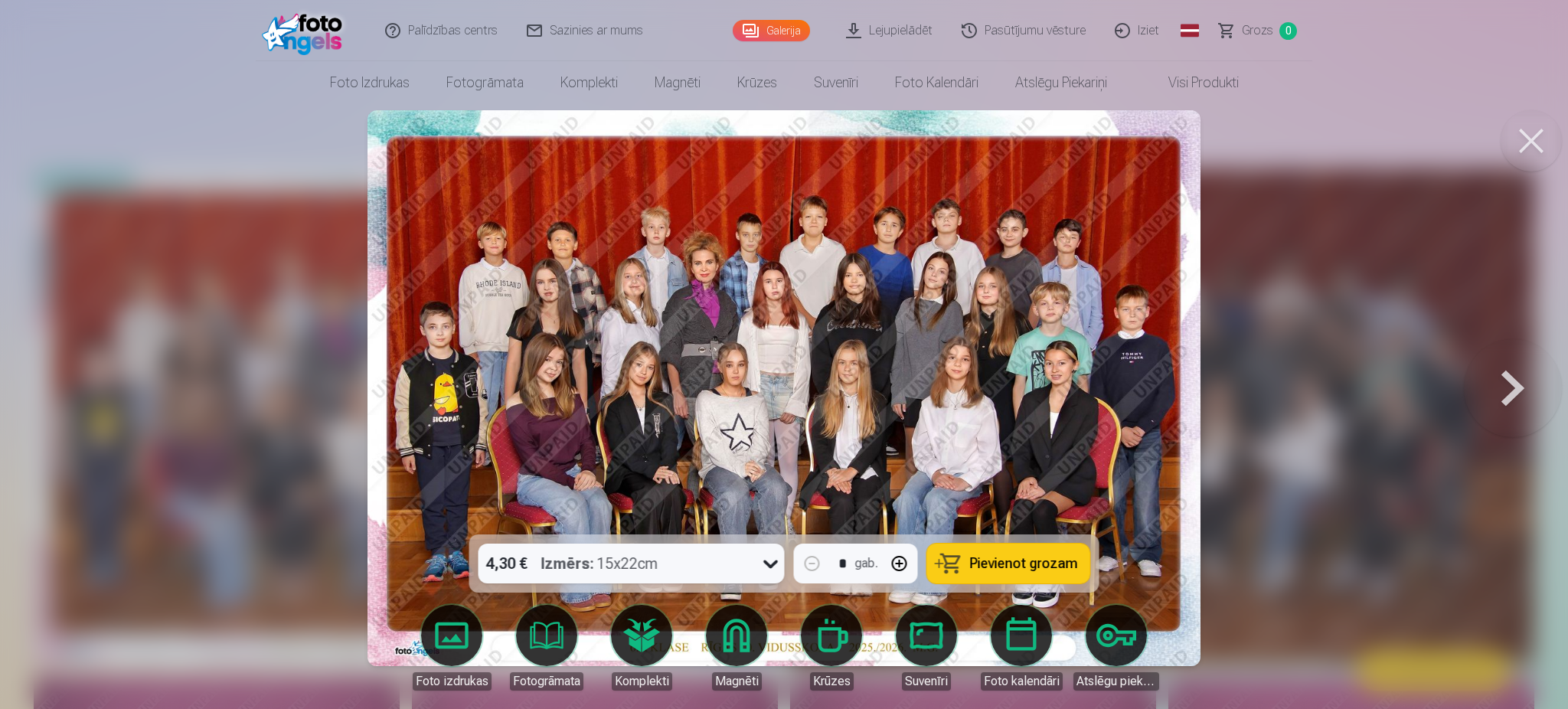
click at [1172, 125] on div at bounding box center [784, 354] width 1568 height 709
